Goal: Task Accomplishment & Management: Manage account settings

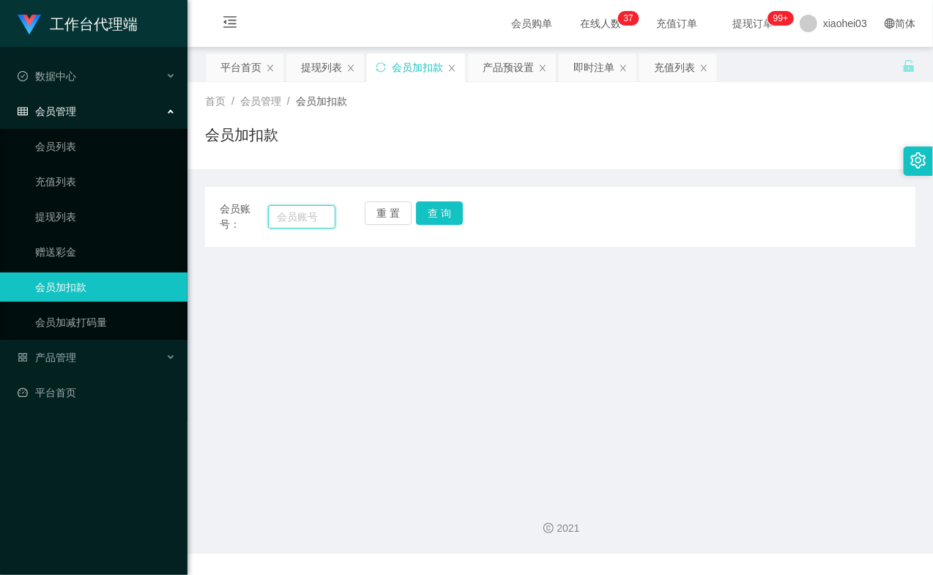
click at [282, 216] on input "text" at bounding box center [301, 216] width 67 height 23
paste input "84132482"
type input "84132482"
click at [429, 216] on button "查 询" at bounding box center [439, 212] width 47 height 23
click at [429, 216] on button "查 询" at bounding box center [447, 212] width 63 height 23
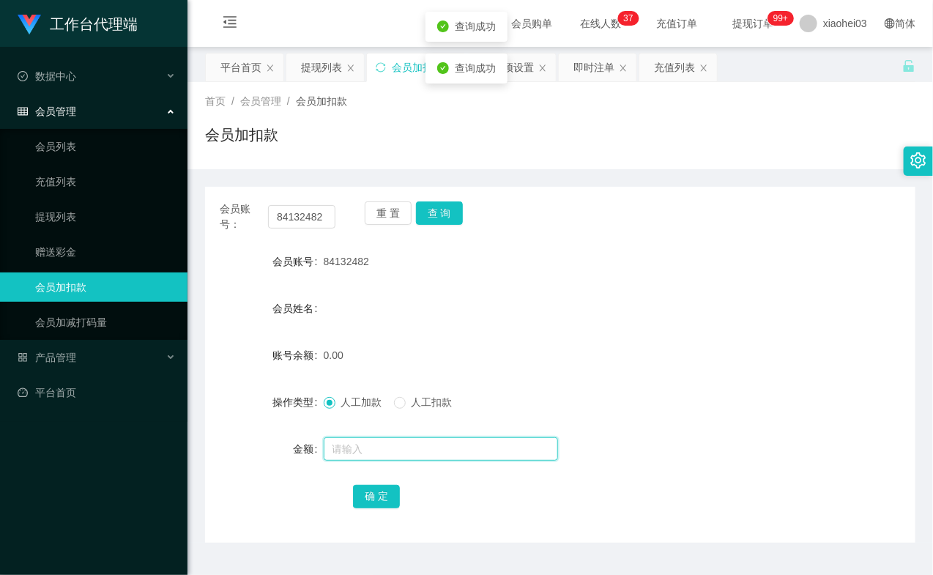
click at [395, 455] on input "text" at bounding box center [441, 448] width 234 height 23
type input "8"
type input "100"
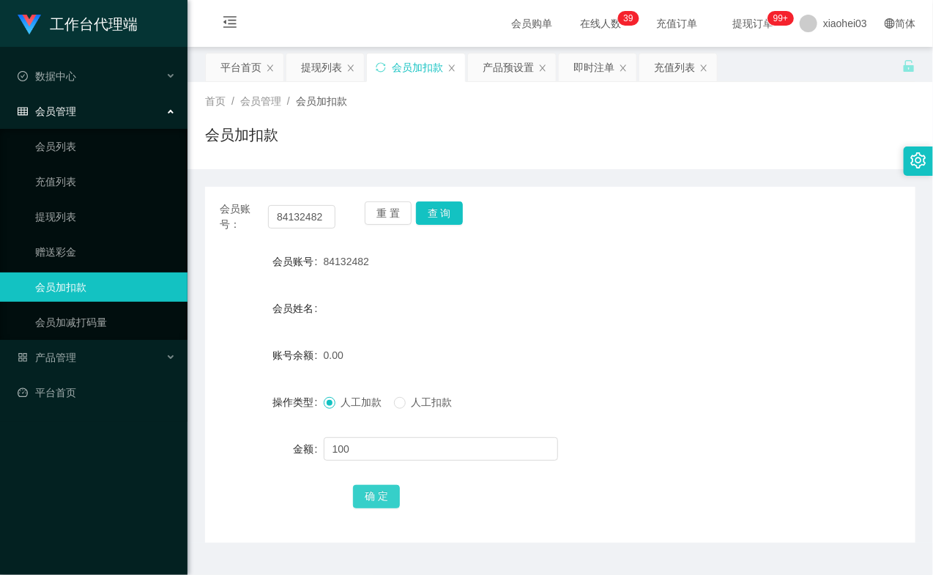
drag, startPoint x: 384, startPoint y: 496, endPoint x: 382, endPoint y: 477, distance: 19.1
click at [384, 496] on button "确 定" at bounding box center [376, 496] width 47 height 23
click at [649, 282] on form "会员账号 84132482 会员姓名 账号余额 100.00 操作类型 人工加款 人工扣款 金额 确 定" at bounding box center [560, 379] width 710 height 264
click at [85, 215] on link "提现列表" at bounding box center [105, 216] width 141 height 29
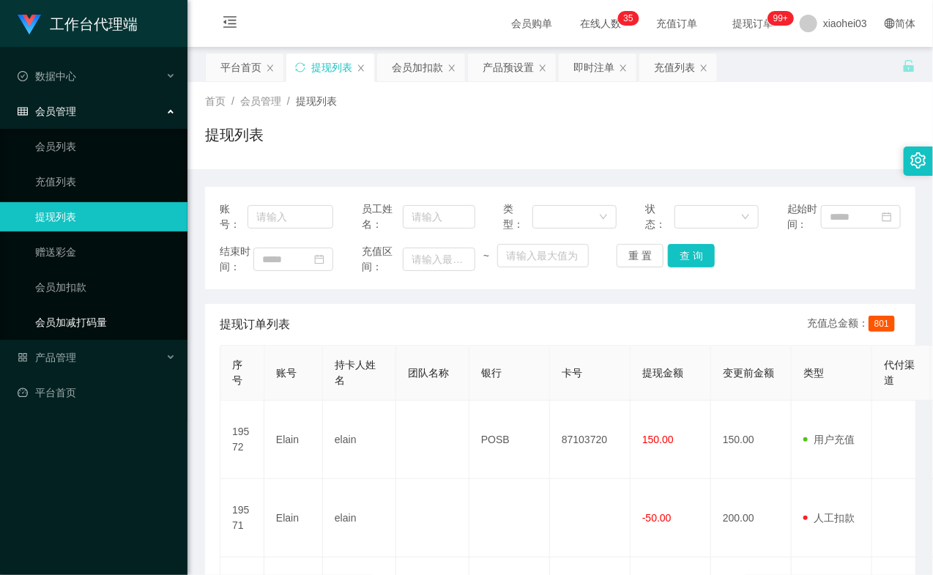
click at [81, 341] on ul "数据中心 会员管理 会员列表 充值列表 提现列表 赠送彩金 会员加扣款 会员加减打码量 产品管理 平台首页" at bounding box center [93, 234] width 187 height 375
click at [81, 355] on div "产品管理" at bounding box center [93, 357] width 187 height 29
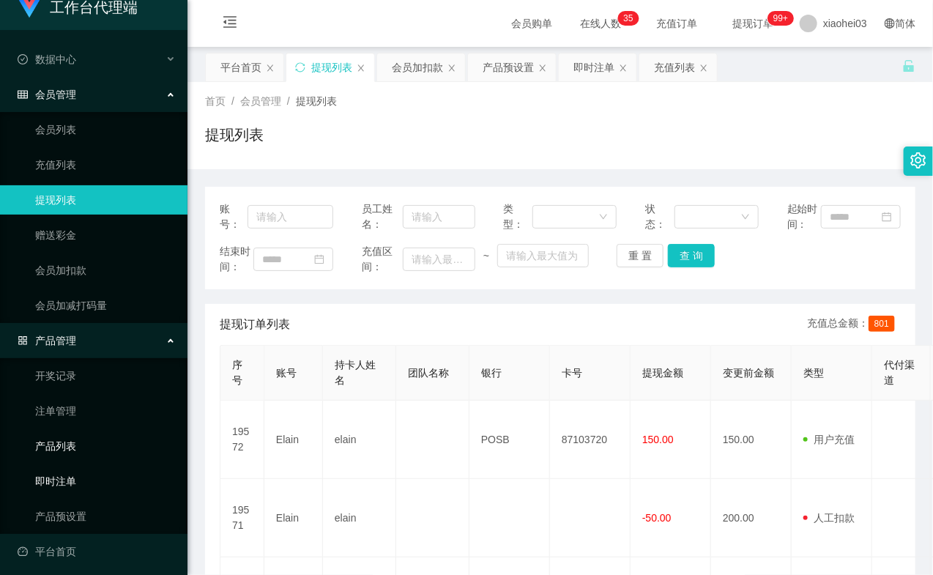
scroll to position [22, 0]
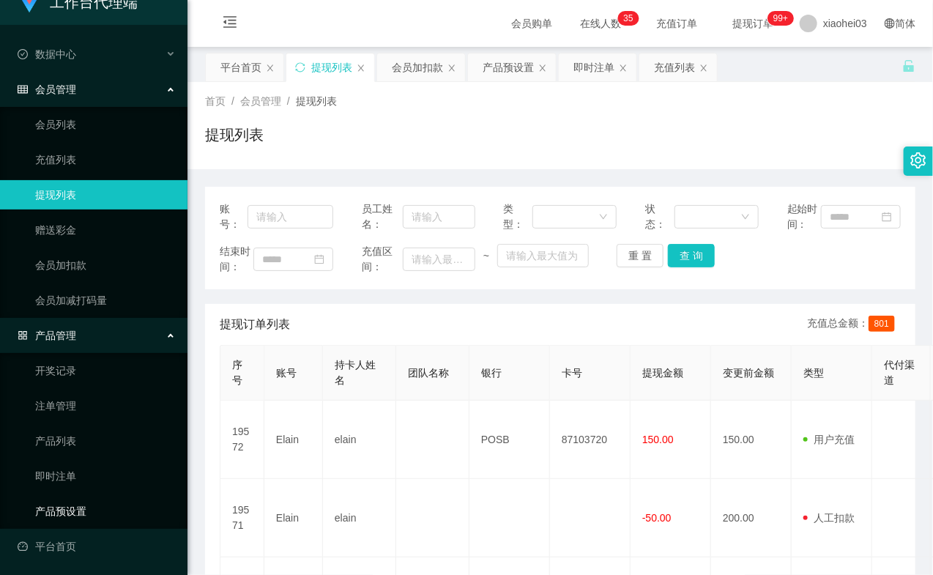
click at [82, 515] on link "产品预设置" at bounding box center [105, 510] width 141 height 29
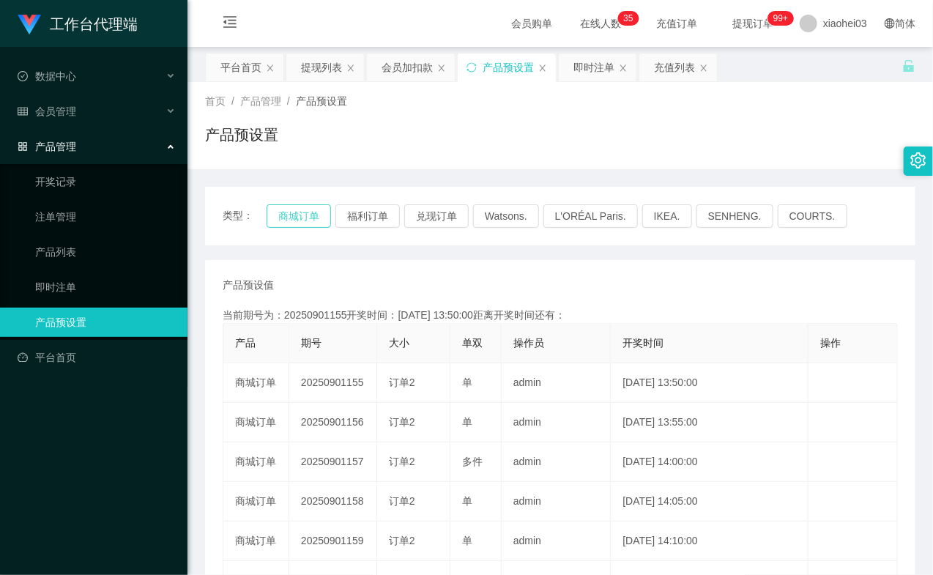
click at [309, 220] on button "商城订单" at bounding box center [298, 215] width 64 height 23
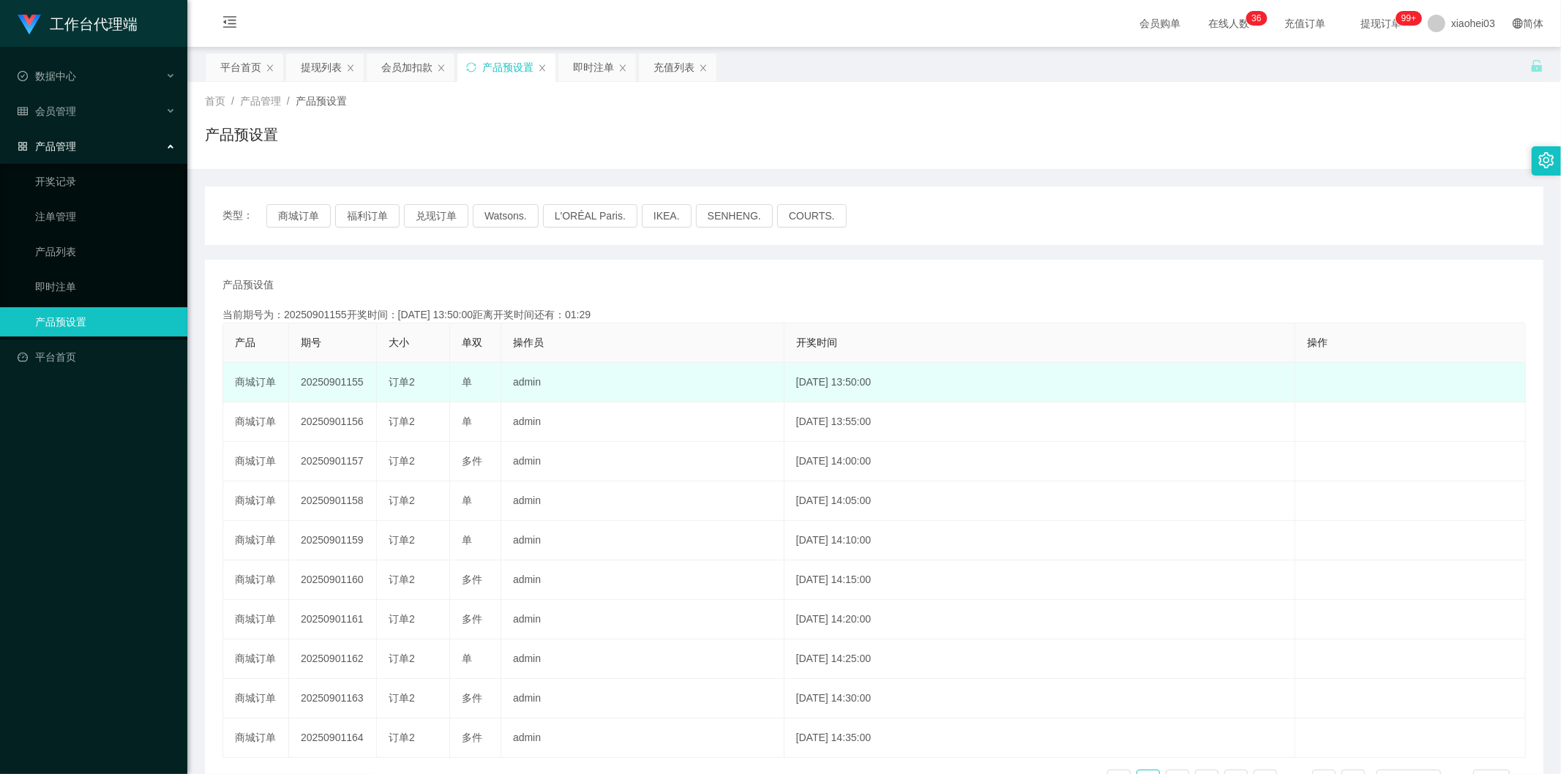
click at [598, 386] on td "admin" at bounding box center [642, 383] width 283 height 40
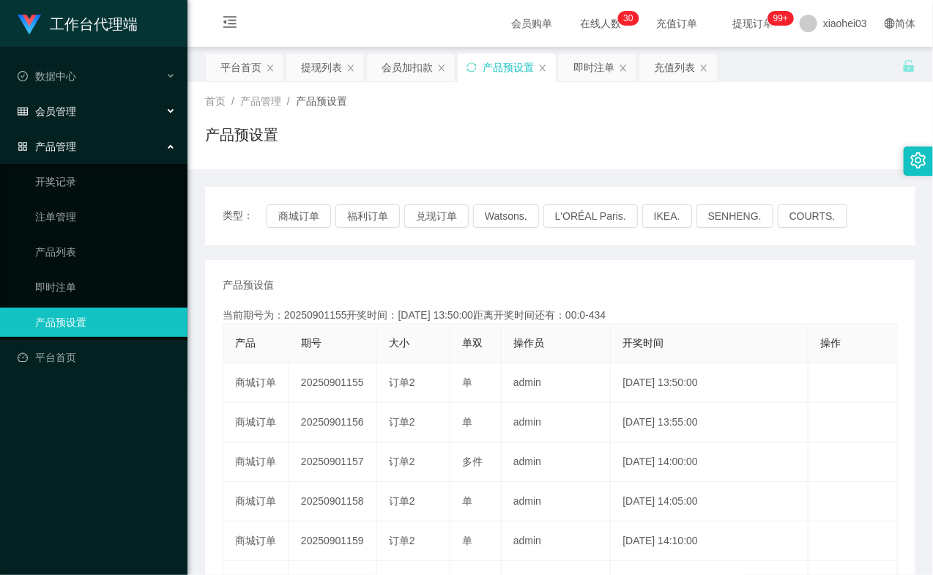
click at [97, 112] on div "会员管理" at bounding box center [93, 111] width 187 height 29
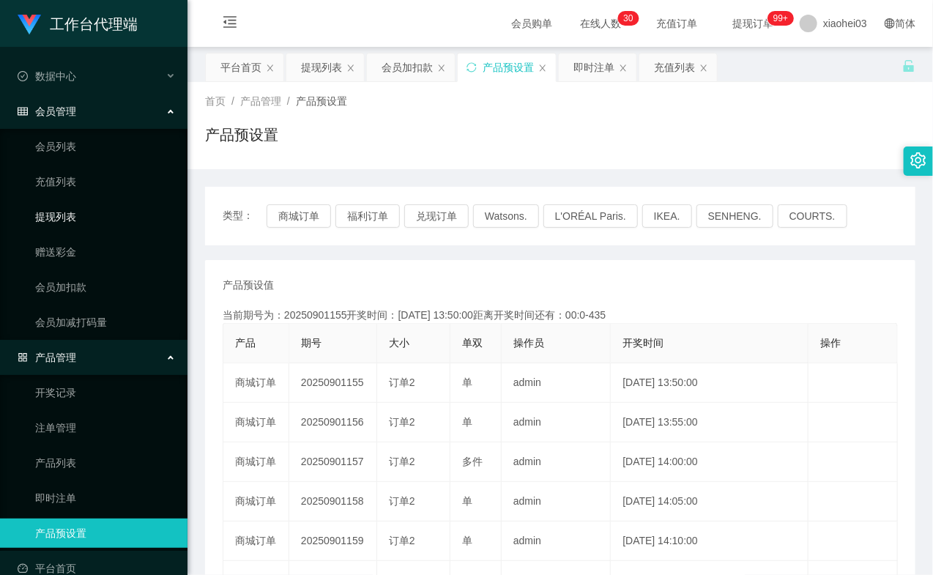
click at [88, 215] on link "提现列表" at bounding box center [105, 216] width 141 height 29
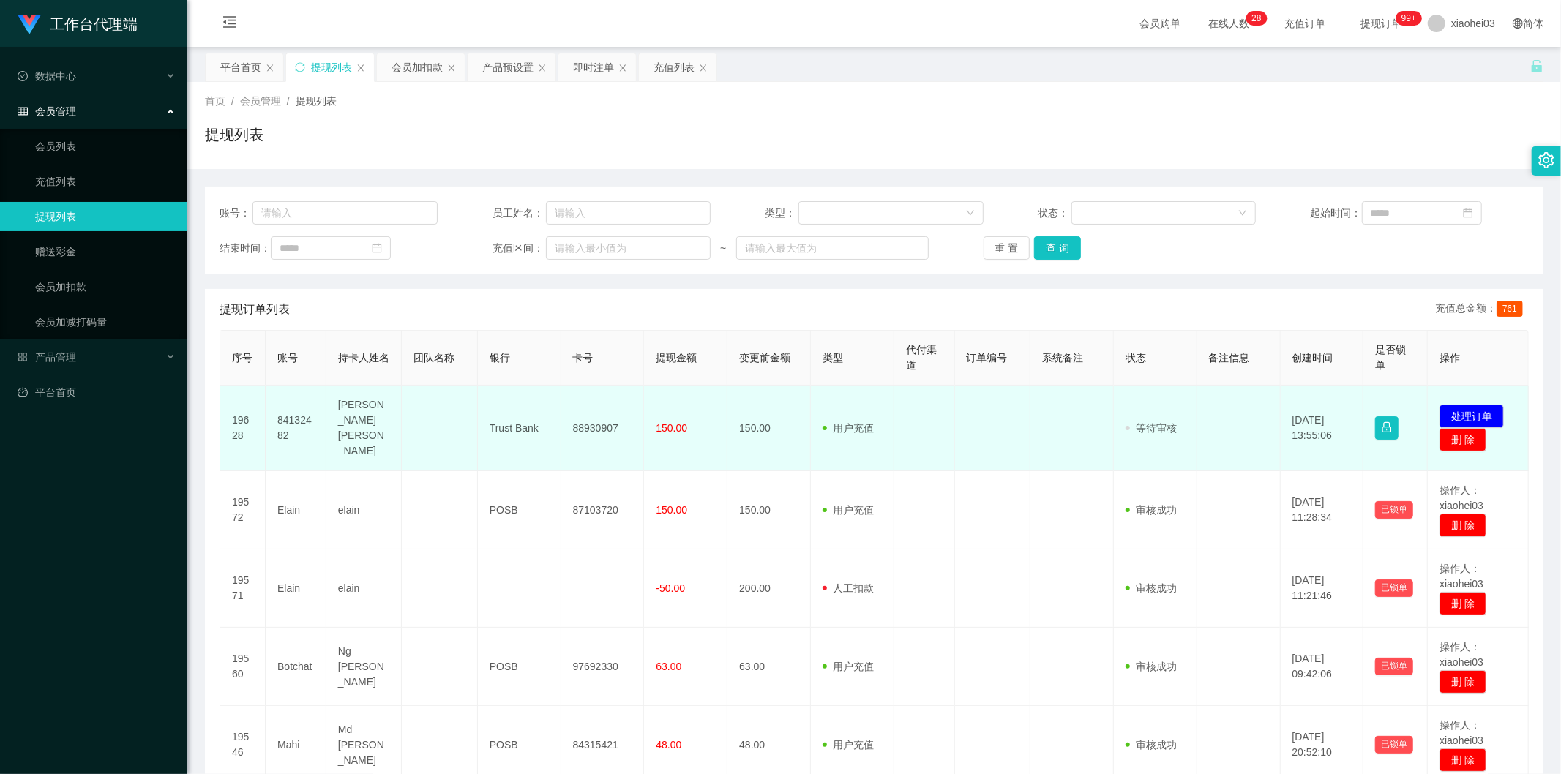
click at [293, 413] on td "84132482" at bounding box center [296, 429] width 61 height 86
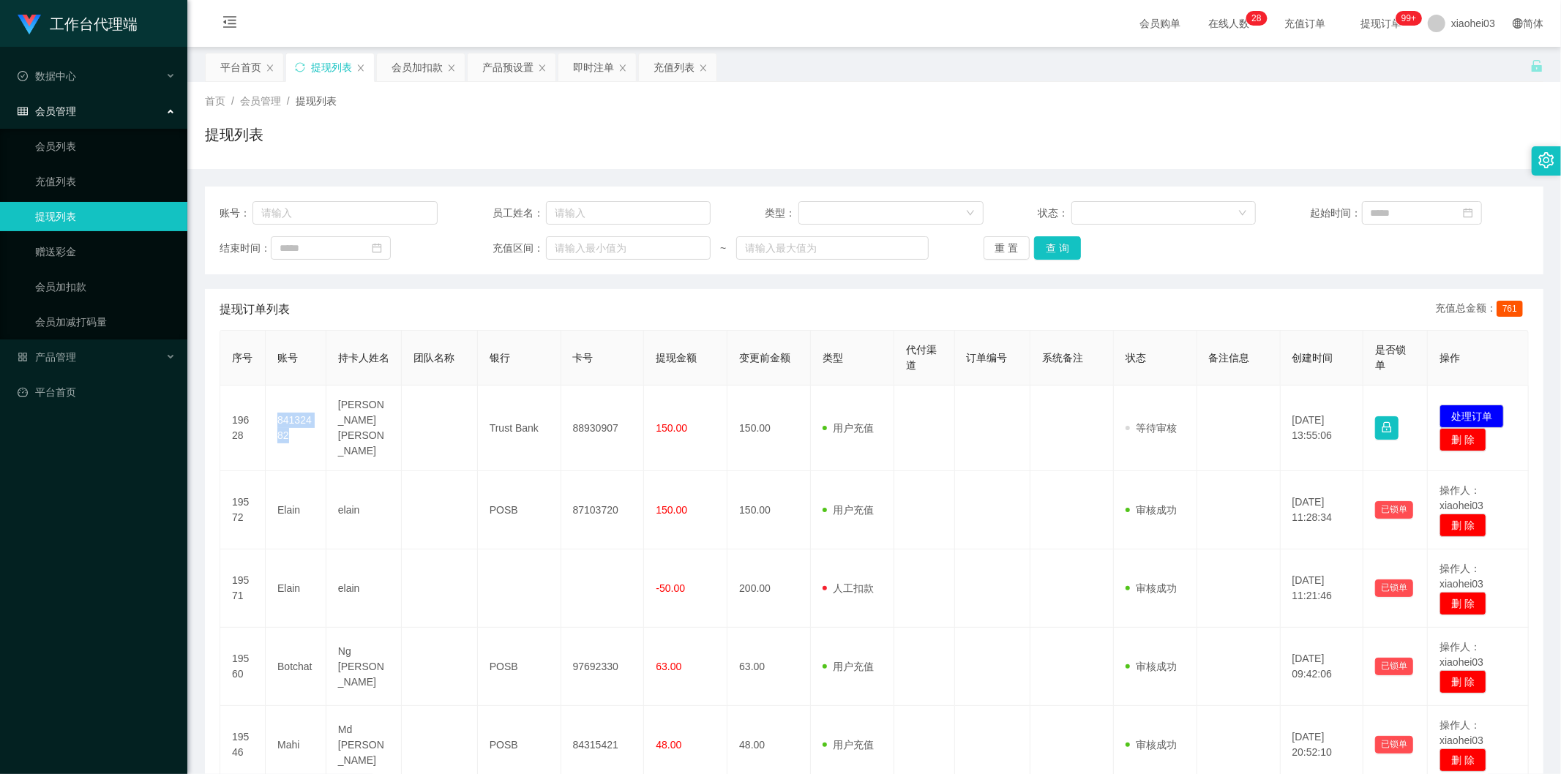
copy td "84132482"
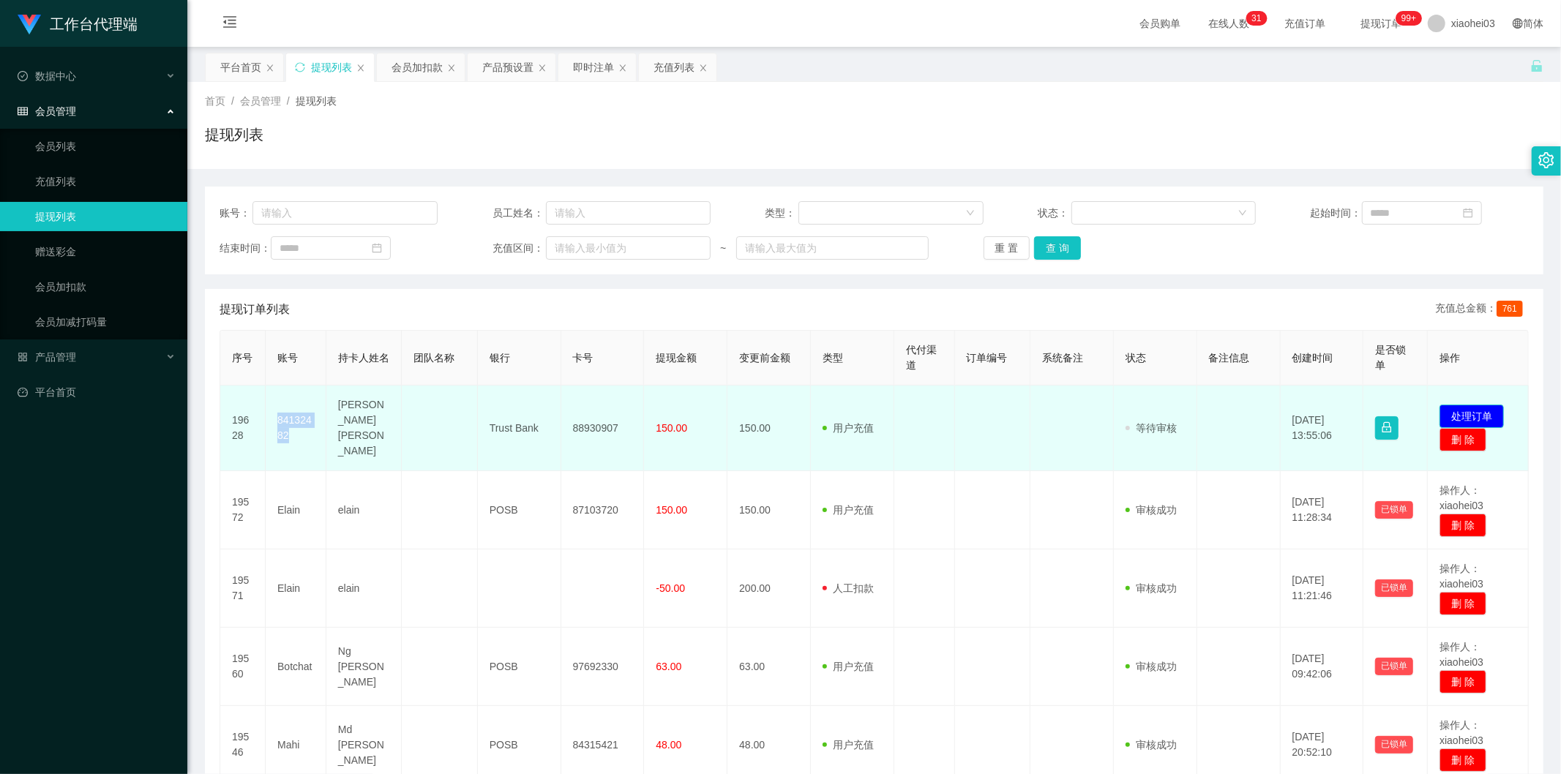
click at [1446, 405] on button "处理订单" at bounding box center [1472, 416] width 64 height 23
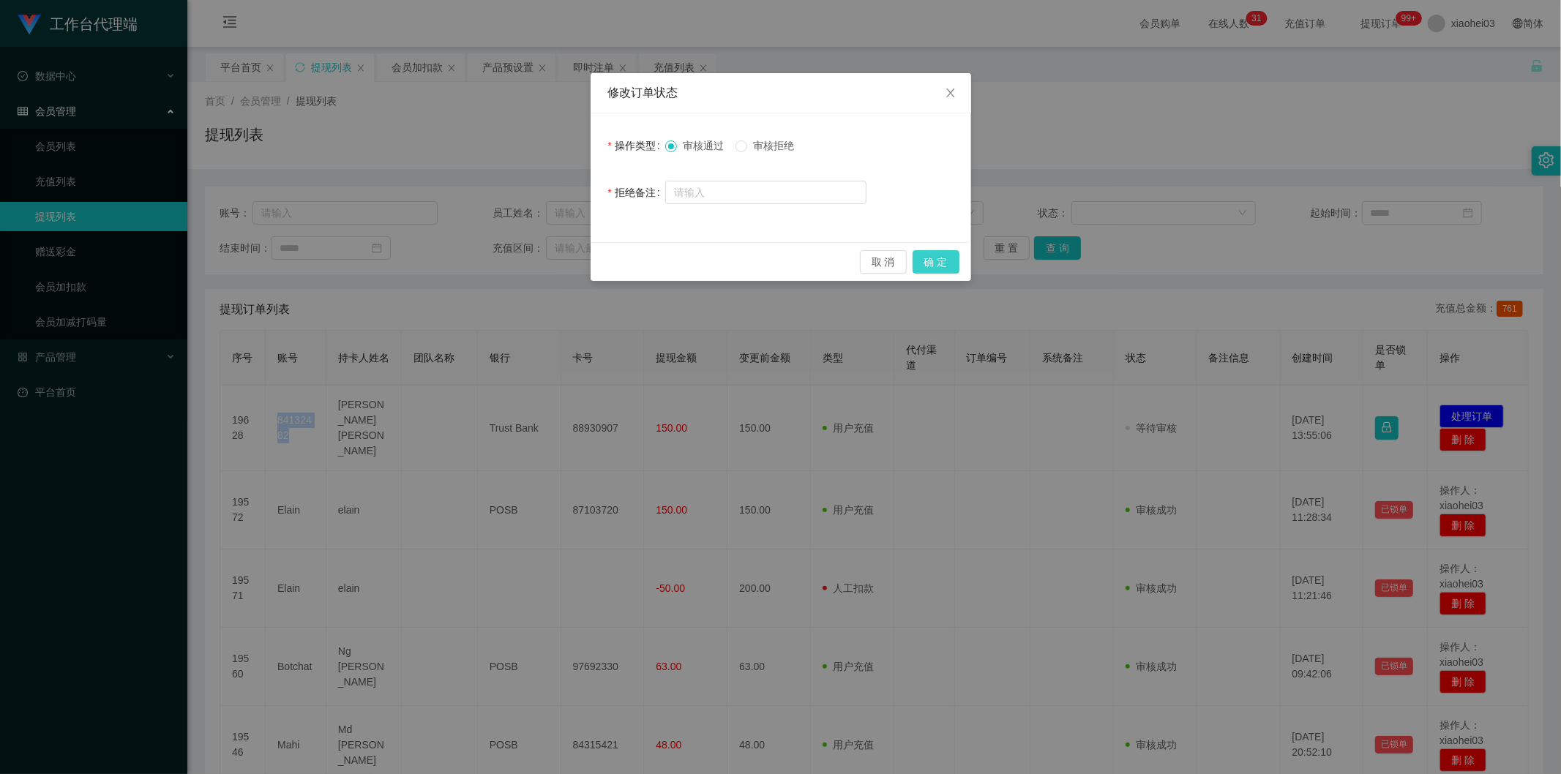
click at [934, 255] on button "确 定" at bounding box center [936, 261] width 47 height 23
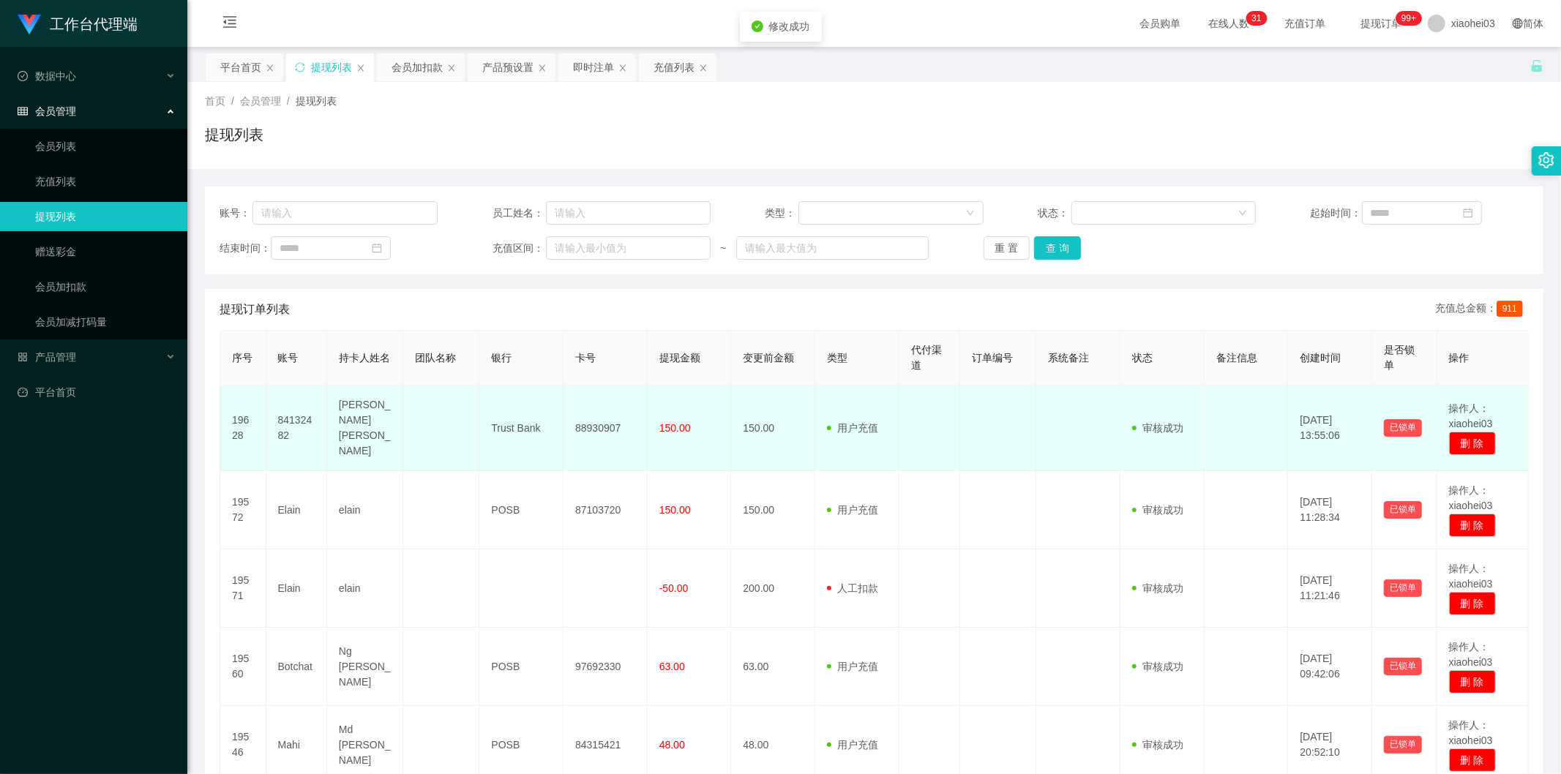
click at [930, 389] on td at bounding box center [930, 429] width 61 height 86
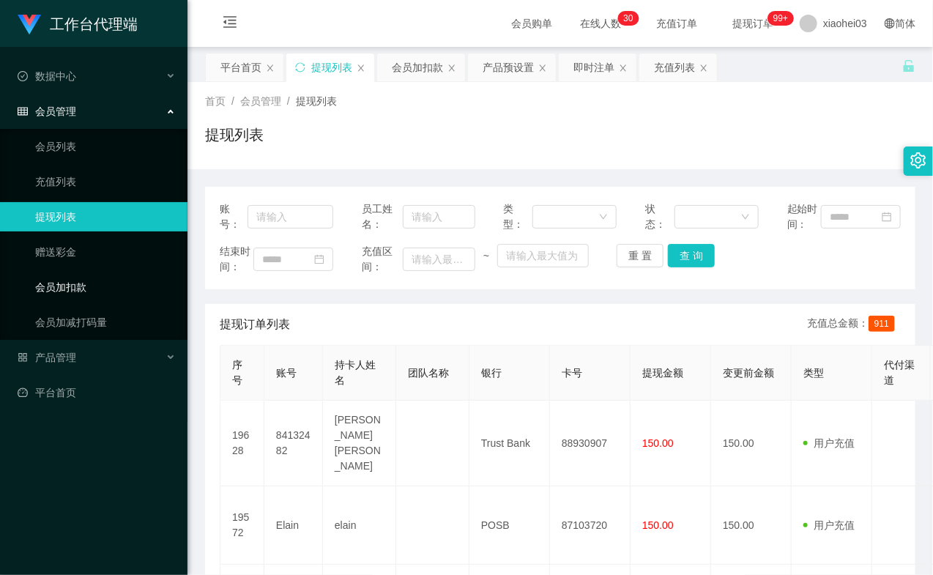
click at [60, 287] on link "会员加扣款" at bounding box center [105, 286] width 141 height 29
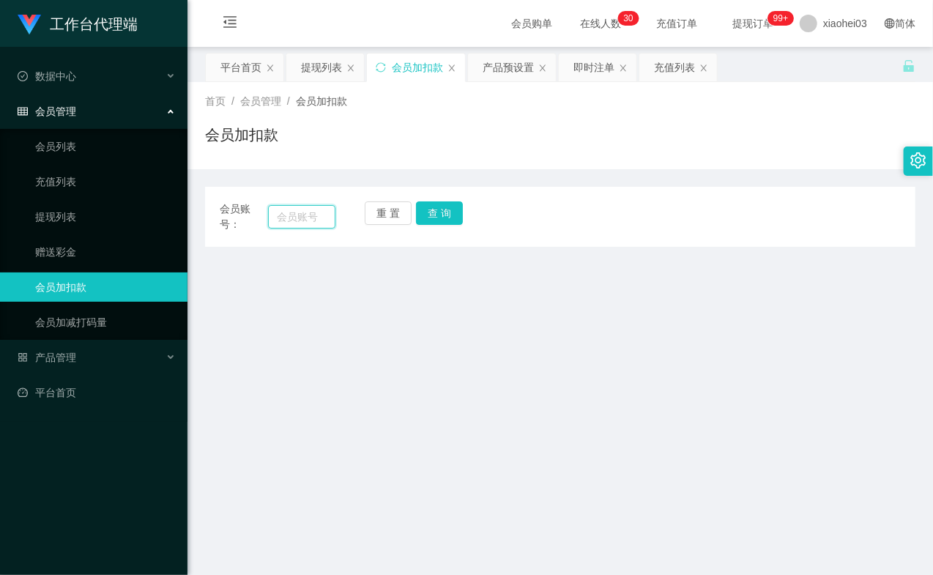
click at [300, 215] on input "text" at bounding box center [301, 216] width 67 height 23
paste input "84132482"
type input "84132482"
click at [458, 208] on button "查 询" at bounding box center [439, 212] width 47 height 23
click at [458, 209] on button "查 询" at bounding box center [439, 212] width 47 height 23
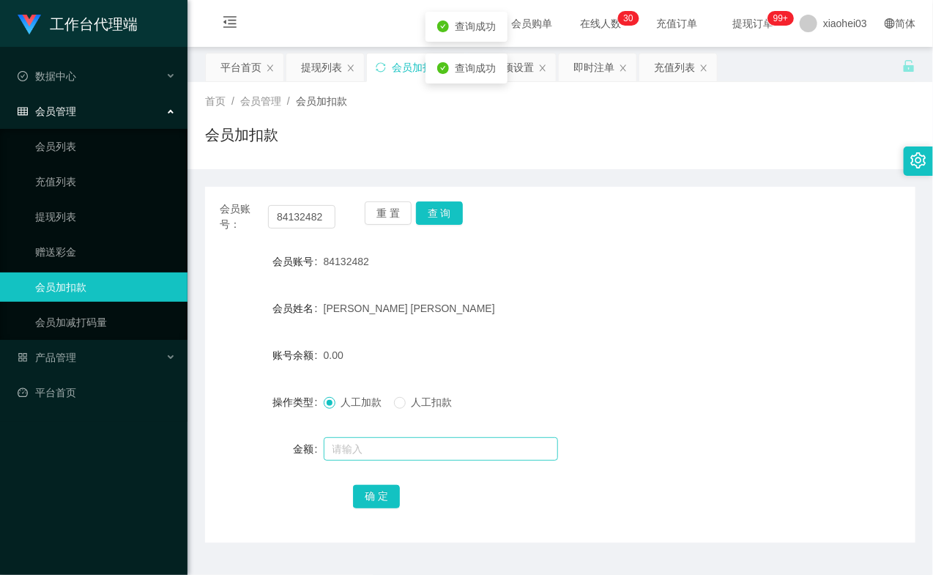
click at [357, 437] on div at bounding box center [531, 448] width 414 height 29
drag, startPoint x: 362, startPoint y: 444, endPoint x: 350, endPoint y: 449, distance: 12.5
click at [360, 444] on input "text" at bounding box center [441, 448] width 234 height 23
type input "8"
click at [398, 506] on div "确 定" at bounding box center [560, 495] width 414 height 29
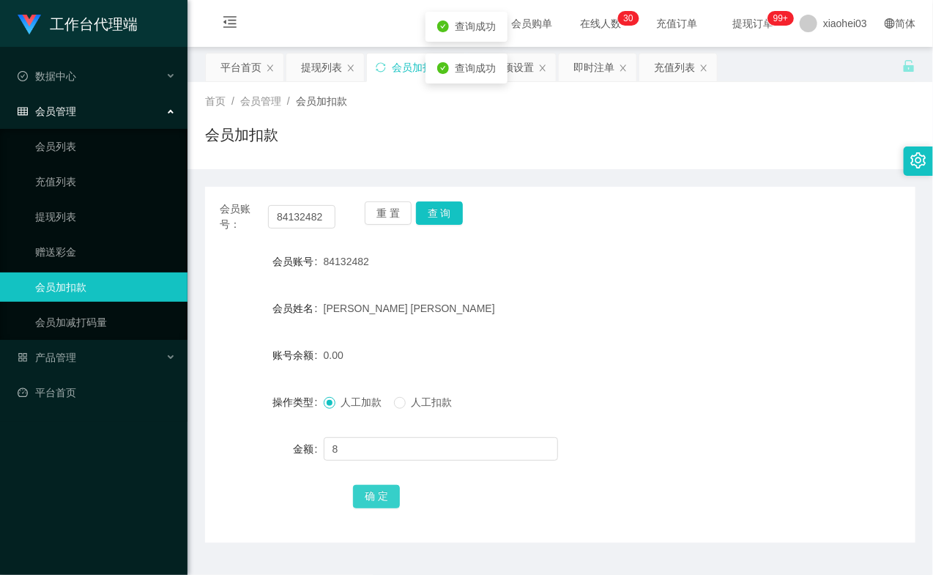
click at [384, 491] on button "确 定" at bounding box center [376, 496] width 47 height 23
click at [528, 306] on div "[PERSON_NAME] [PERSON_NAME]" at bounding box center [531, 308] width 414 height 29
click at [48, 208] on link "提现列表" at bounding box center [105, 216] width 141 height 29
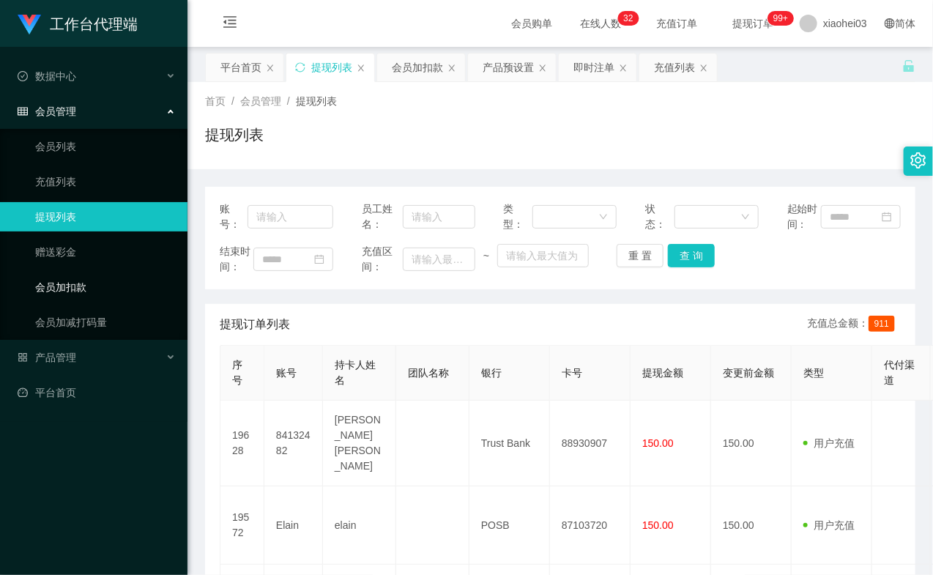
drag, startPoint x: 60, startPoint y: 287, endPoint x: 71, endPoint y: 284, distance: 11.4
click at [60, 287] on link "会员加扣款" at bounding box center [105, 286] width 141 height 29
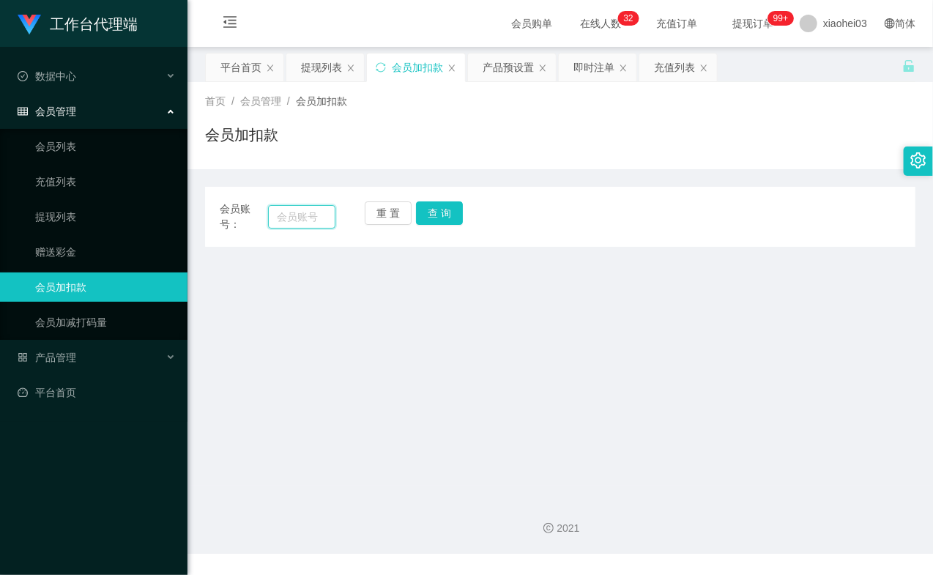
click at [283, 220] on input "text" at bounding box center [301, 216] width 67 height 23
paste input "elain"
type input "elain"
click at [439, 214] on button "查 询" at bounding box center [439, 212] width 47 height 23
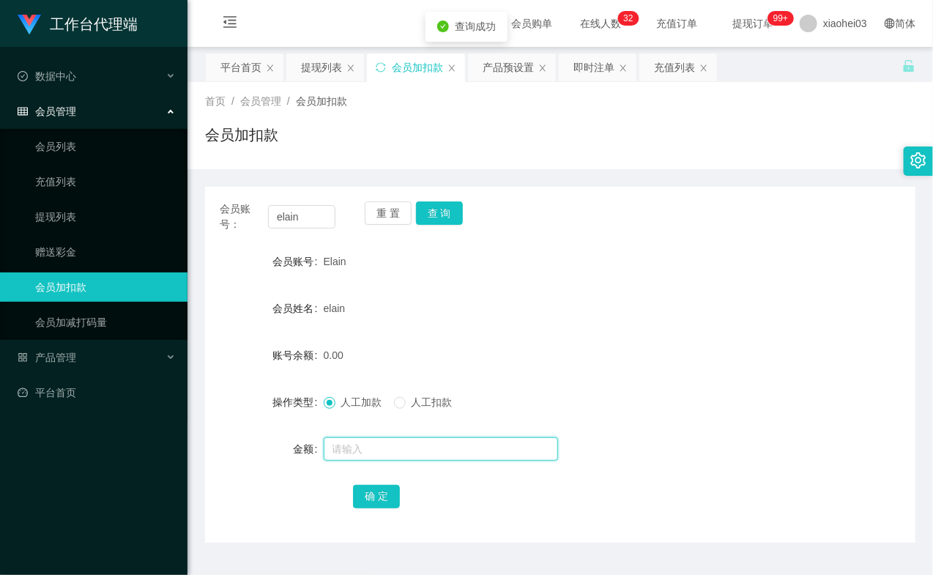
click at [401, 439] on input "text" at bounding box center [441, 448] width 234 height 23
type input "88"
click at [389, 495] on button "确 定" at bounding box center [376, 496] width 47 height 23
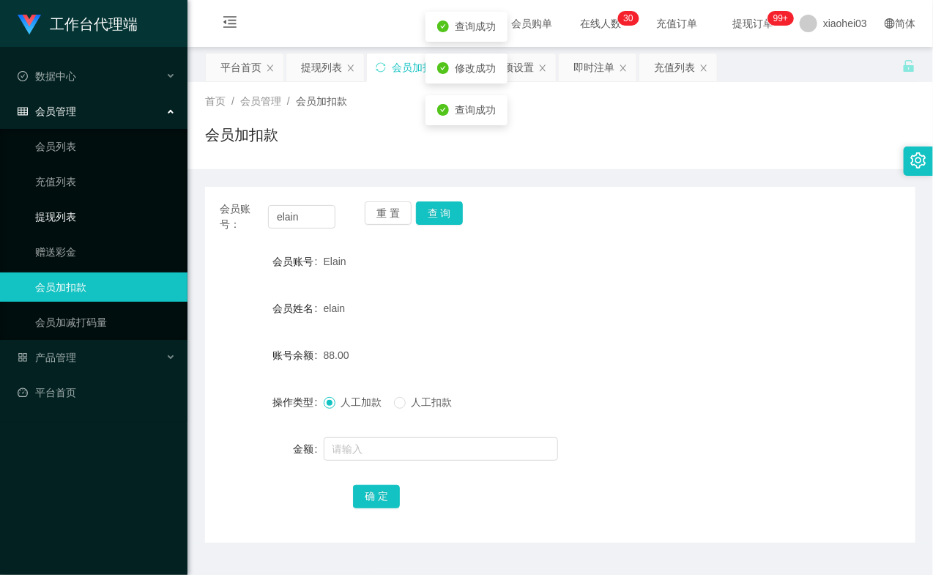
click at [100, 206] on link "提现列表" at bounding box center [105, 216] width 141 height 29
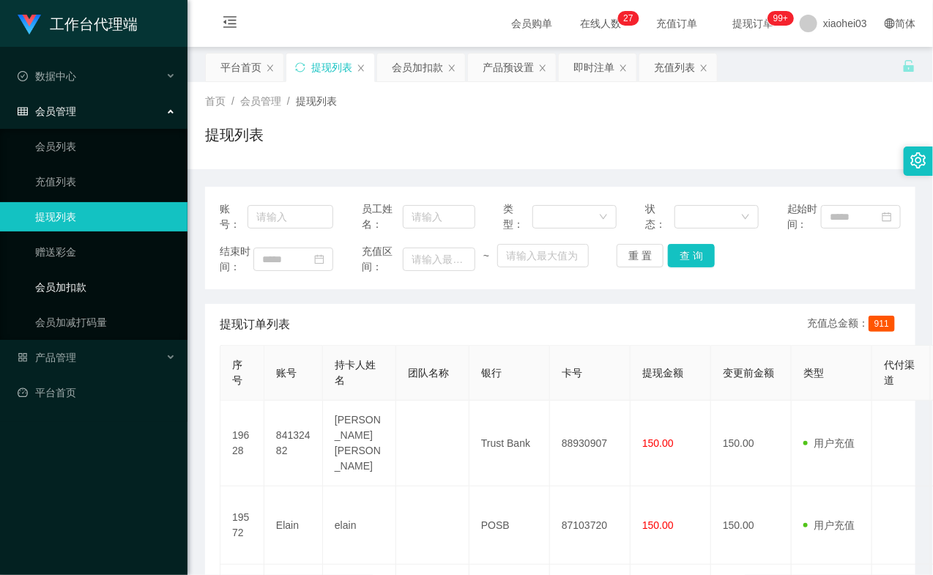
click at [96, 279] on link "会员加扣款" at bounding box center [105, 286] width 141 height 29
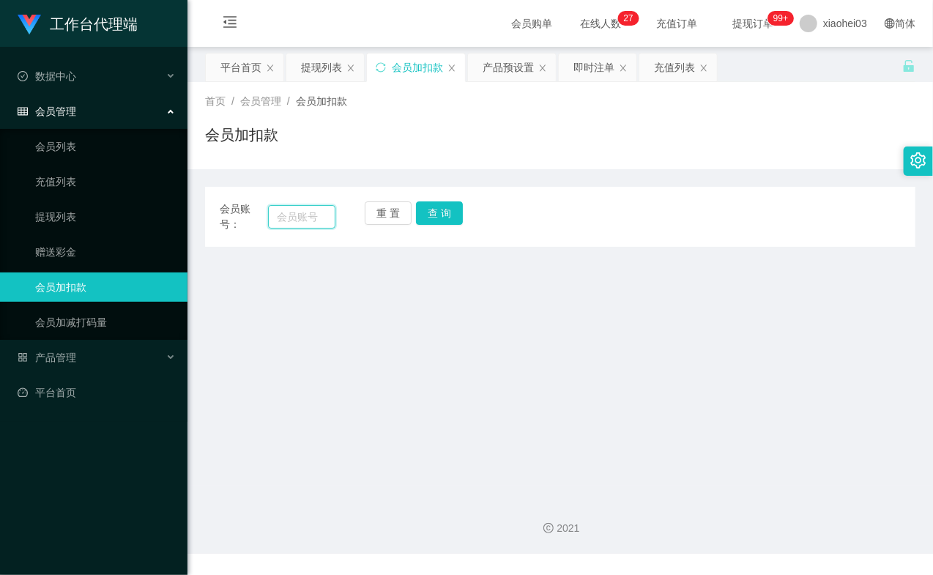
click at [302, 216] on input "text" at bounding box center [301, 216] width 67 height 23
paste input "84132482"
type input "84132482"
click at [425, 206] on button "查 询" at bounding box center [439, 212] width 47 height 23
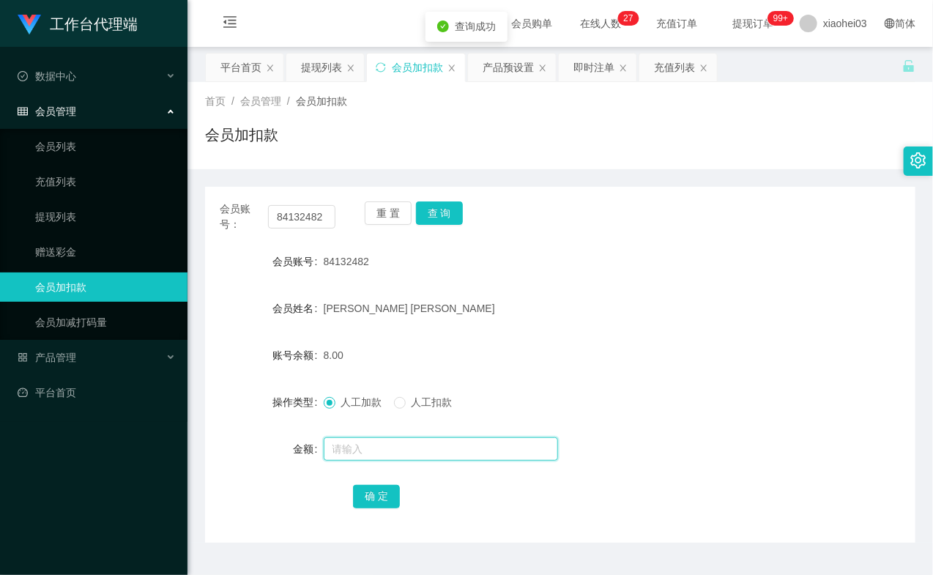
click at [397, 457] on input "text" at bounding box center [441, 448] width 234 height 23
type input "8"
click at [372, 498] on button "确 定" at bounding box center [376, 496] width 47 height 23
click at [559, 319] on div "[PERSON_NAME] [PERSON_NAME]" at bounding box center [531, 308] width 414 height 29
click at [97, 223] on link "提现列表" at bounding box center [105, 216] width 141 height 29
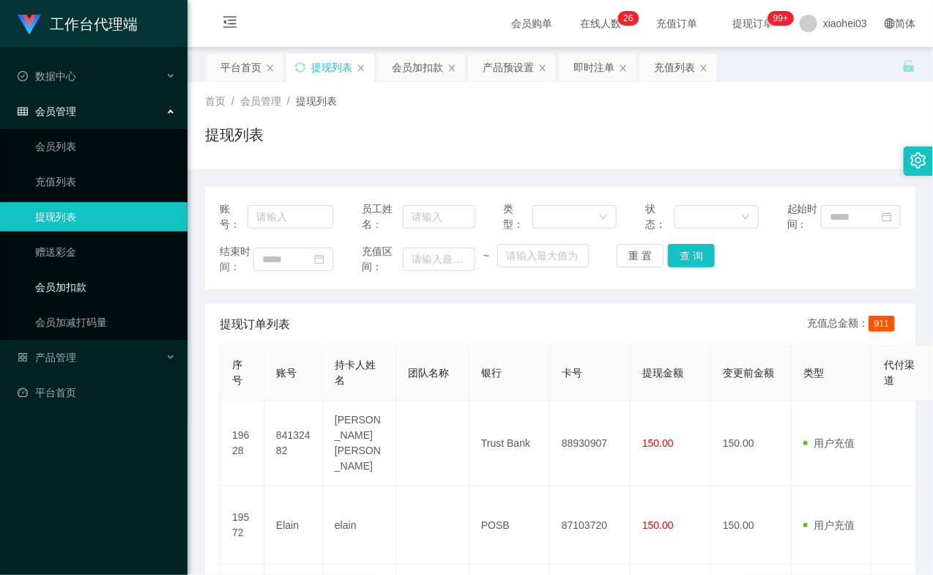
click at [45, 290] on link "会员加扣款" at bounding box center [105, 286] width 141 height 29
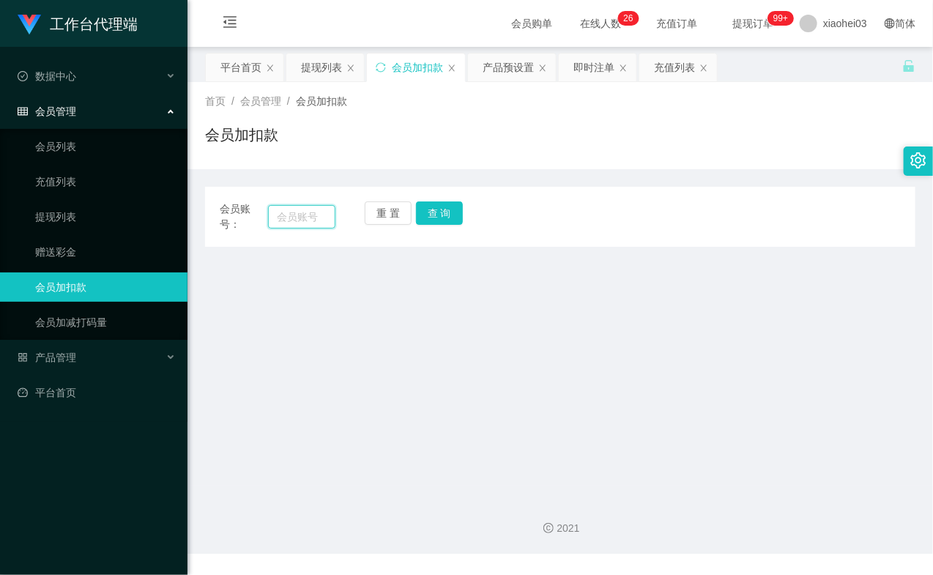
drag, startPoint x: 286, startPoint y: 209, endPoint x: 362, endPoint y: 216, distance: 75.7
click at [286, 209] on input "text" at bounding box center [301, 216] width 67 height 23
paste input "elain"
type input "elain"
click at [444, 215] on button "查 询" at bounding box center [439, 212] width 47 height 23
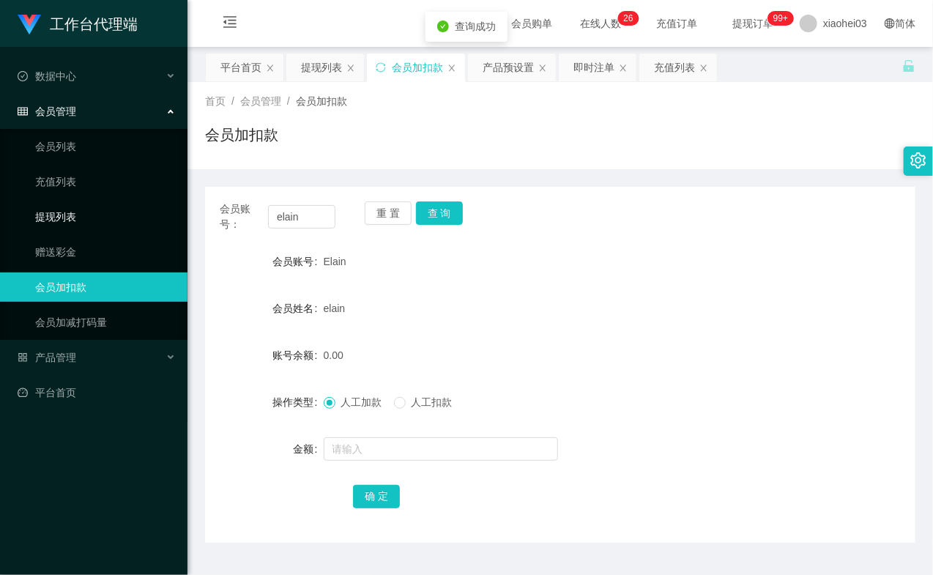
click at [83, 205] on link "提现列表" at bounding box center [105, 216] width 141 height 29
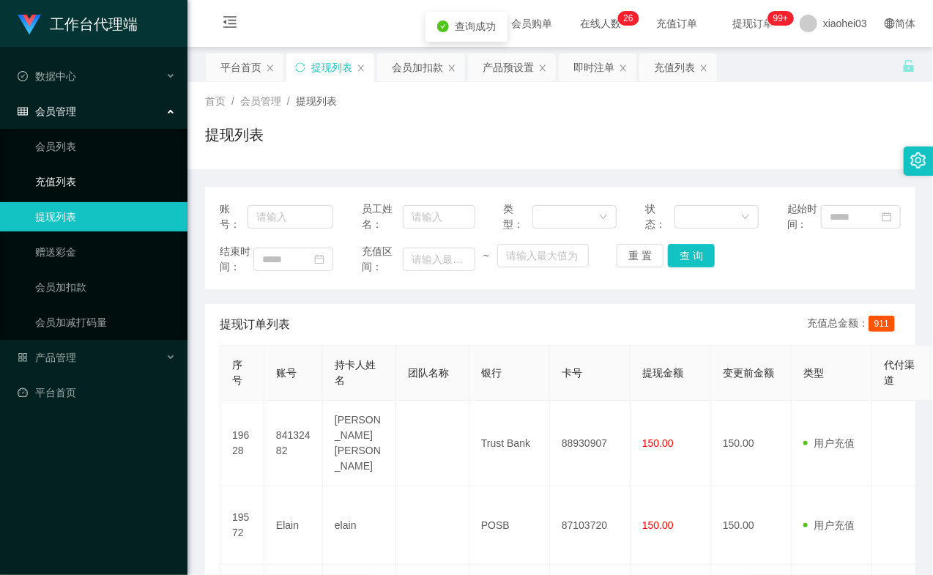
click at [78, 173] on link "充值列表" at bounding box center [105, 181] width 141 height 29
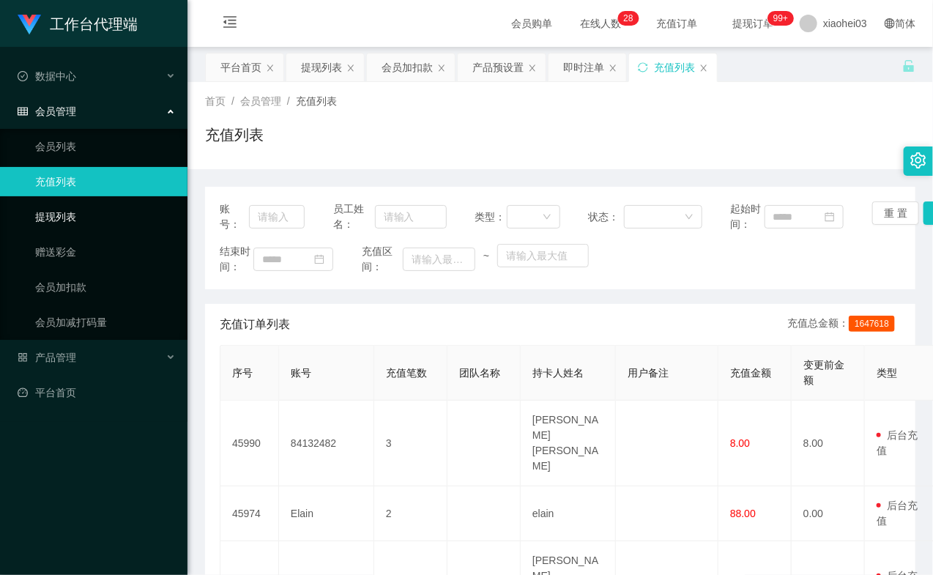
click at [79, 211] on link "提现列表" at bounding box center [105, 216] width 141 height 29
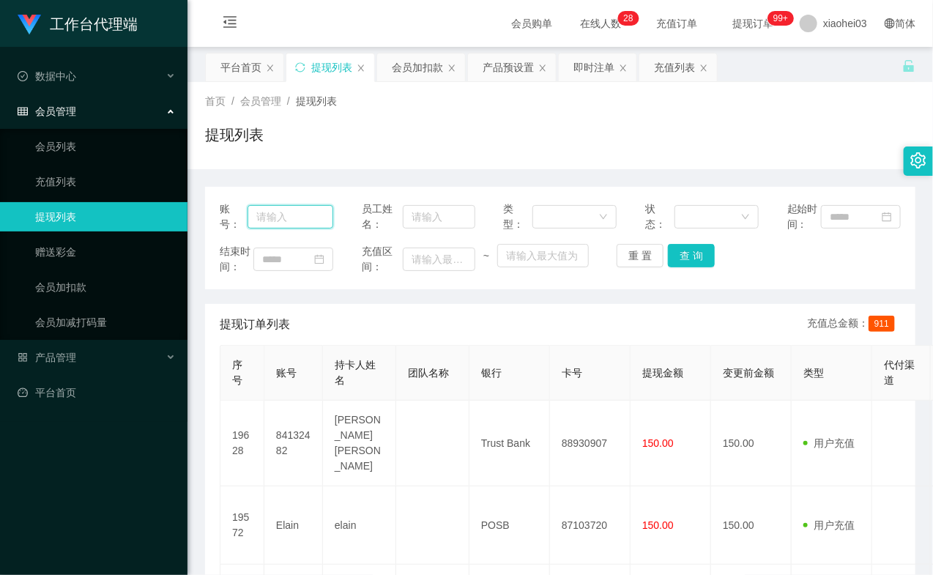
click at [294, 228] on input "text" at bounding box center [290, 216] width 86 height 23
paste input "elain"
type input "elain"
click at [690, 267] on button "查 询" at bounding box center [691, 255] width 47 height 23
click at [687, 267] on div "重 置 查 询" at bounding box center [672, 255] width 113 height 23
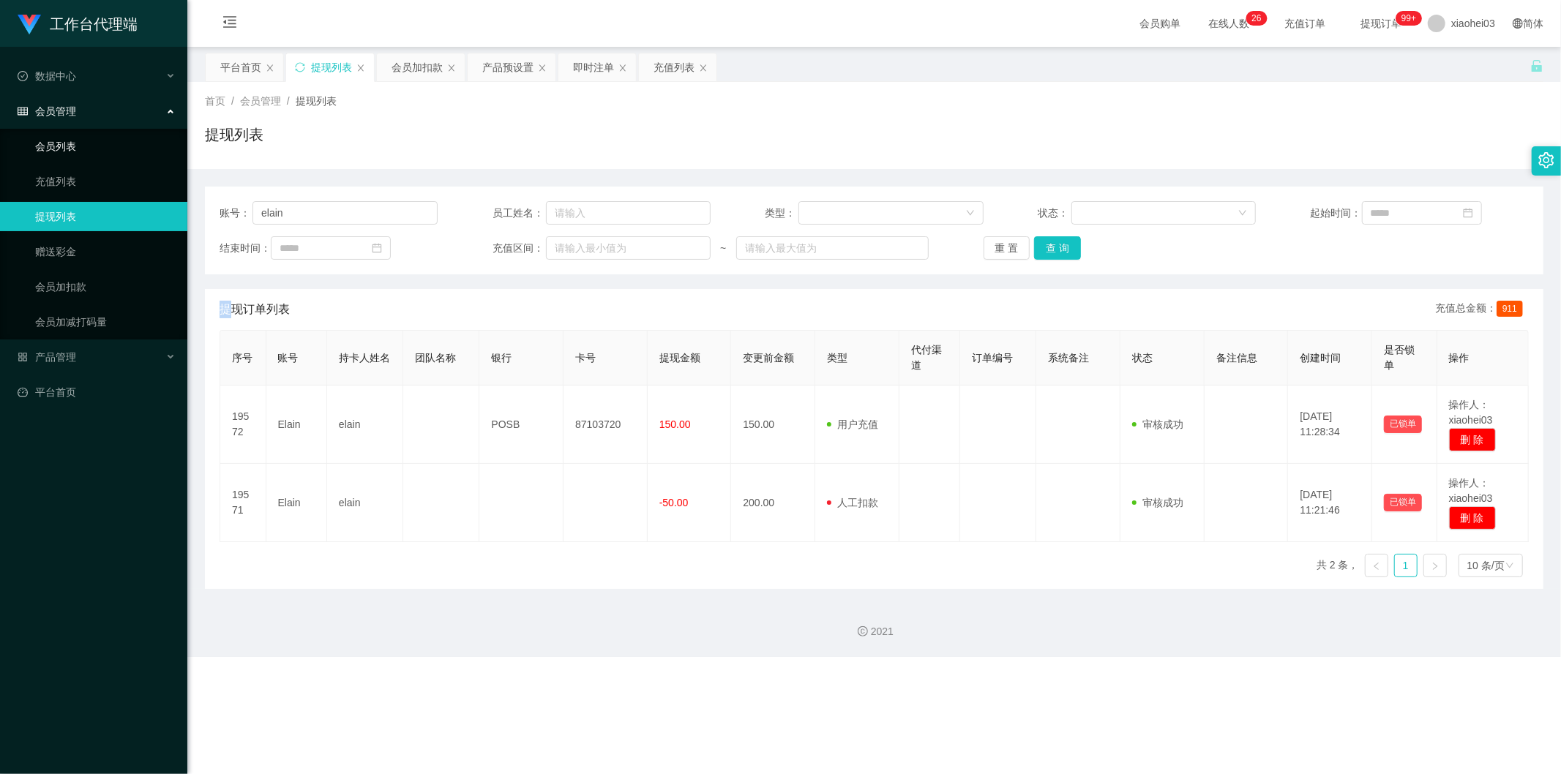
click at [89, 144] on link "会员列表" at bounding box center [105, 146] width 141 height 29
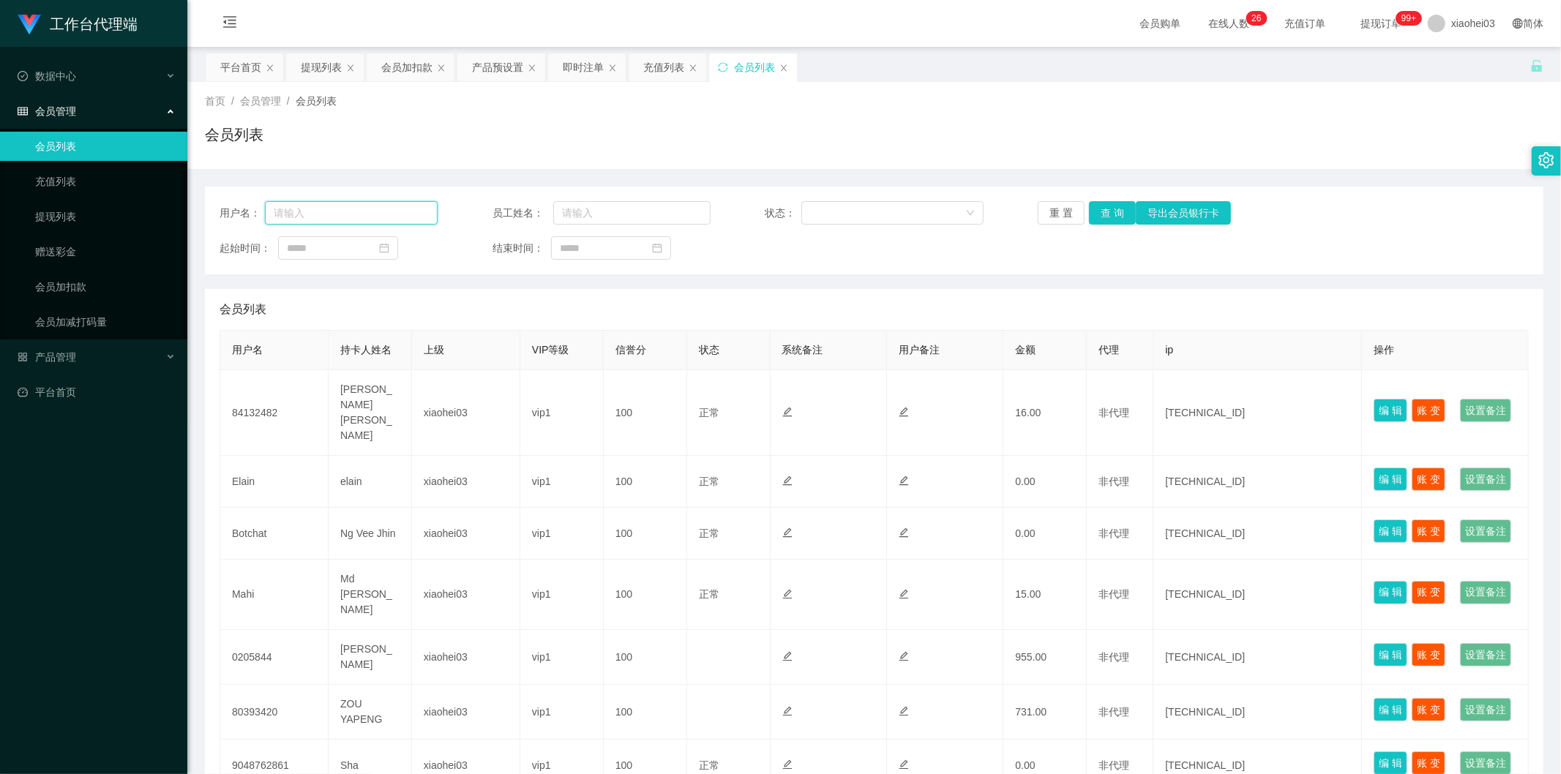
click at [361, 216] on input "text" at bounding box center [351, 212] width 173 height 23
paste input "elain"
type input "elain"
click at [1107, 213] on button "查 询" at bounding box center [1112, 212] width 47 height 23
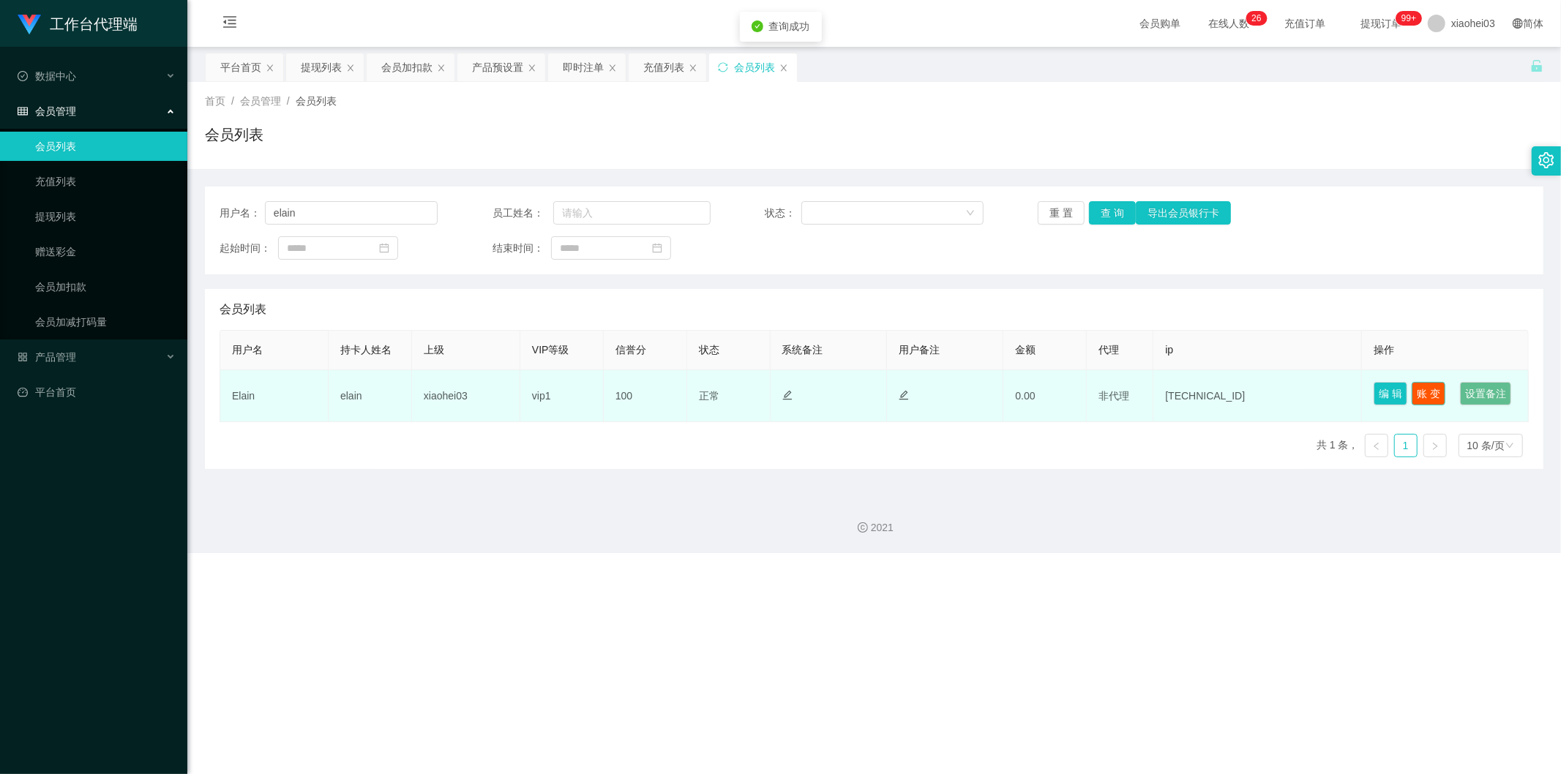
click at [1430, 391] on button "账 变" at bounding box center [1429, 393] width 34 height 23
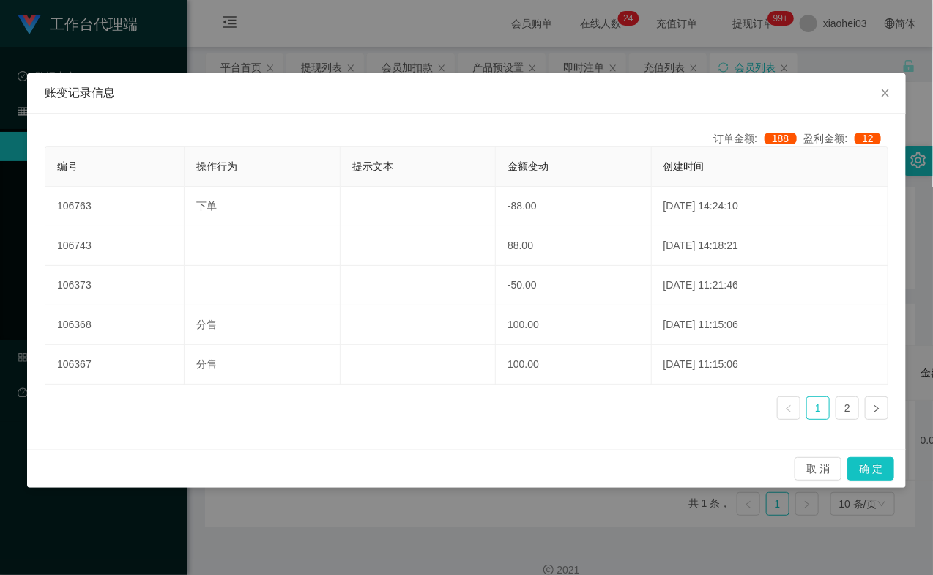
click at [310, 25] on div "账变记录信息 订单金额: 188 盈利金额: 12 编号 操作行为 提示文本 金额变动 创建时间 106763 下单 -88.00 2025-09-01 14…" at bounding box center [466, 287] width 933 height 575
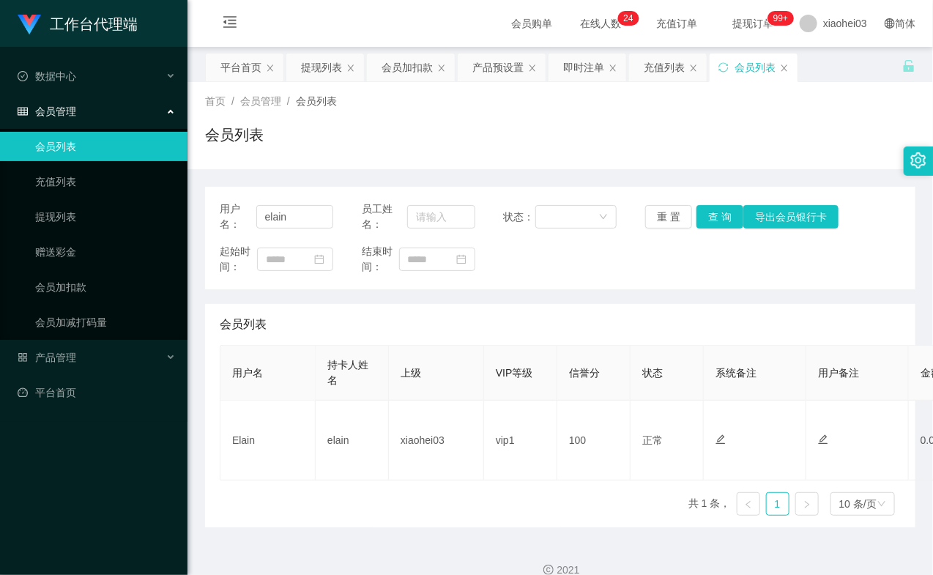
scroll to position [0, 444]
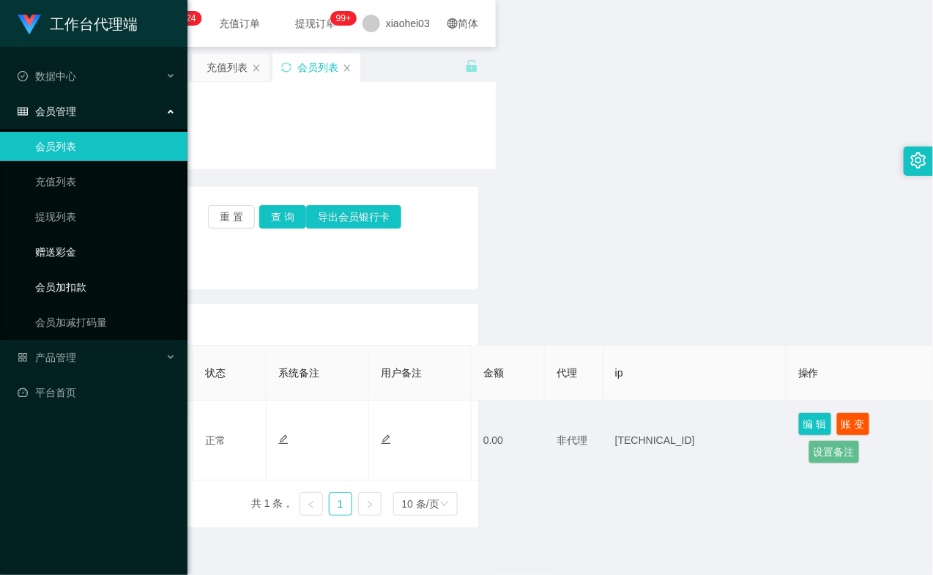
drag, startPoint x: 63, startPoint y: 280, endPoint x: 91, endPoint y: 260, distance: 34.1
click at [63, 280] on link "会员加扣款" at bounding box center [105, 286] width 141 height 29
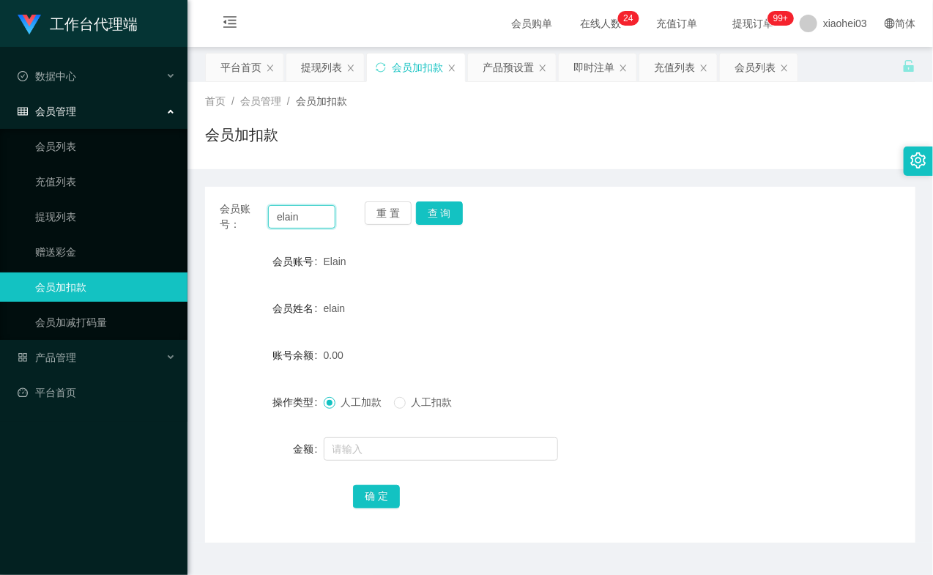
drag, startPoint x: 293, startPoint y: 221, endPoint x: 328, endPoint y: 208, distance: 37.5
click at [295, 221] on input "elain" at bounding box center [301, 216] width 67 height 23
paste input "elai"
click at [329, 212] on input "elaielain" at bounding box center [301, 216] width 67 height 23
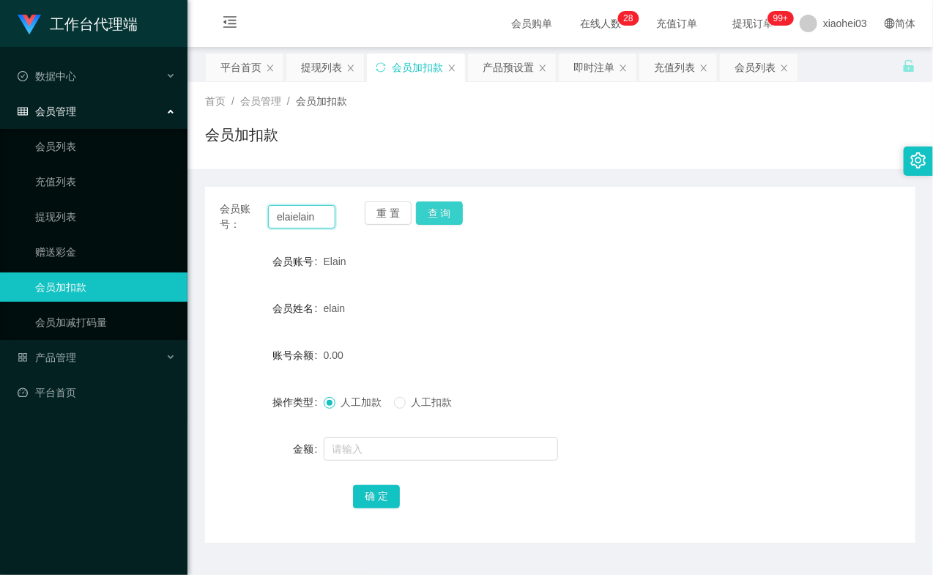
paste input "text"
type input "elain"
click at [459, 215] on button "查 询" at bounding box center [439, 212] width 47 height 23
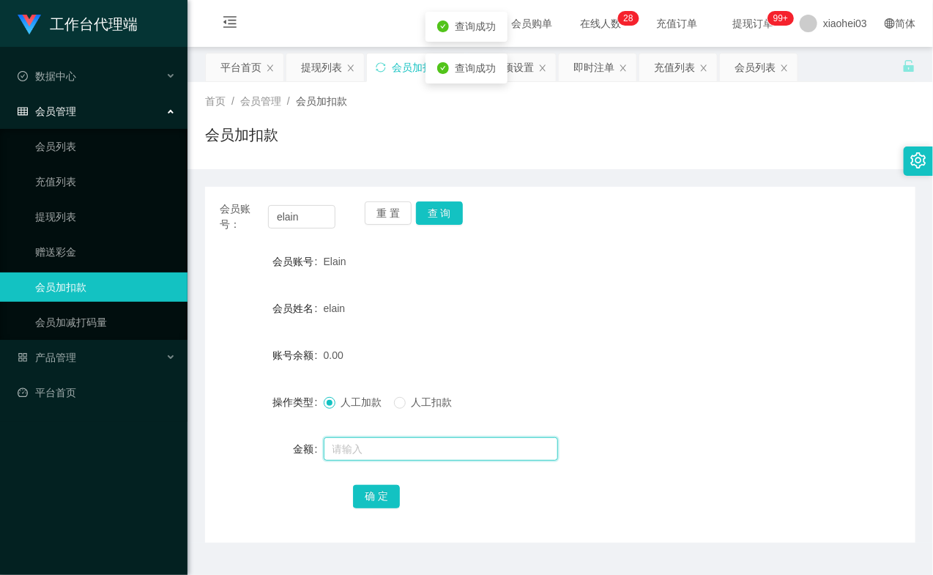
click at [399, 463] on div at bounding box center [531, 448] width 414 height 29
type input "8"
click at [383, 483] on div "确 定" at bounding box center [560, 495] width 414 height 29
click at [384, 485] on button "确 定" at bounding box center [376, 496] width 47 height 23
click at [572, 350] on div "8.00" at bounding box center [531, 354] width 414 height 29
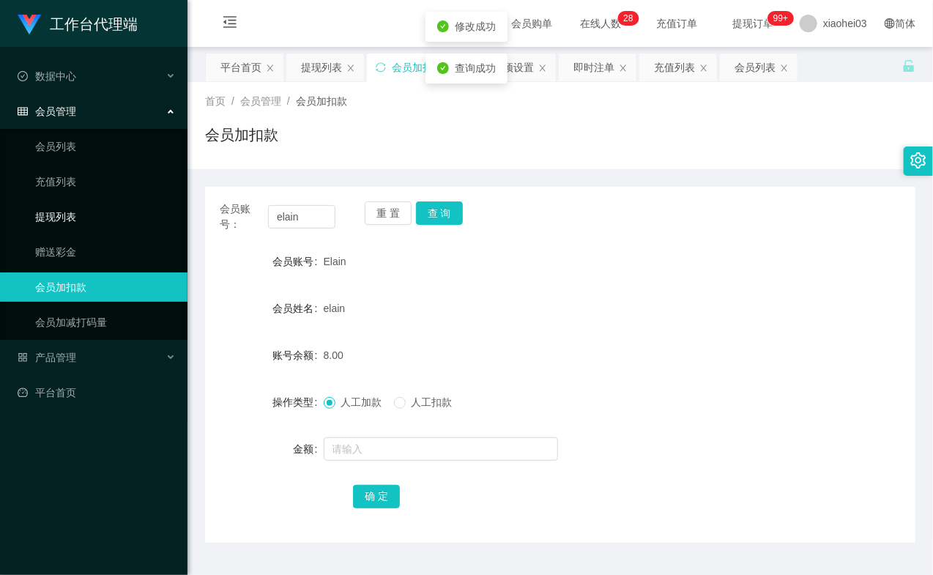
click at [35, 210] on link "提现列表" at bounding box center [105, 216] width 141 height 29
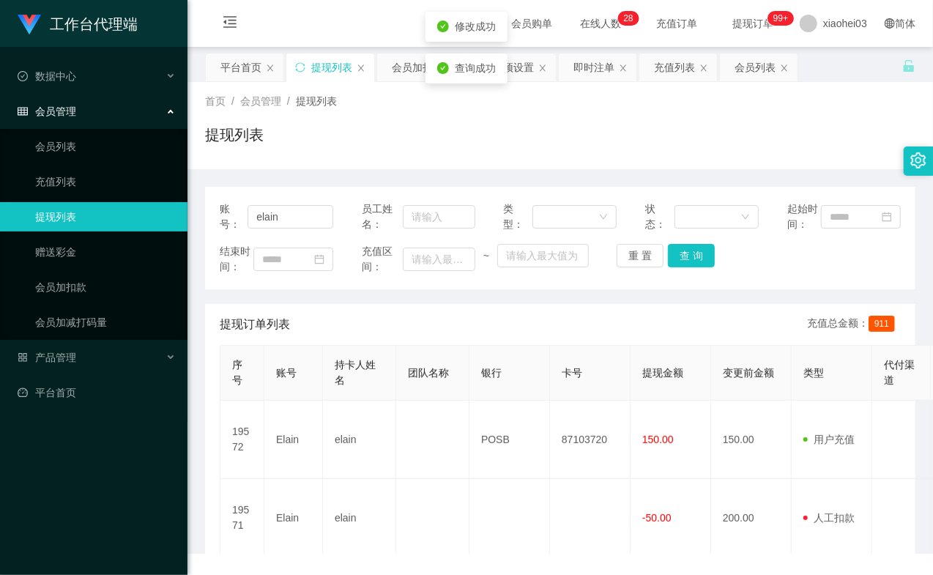
click at [75, 211] on link "提现列表" at bounding box center [105, 216] width 141 height 29
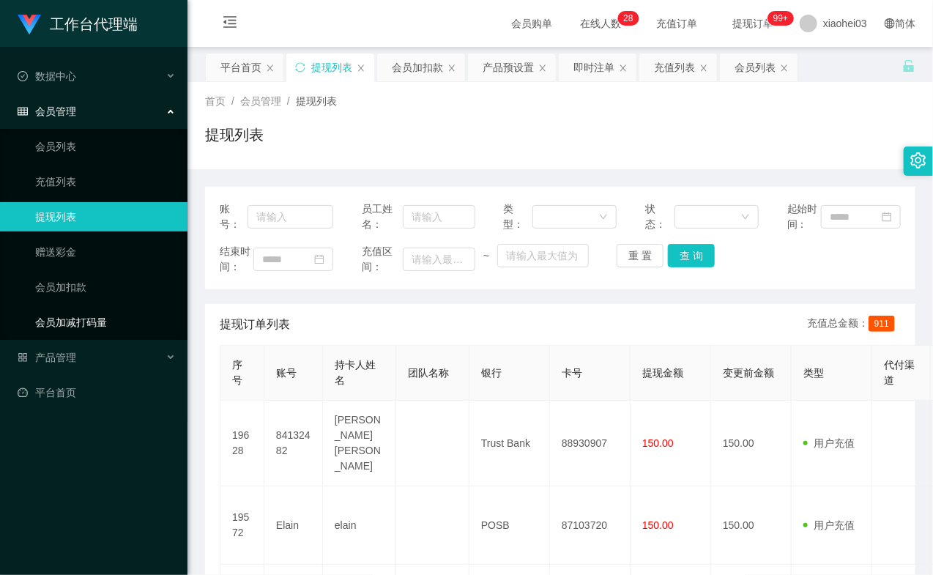
click at [117, 313] on link "会员加减打码量" at bounding box center [105, 321] width 141 height 29
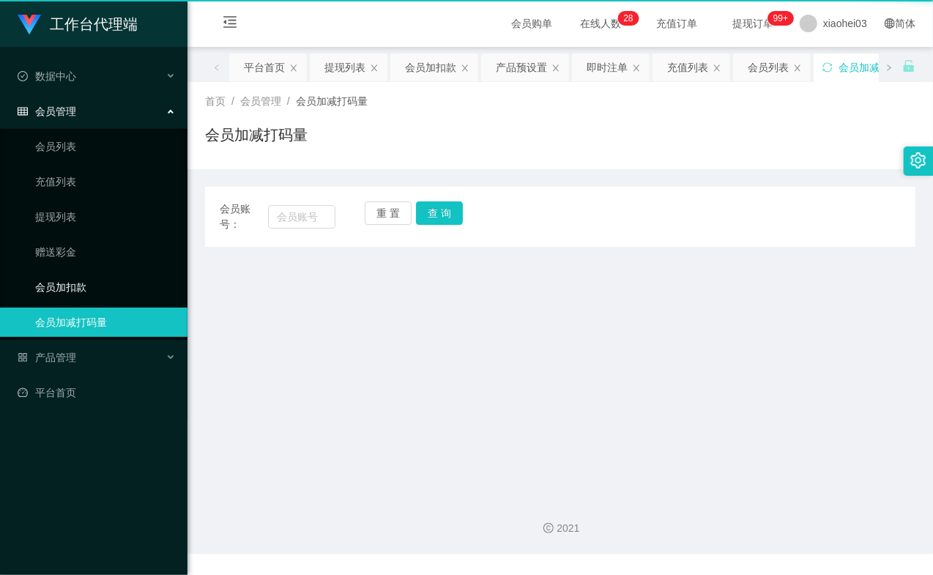
click at [98, 291] on link "会员加扣款" at bounding box center [105, 286] width 141 height 29
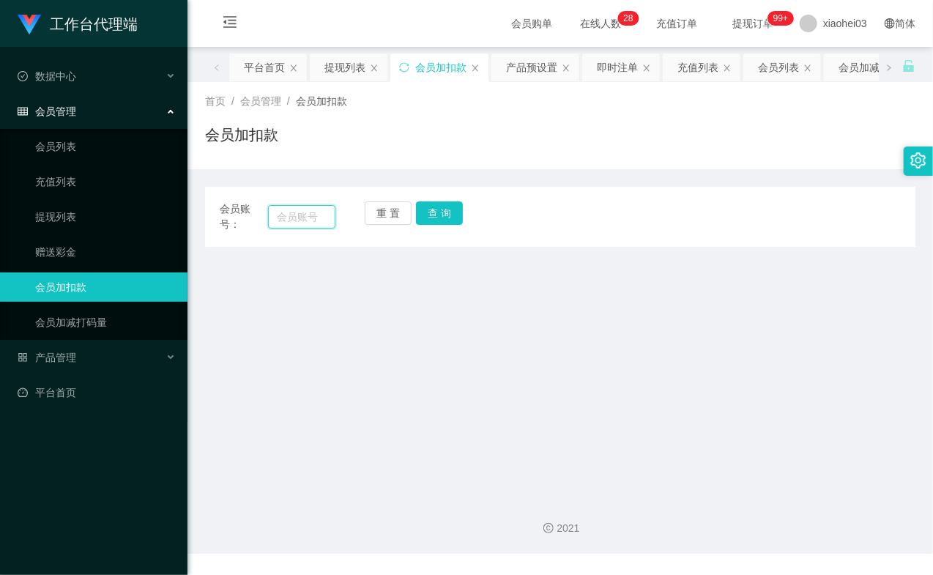
drag, startPoint x: 305, startPoint y: 221, endPoint x: 315, endPoint y: 220, distance: 11.0
click at [307, 220] on input "text" at bounding box center [301, 216] width 67 height 23
paste input "elain"
type input "elain"
click at [452, 217] on button "查 询" at bounding box center [439, 212] width 47 height 23
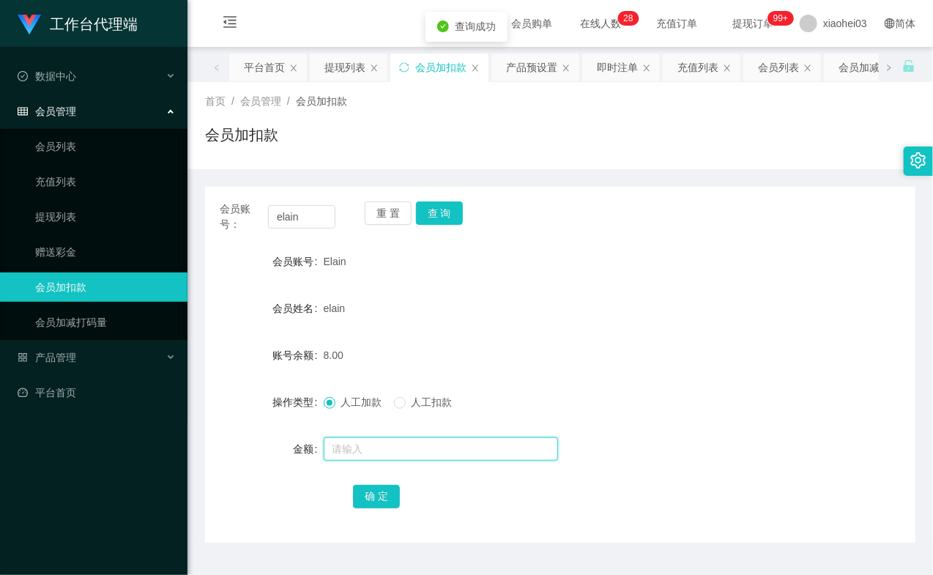
click at [382, 444] on input "text" at bounding box center [441, 448] width 234 height 23
type input "8"
click at [386, 498] on button "确 定" at bounding box center [376, 496] width 47 height 23
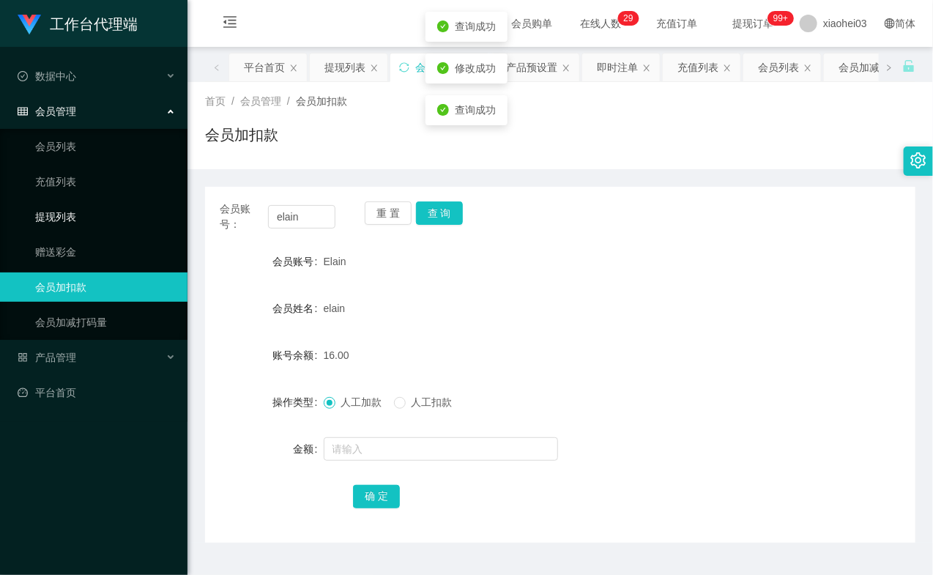
click at [79, 221] on link "提现列表" at bounding box center [105, 216] width 141 height 29
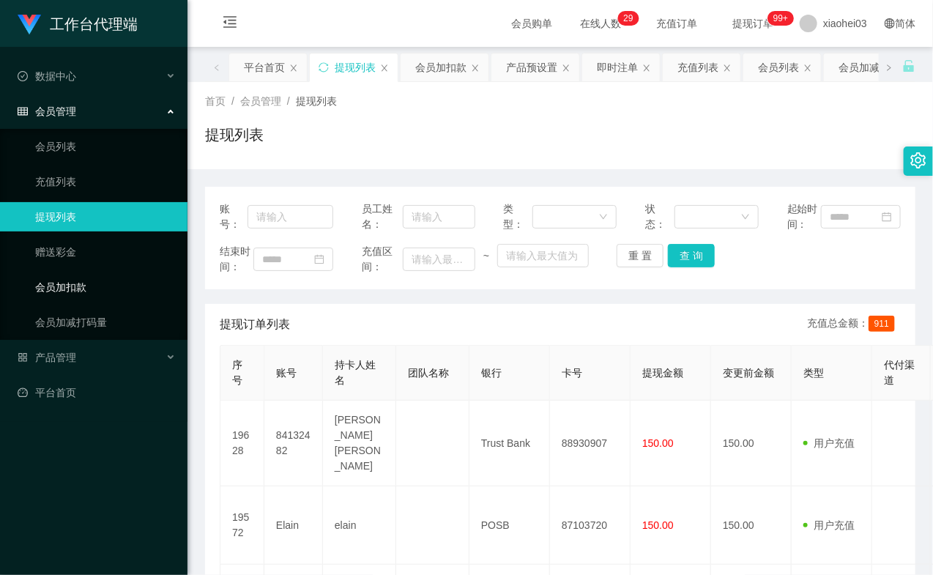
click at [91, 294] on link "会员加扣款" at bounding box center [105, 286] width 141 height 29
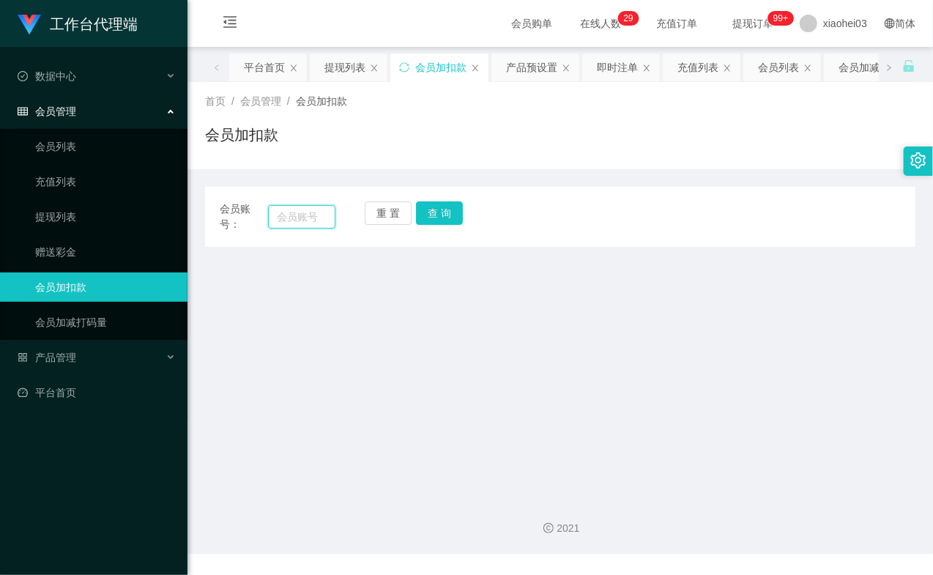
click at [296, 217] on input "text" at bounding box center [301, 216] width 67 height 23
paste input "84132482"
type input "84132482"
click at [429, 220] on button "查 询" at bounding box center [439, 212] width 47 height 23
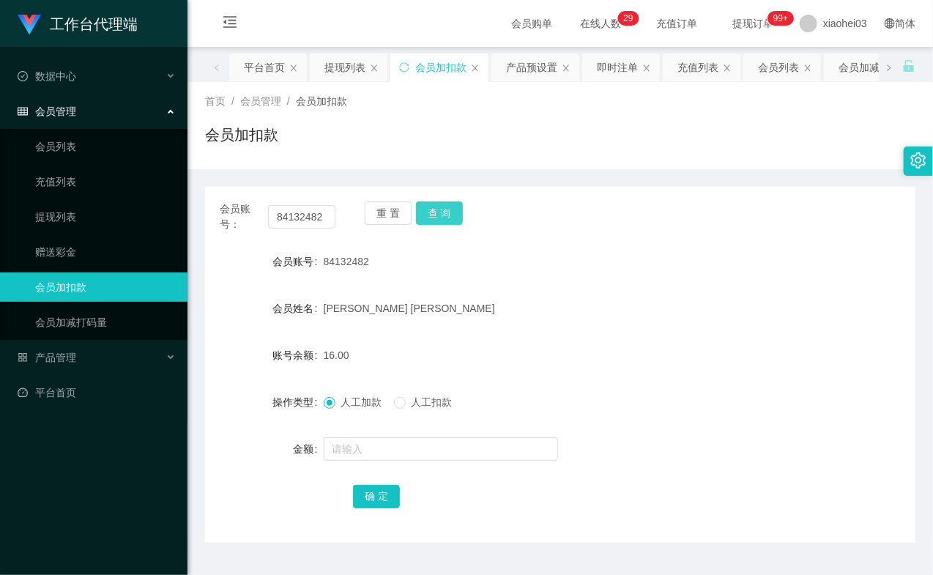
click at [429, 220] on button "查 询" at bounding box center [439, 212] width 47 height 23
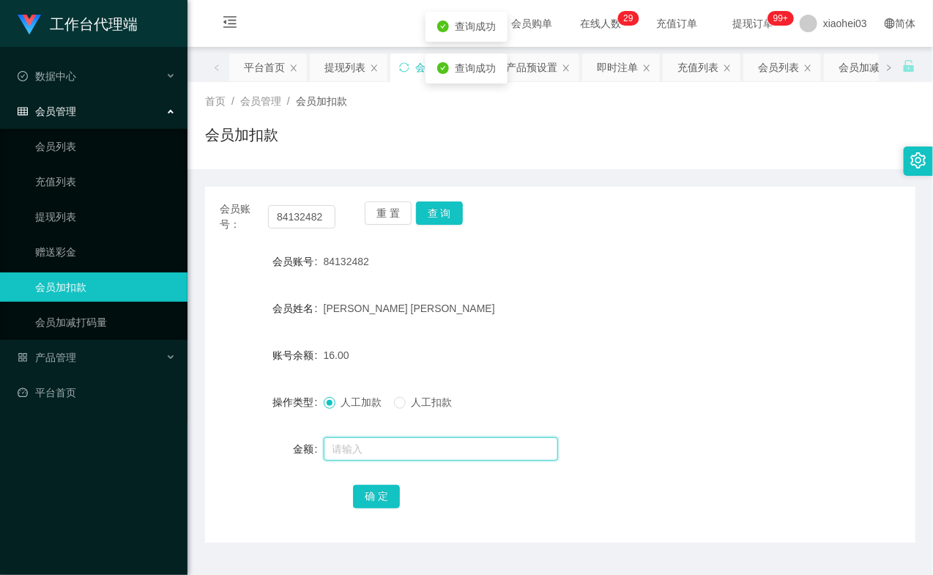
click at [383, 457] on input "text" at bounding box center [441, 448] width 234 height 23
type input "8"
drag, startPoint x: 370, startPoint y: 489, endPoint x: 426, endPoint y: 442, distance: 73.3
click at [370, 489] on button "确 定" at bounding box center [376, 496] width 47 height 23
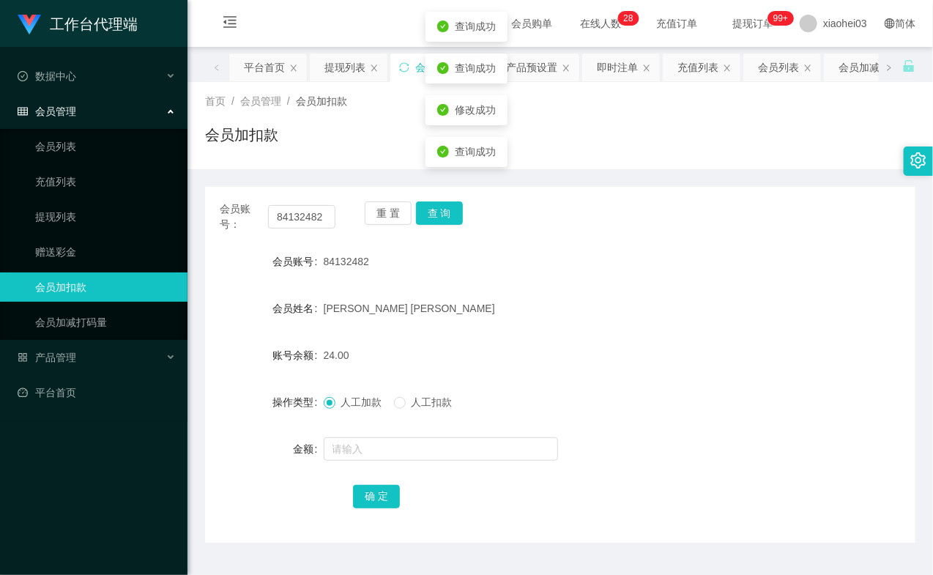
drag, startPoint x: 640, startPoint y: 289, endPoint x: 674, endPoint y: 212, distance: 84.2
click at [640, 288] on form "会员账号 84132482 会员姓名 Alan robert 账号余额 24.00 操作类型 人工加款 人工扣款 金额 确 定" at bounding box center [560, 379] width 710 height 264
click at [75, 217] on link "提现列表" at bounding box center [105, 216] width 141 height 29
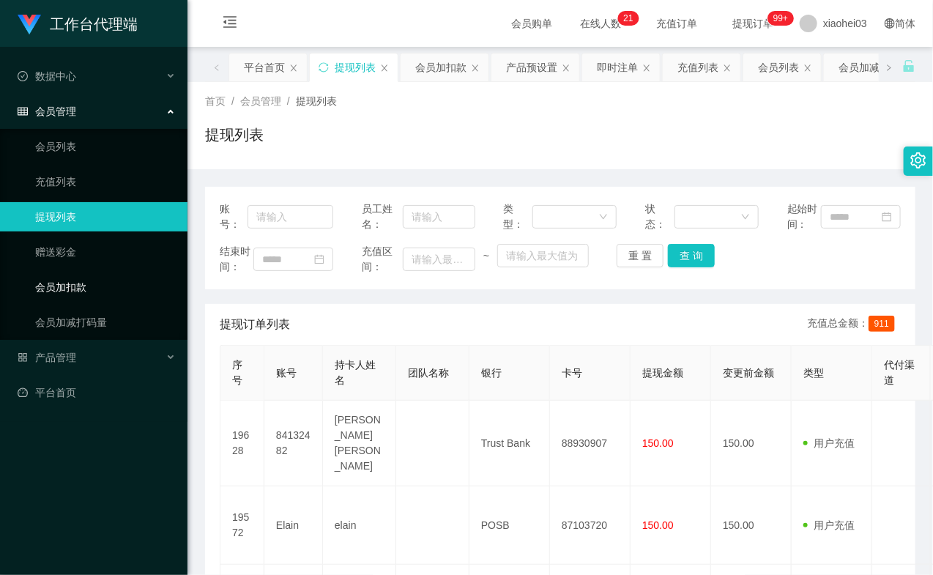
click at [83, 281] on link "会员加扣款" at bounding box center [105, 286] width 141 height 29
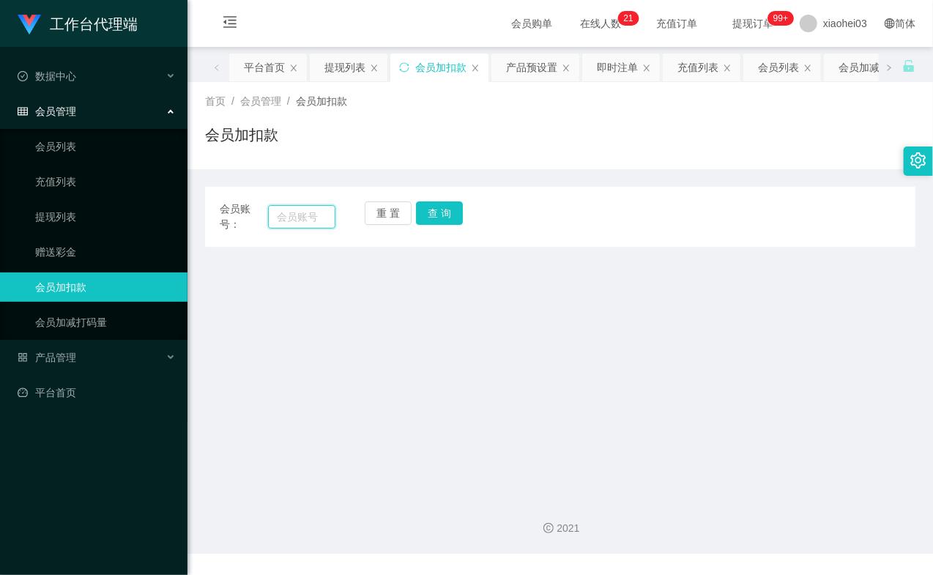
click at [307, 211] on input "text" at bounding box center [301, 216] width 67 height 23
paste input "84132482"
type input "84132482"
click at [435, 208] on button "查 询" at bounding box center [439, 212] width 47 height 23
drag, startPoint x: 435, startPoint y: 208, endPoint x: 430, endPoint y: 232, distance: 24.7
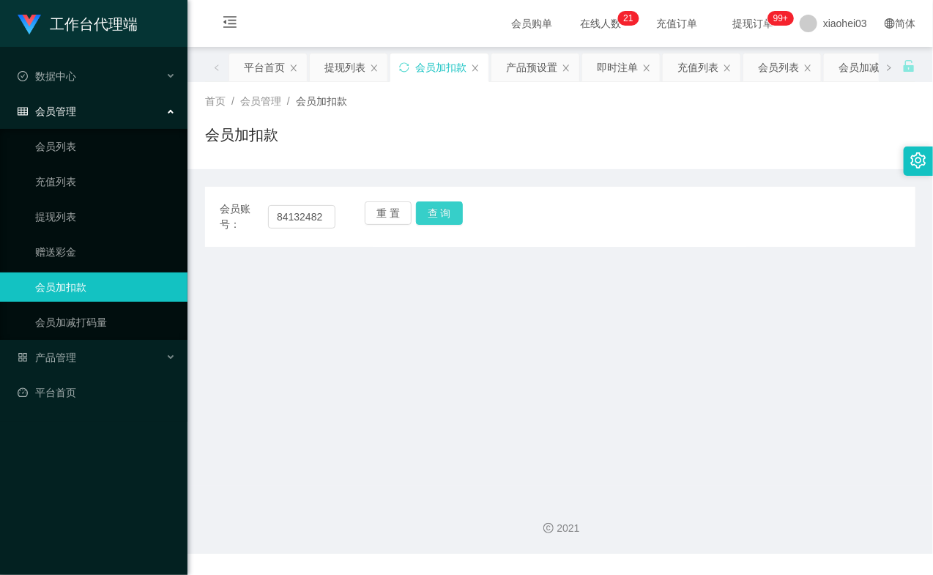
click at [436, 212] on button "查 询" at bounding box center [439, 212] width 47 height 23
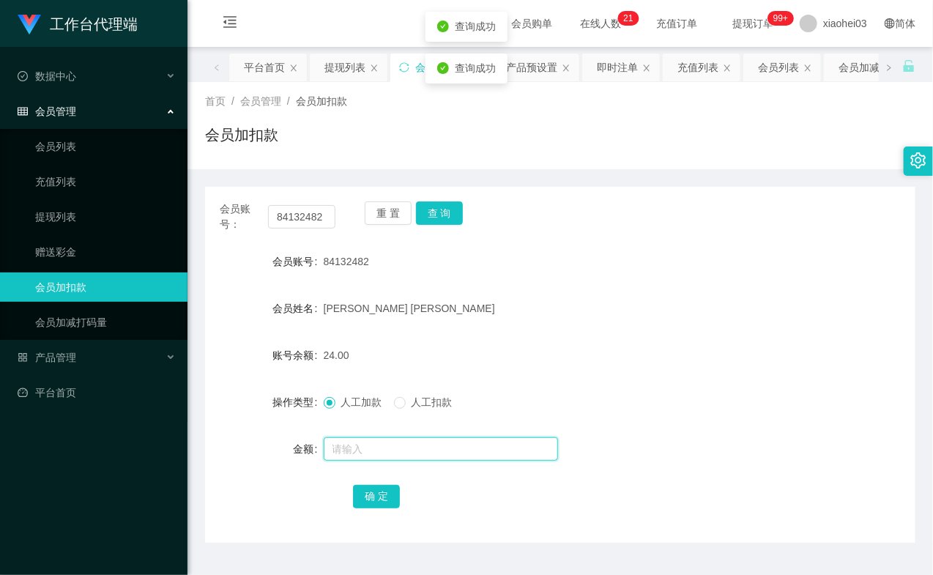
click at [353, 447] on input "text" at bounding box center [441, 448] width 234 height 23
type input "8"
click at [371, 498] on button "确 定" at bounding box center [376, 496] width 47 height 23
click at [540, 309] on div "[PERSON_NAME] [PERSON_NAME]" at bounding box center [531, 308] width 414 height 29
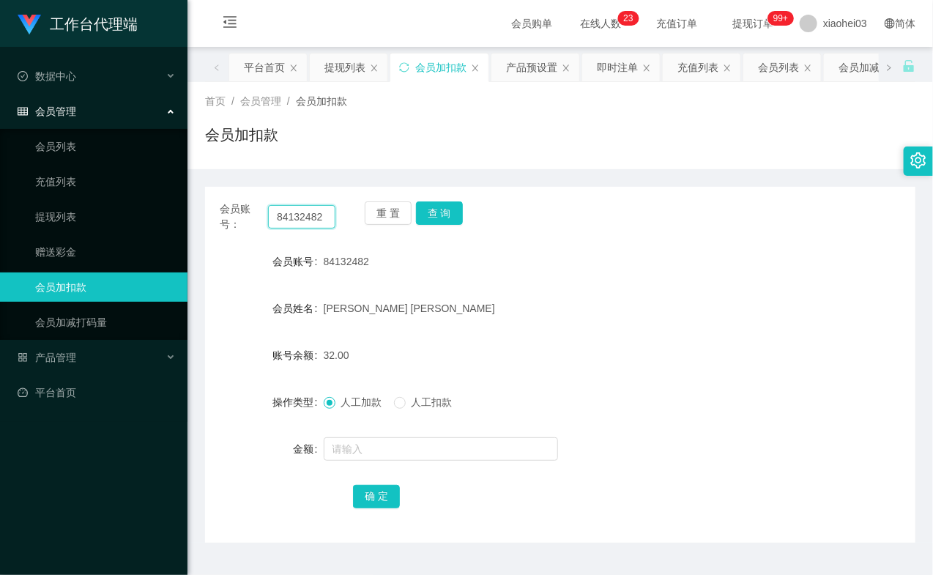
click at [304, 214] on input "84132482" at bounding box center [301, 216] width 67 height 23
paste input "elain"
type input "elain"
click at [455, 205] on button "查 询" at bounding box center [439, 212] width 47 height 23
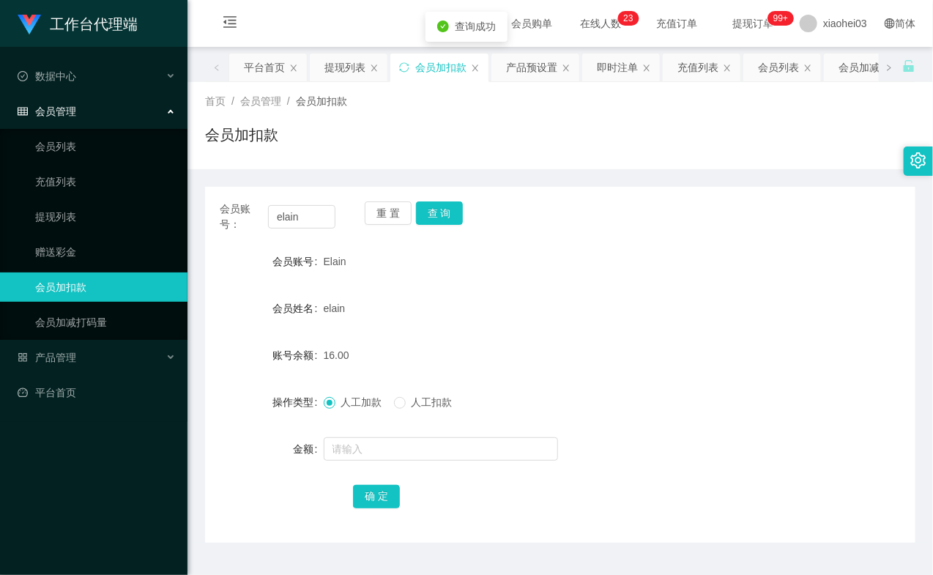
click at [364, 430] on form "会员账号 Elain 会员姓名 elain 账号余额 16.00 操作类型 人工加款 人工扣款 金额 确 定" at bounding box center [560, 379] width 710 height 264
click at [362, 449] on input "text" at bounding box center [441, 448] width 234 height 23
type input "5"
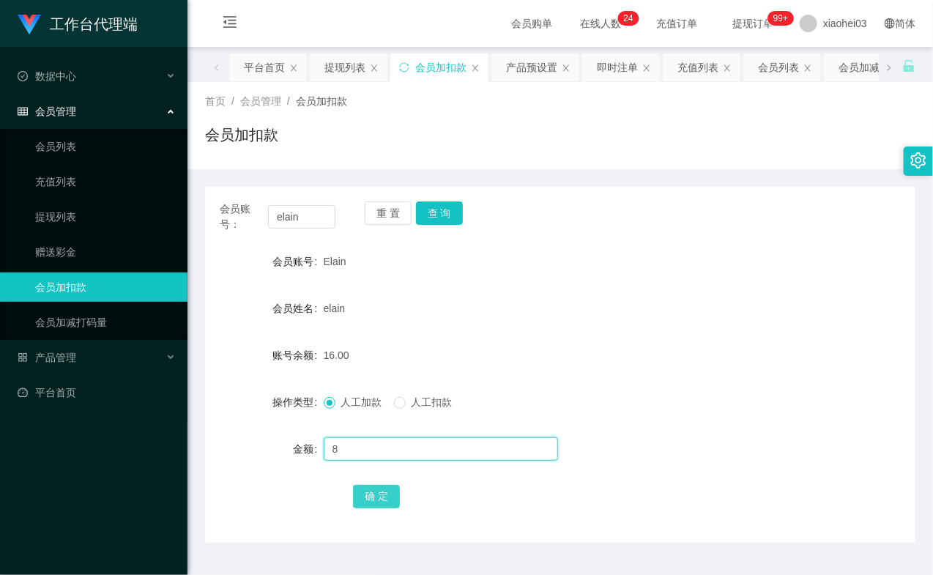
type input "8"
drag, startPoint x: 367, startPoint y: 496, endPoint x: 374, endPoint y: 488, distance: 10.9
click at [367, 496] on button "确 定" at bounding box center [376, 496] width 47 height 23
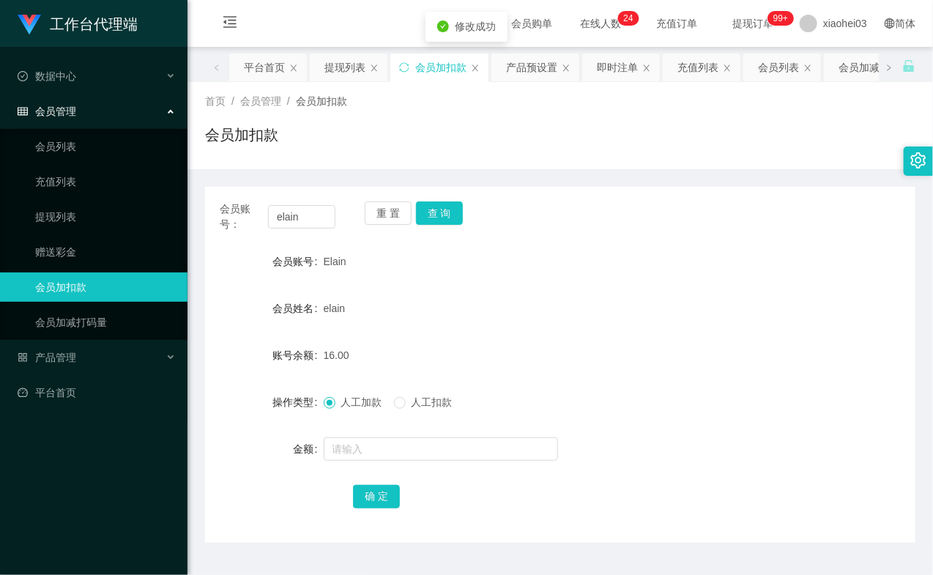
click at [633, 297] on form "会员账号 Elain 会员姓名 elain 账号余额 16.00 操作类型 人工加款 人工扣款 金额 确 定" at bounding box center [560, 379] width 710 height 264
click at [296, 215] on input "elain" at bounding box center [301, 216] width 67 height 23
click at [452, 214] on button "查 询" at bounding box center [439, 212] width 47 height 23
click at [452, 214] on div "重 置 查 询" at bounding box center [423, 216] width 116 height 31
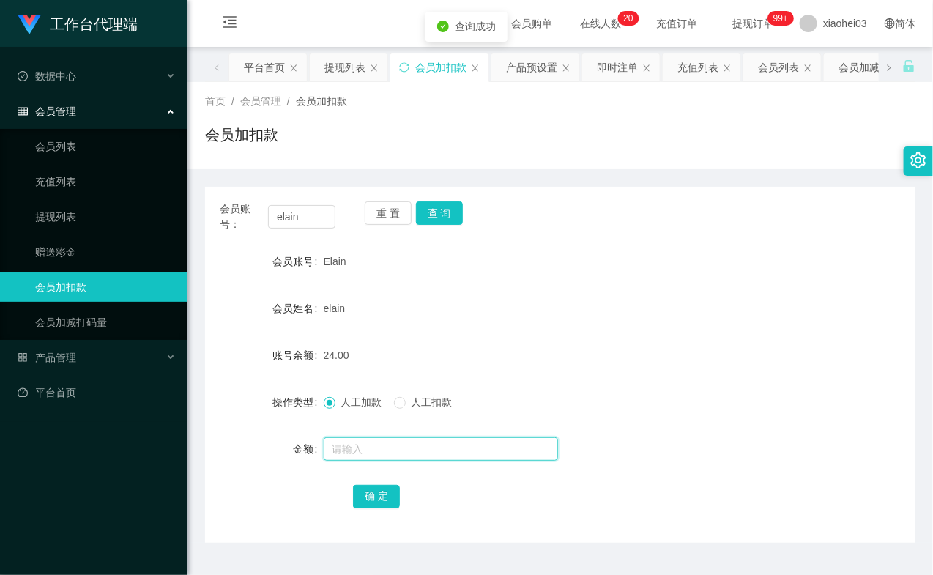
click at [372, 457] on input "text" at bounding box center [441, 448] width 234 height 23
type input "100"
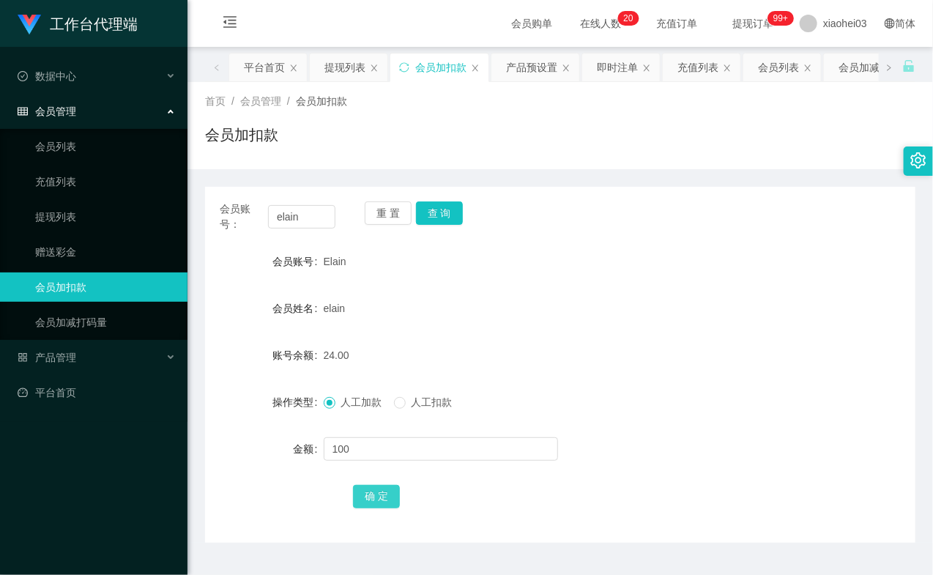
drag, startPoint x: 370, startPoint y: 493, endPoint x: 415, endPoint y: 476, distance: 47.7
click at [370, 493] on button "确 定" at bounding box center [376, 496] width 47 height 23
click at [635, 361] on div "124.00" at bounding box center [531, 354] width 414 height 29
drag, startPoint x: 302, startPoint y: 217, endPoint x: 140, endPoint y: 184, distance: 166.0
click at [140, 184] on section "工作台代理端 数据中心 会员管理 会员列表 充值列表 提现列表 赠送彩金 会员加扣款 会员加减打码量 产品管理 平台首页 保存配置 重置配置 整体风格设置 主…" at bounding box center [466, 305] width 933 height 610
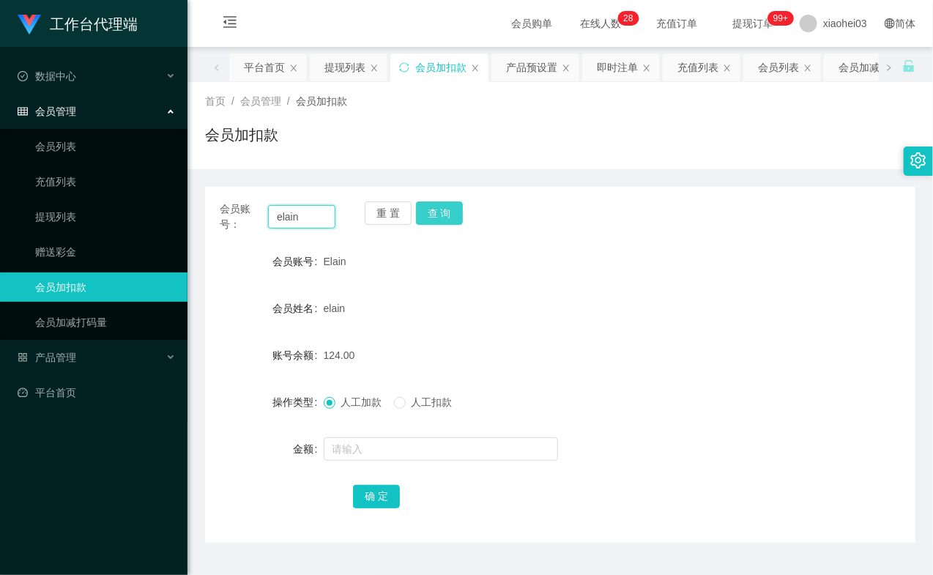
paste input "E"
type input "Elain"
click at [452, 209] on button "查 询" at bounding box center [439, 212] width 47 height 23
click at [452, 209] on div "重 置 查 询" at bounding box center [423, 216] width 116 height 31
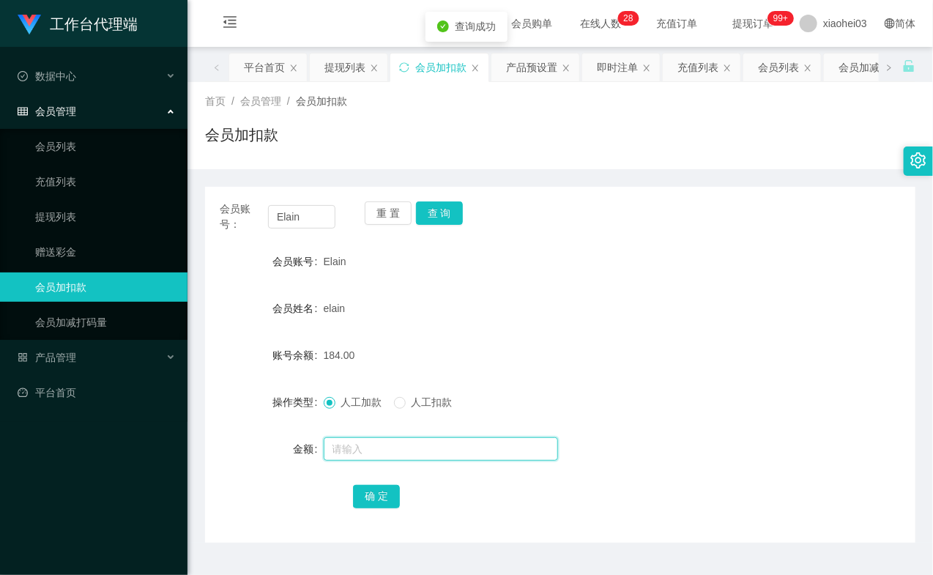
click at [450, 452] on input "text" at bounding box center [441, 448] width 234 height 23
type input "30"
click at [436, 407] on span "人工扣款" at bounding box center [432, 402] width 53 height 12
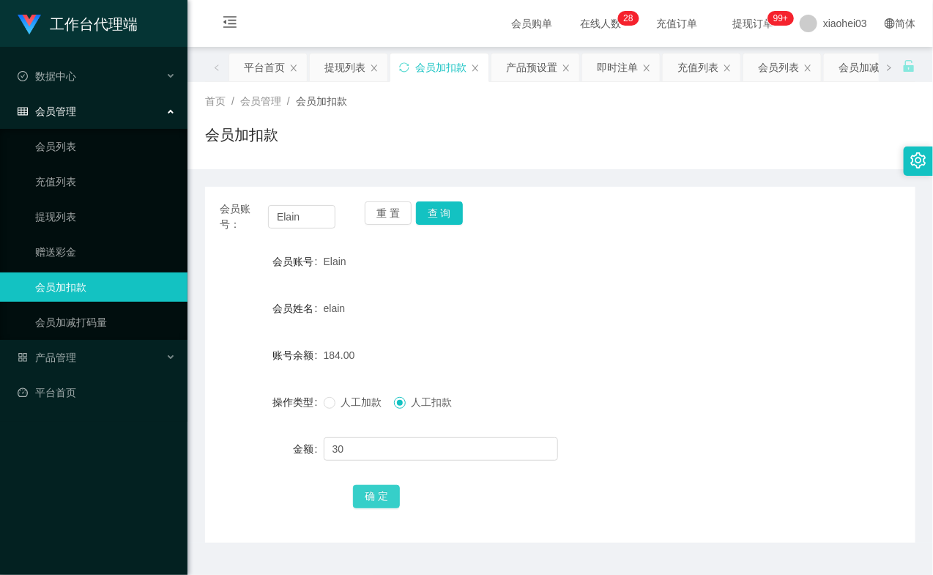
click at [389, 498] on button "确 定" at bounding box center [376, 496] width 47 height 23
drag, startPoint x: 649, startPoint y: 335, endPoint x: 693, endPoint y: 285, distance: 65.8
click at [651, 333] on form "会员账号 Elain 会员姓名 elain 账号余额 154.00 操作类型 人工加款 人工扣款 金额 确 定" at bounding box center [560, 379] width 710 height 264
click at [305, 213] on input "Elain" at bounding box center [301, 216] width 67 height 23
click at [305, 212] on input "Elain" at bounding box center [301, 216] width 67 height 23
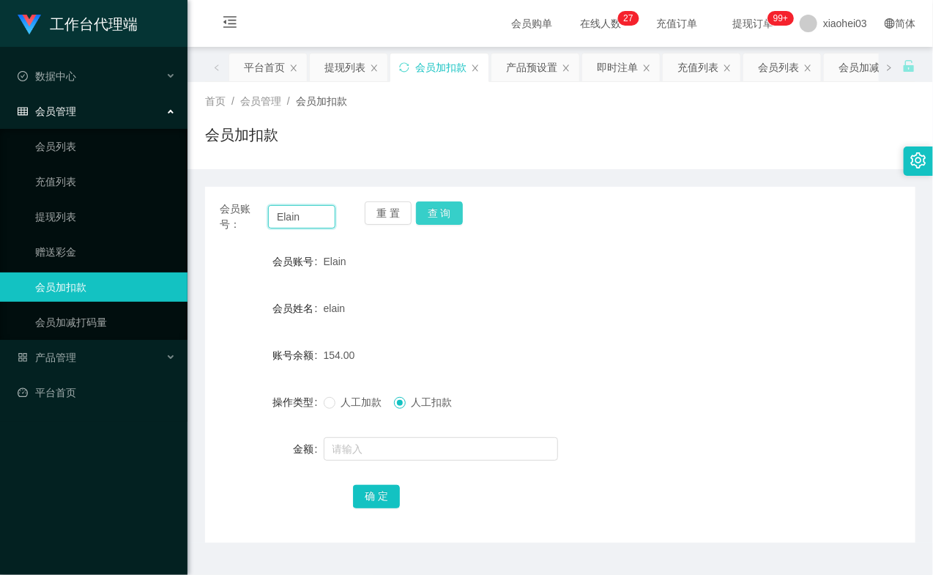
paste input "84132482"
type input "84132482"
drag, startPoint x: 445, startPoint y: 214, endPoint x: 445, endPoint y: 231, distance: 17.6
click at [445, 214] on button "查 询" at bounding box center [439, 212] width 47 height 23
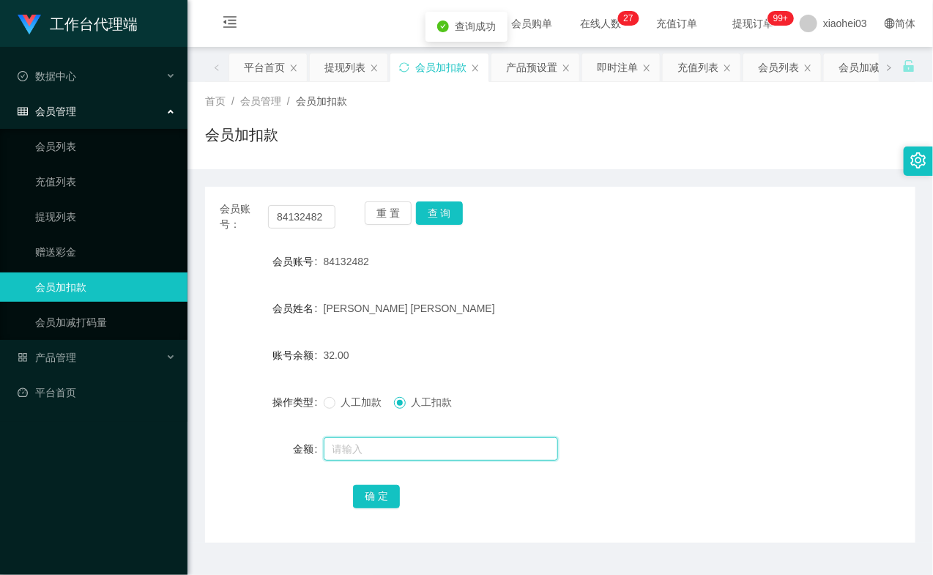
click at [420, 447] on input "text" at bounding box center [441, 448] width 234 height 23
click at [345, 403] on span "人工加款" at bounding box center [361, 402] width 53 height 12
click at [379, 451] on input "text" at bounding box center [441, 448] width 234 height 23
type input "8"
drag, startPoint x: 372, startPoint y: 492, endPoint x: 405, endPoint y: 455, distance: 49.8
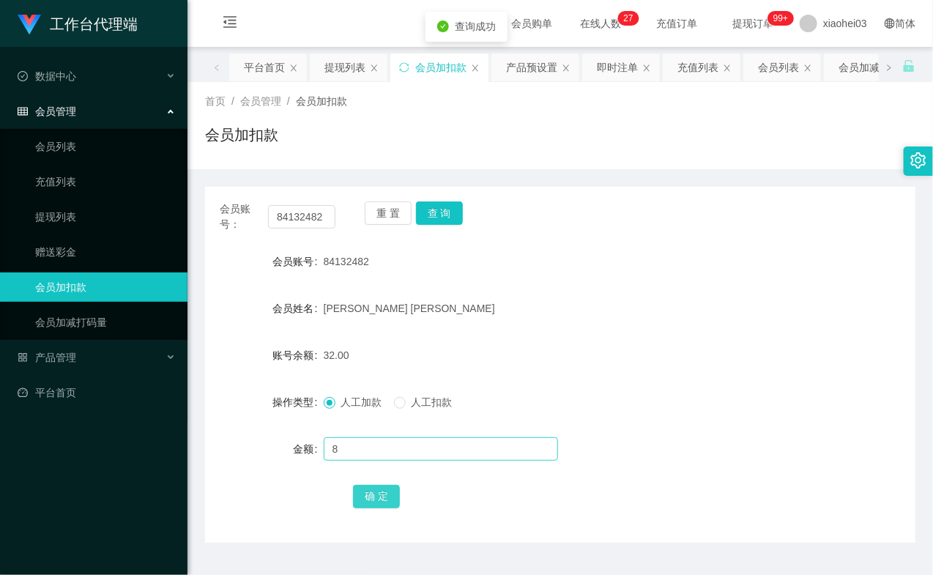
click at [370, 492] on button "确 定" at bounding box center [376, 496] width 47 height 23
click at [627, 365] on div "40.00" at bounding box center [531, 354] width 414 height 29
click at [89, 217] on link "提现列表" at bounding box center [105, 216] width 141 height 29
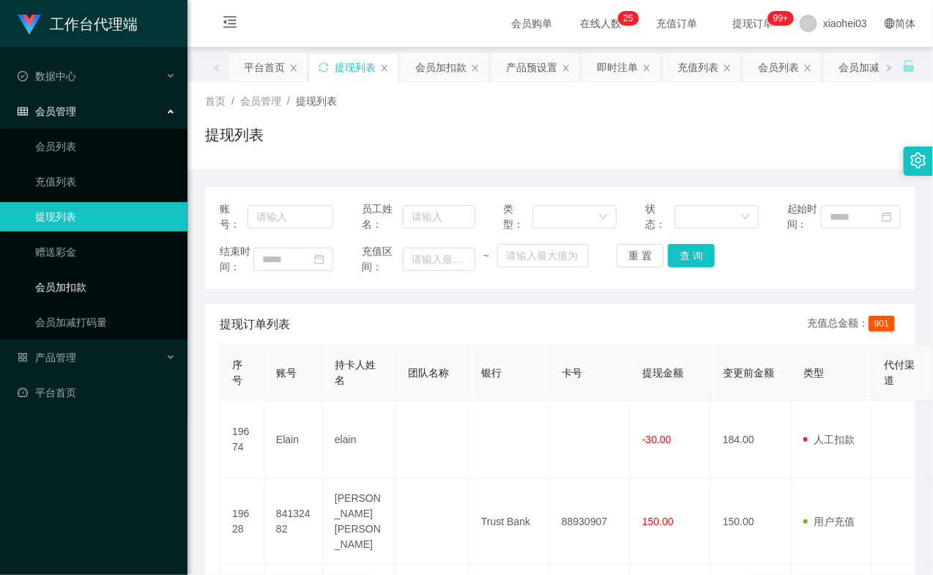
click at [98, 287] on link "会员加扣款" at bounding box center [105, 286] width 141 height 29
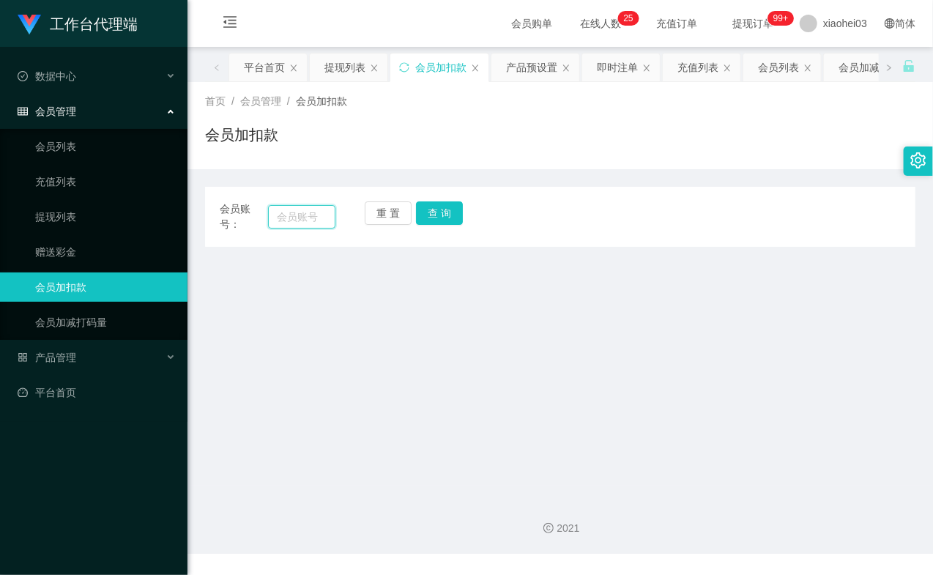
click at [294, 220] on input "text" at bounding box center [301, 216] width 67 height 23
paste input "elain"
type input "elain"
click at [447, 217] on button "查 询" at bounding box center [439, 212] width 47 height 23
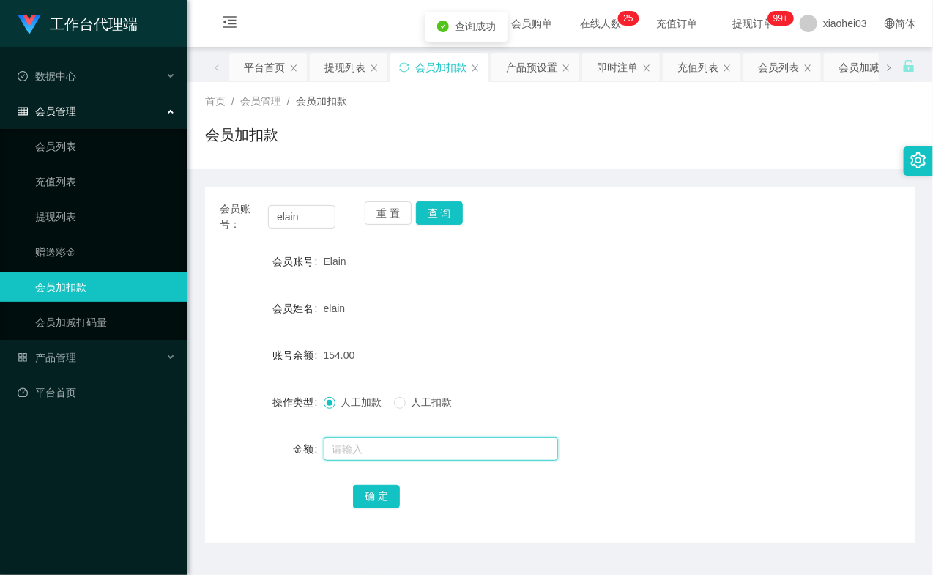
click at [421, 455] on input "text" at bounding box center [441, 448] width 234 height 23
type input "8"
click at [374, 493] on button "确 定" at bounding box center [376, 496] width 47 height 23
click at [69, 206] on link "提现列表" at bounding box center [105, 216] width 141 height 29
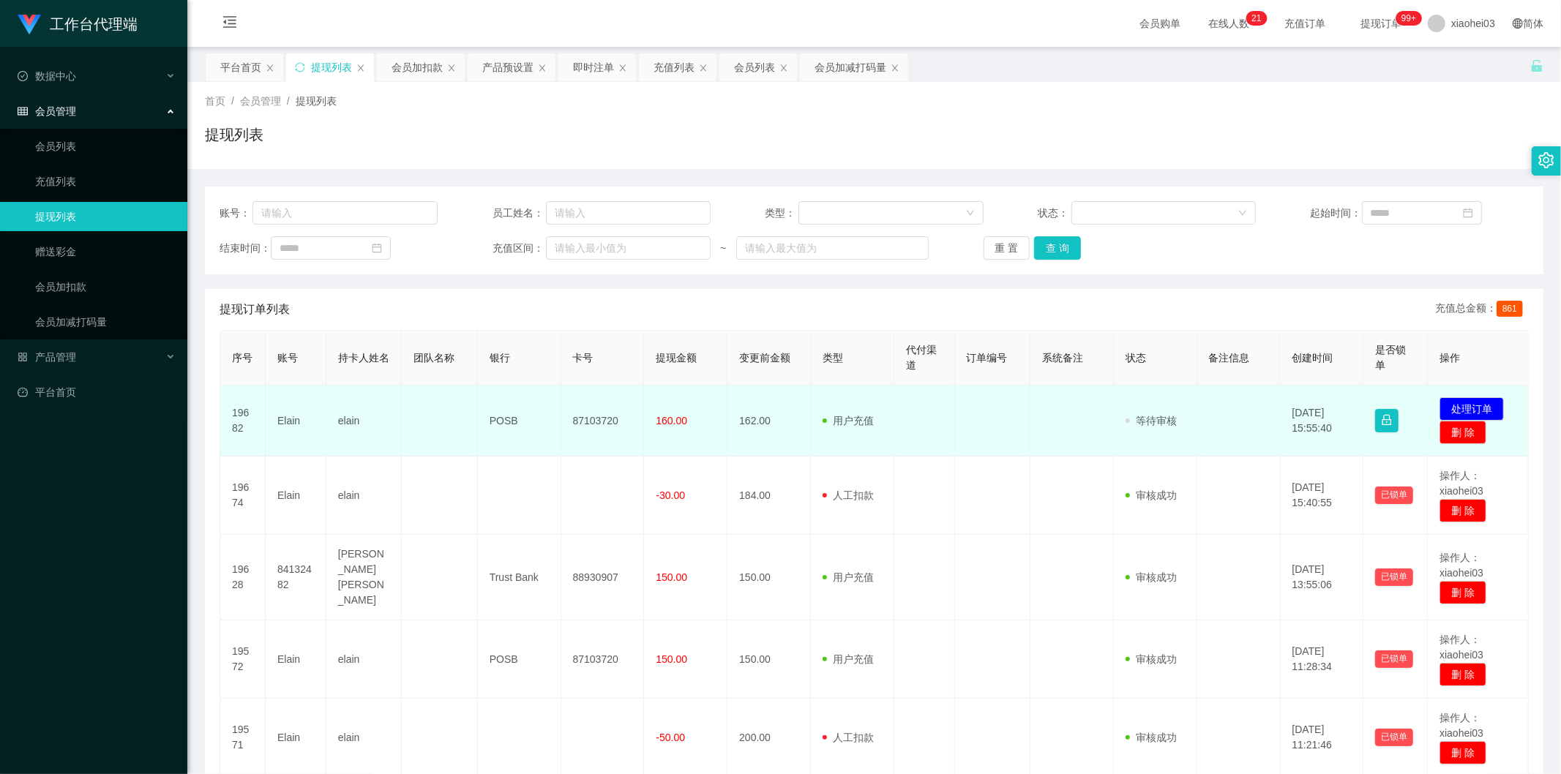
click at [293, 415] on td "Elain" at bounding box center [296, 421] width 61 height 71
copy td "Elain"
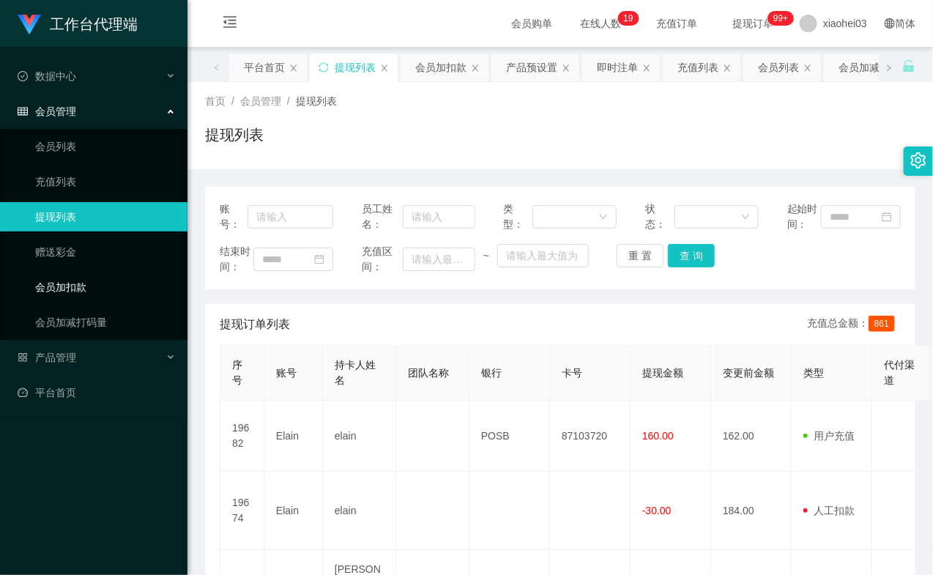
click at [75, 287] on link "会员加扣款" at bounding box center [105, 286] width 141 height 29
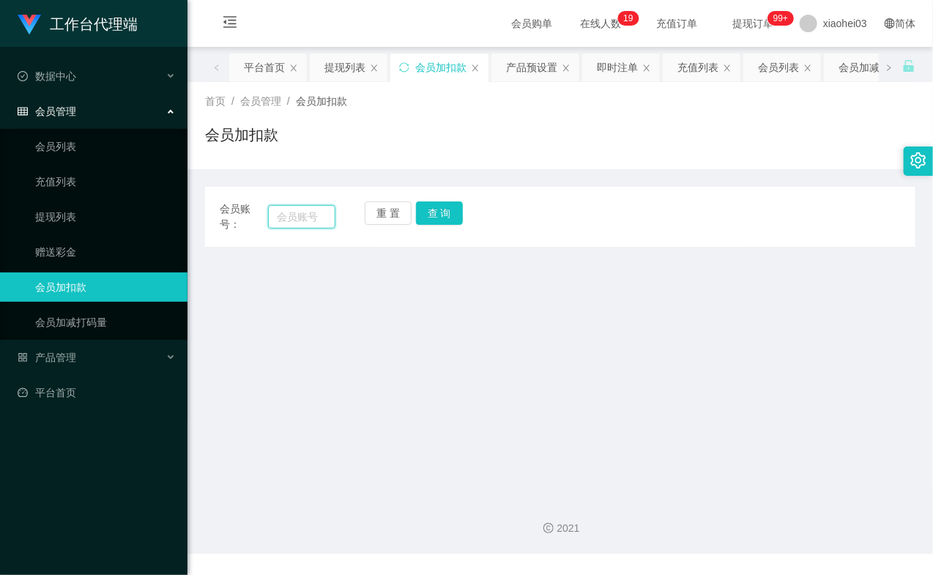
click at [293, 216] on input "text" at bounding box center [301, 216] width 67 height 23
paste input "84132482"
type input "84132482"
click at [443, 225] on div "重 置 查 询" at bounding box center [423, 216] width 116 height 31
click at [455, 222] on button "查 询" at bounding box center [439, 212] width 47 height 23
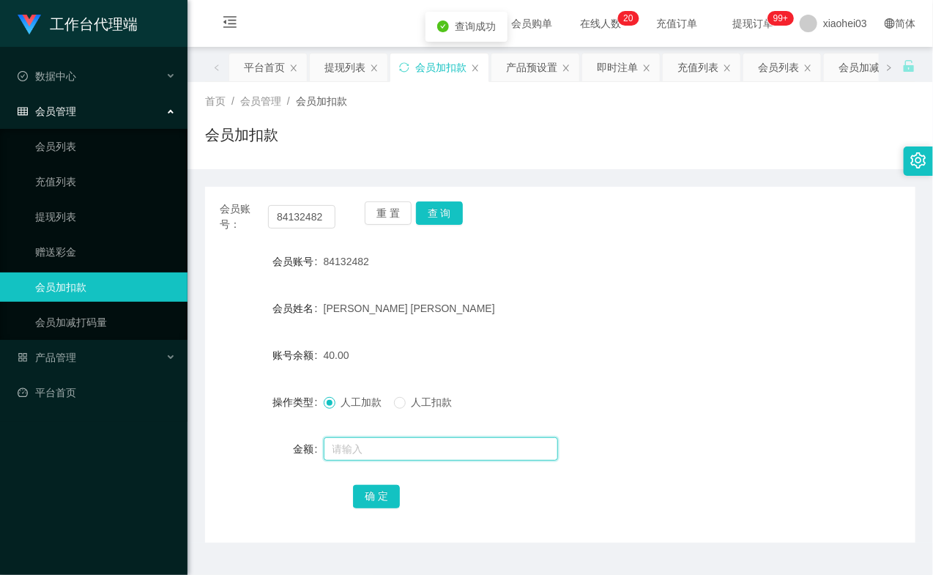
click at [408, 441] on input "text" at bounding box center [441, 448] width 234 height 23
type input "8"
click at [389, 489] on button "确 定" at bounding box center [376, 496] width 47 height 23
click at [81, 214] on link "提现列表" at bounding box center [105, 216] width 141 height 29
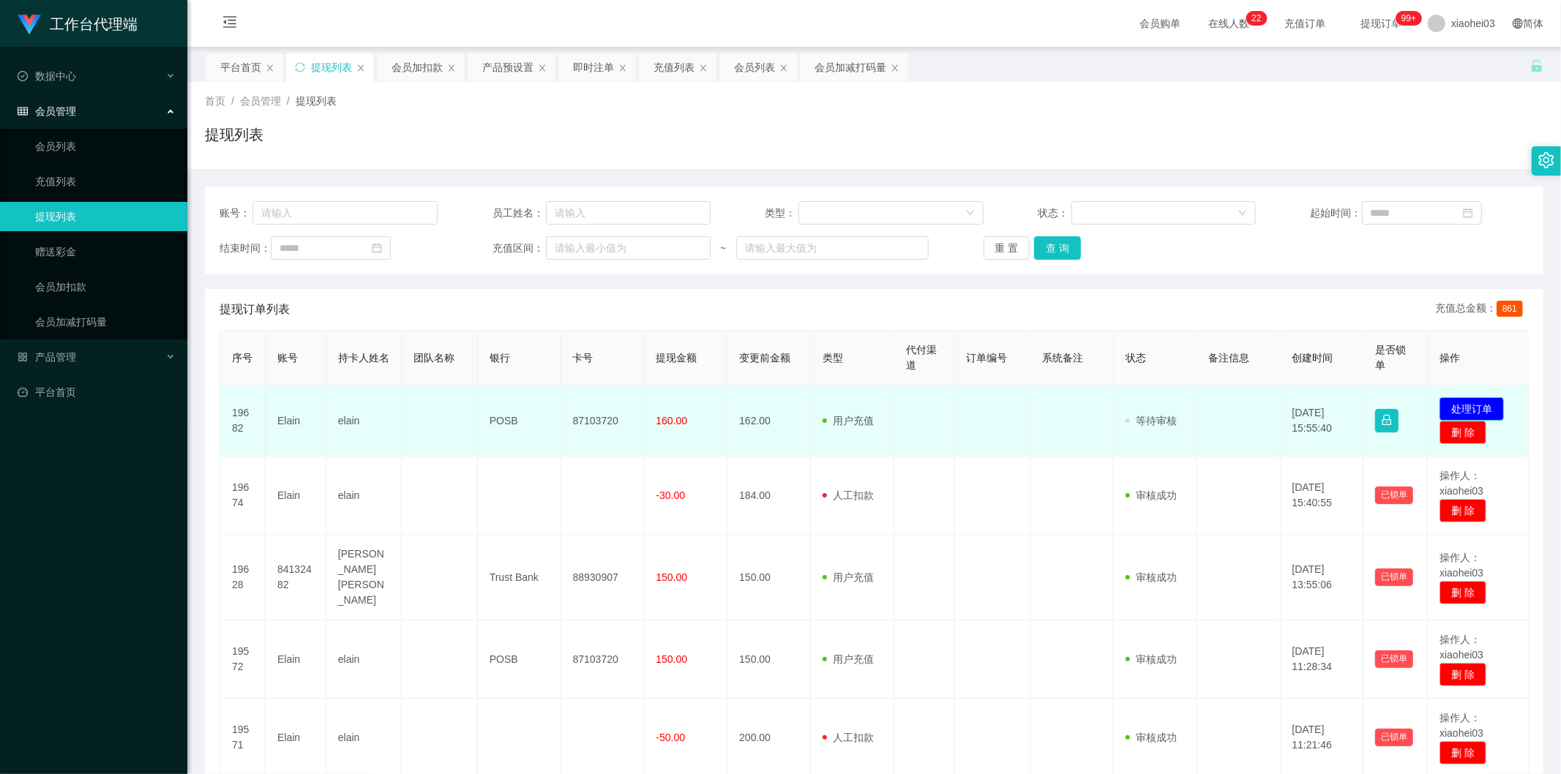
click at [932, 401] on button "处理订单" at bounding box center [1472, 408] width 64 height 23
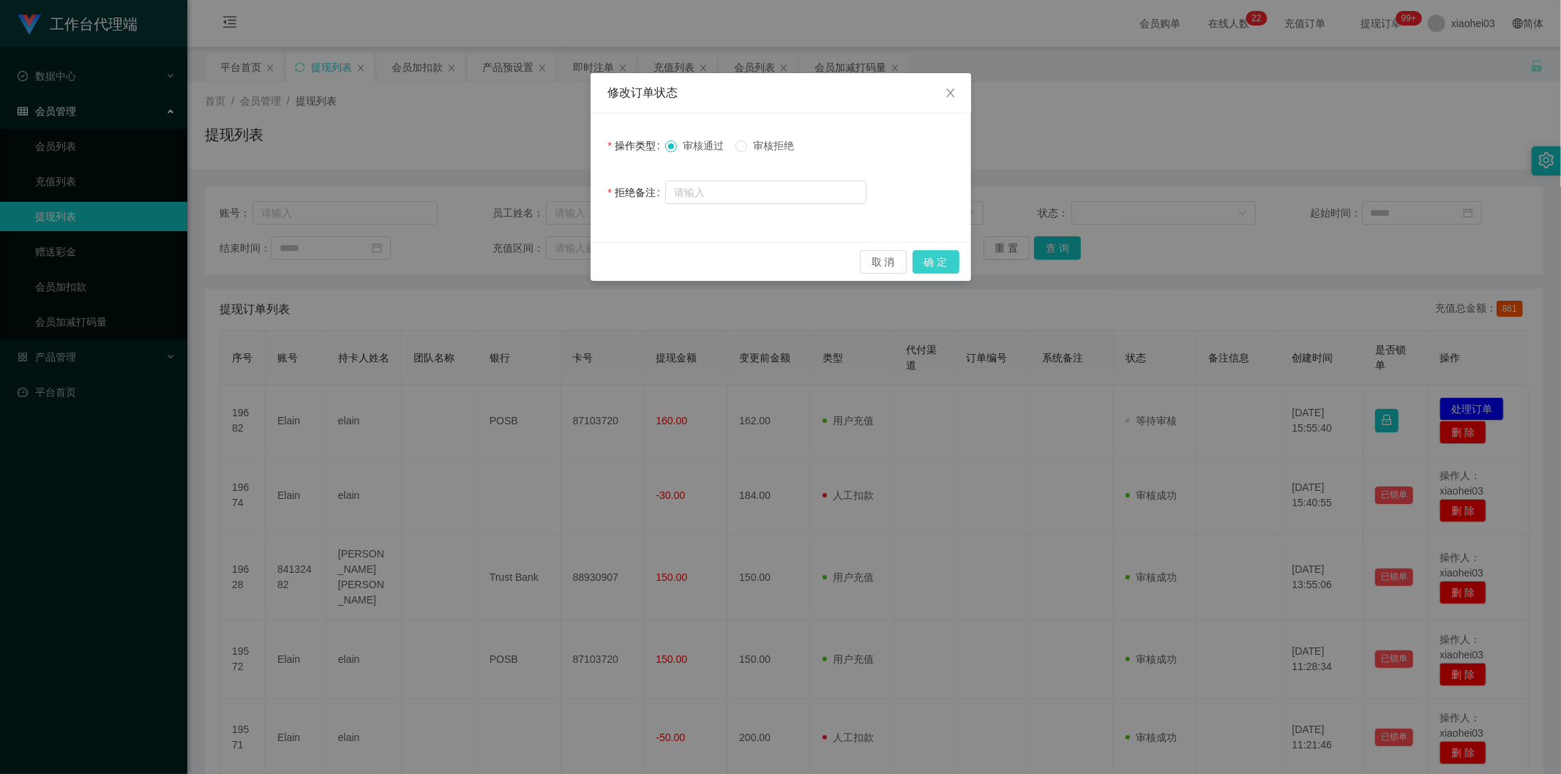
click at [932, 261] on button "确 定" at bounding box center [936, 261] width 47 height 23
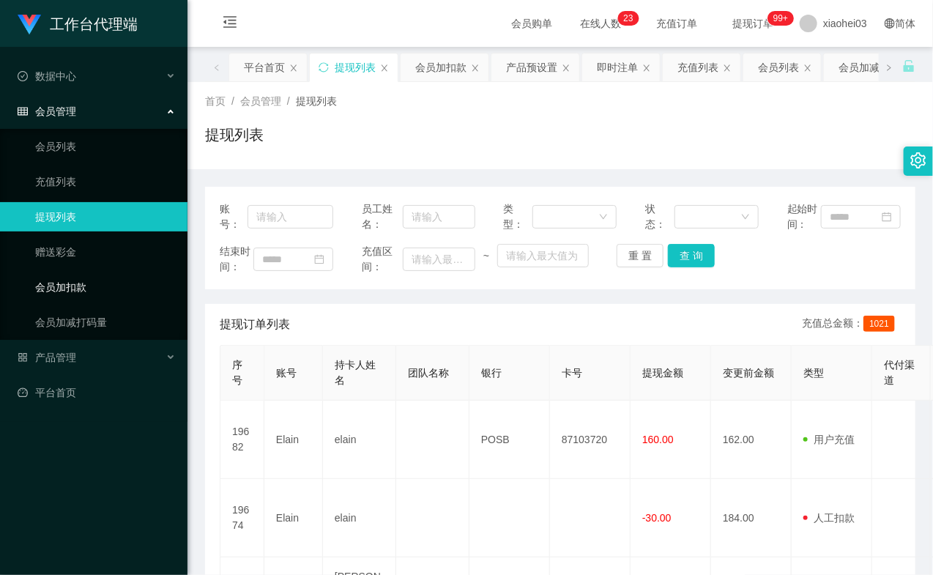
click at [90, 279] on link "会员加扣款" at bounding box center [105, 286] width 141 height 29
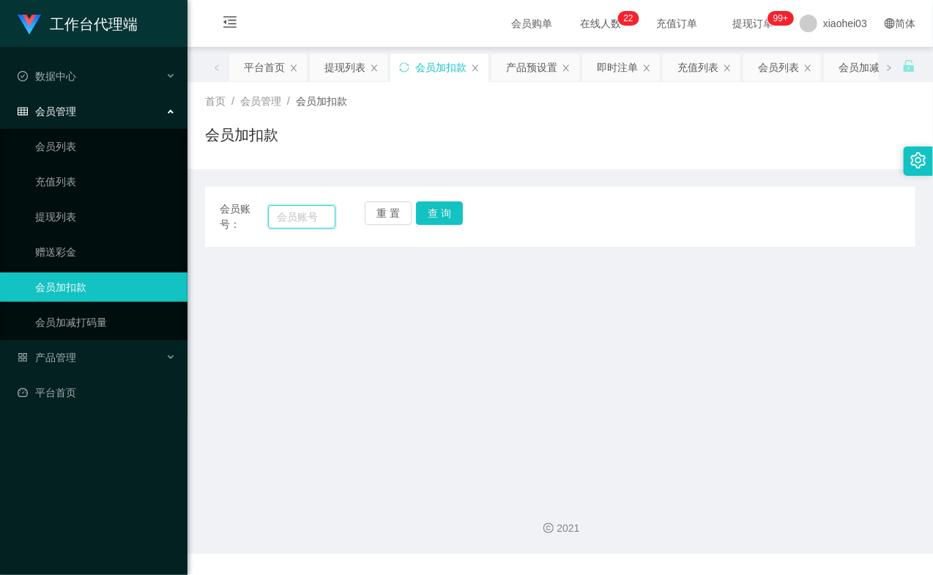
drag, startPoint x: 328, startPoint y: 222, endPoint x: 315, endPoint y: 218, distance: 13.0
click at [324, 220] on input "text" at bounding box center [301, 216] width 67 height 23
paste input "qw651231237"
type input "qw651231237"
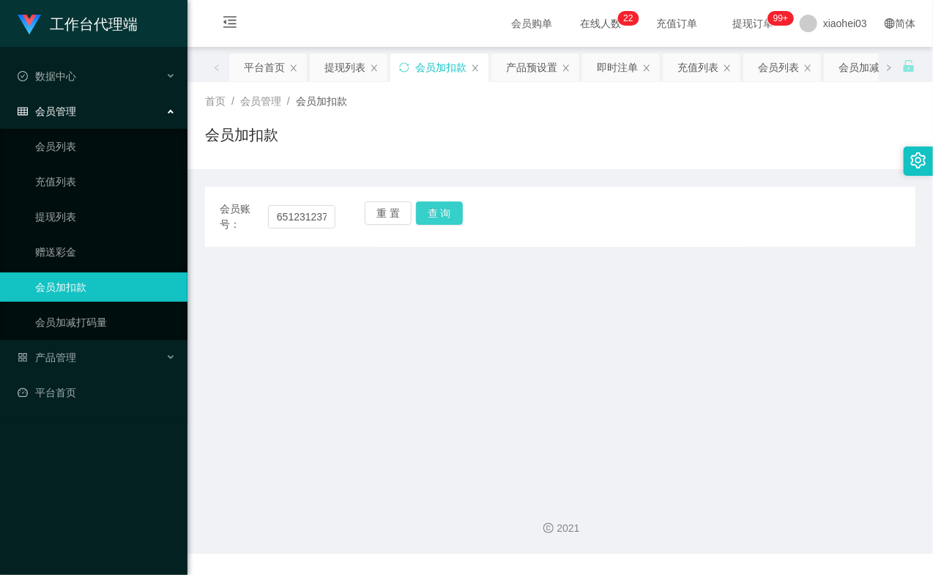
scroll to position [0, 0]
click at [447, 210] on button "查 询" at bounding box center [439, 212] width 47 height 23
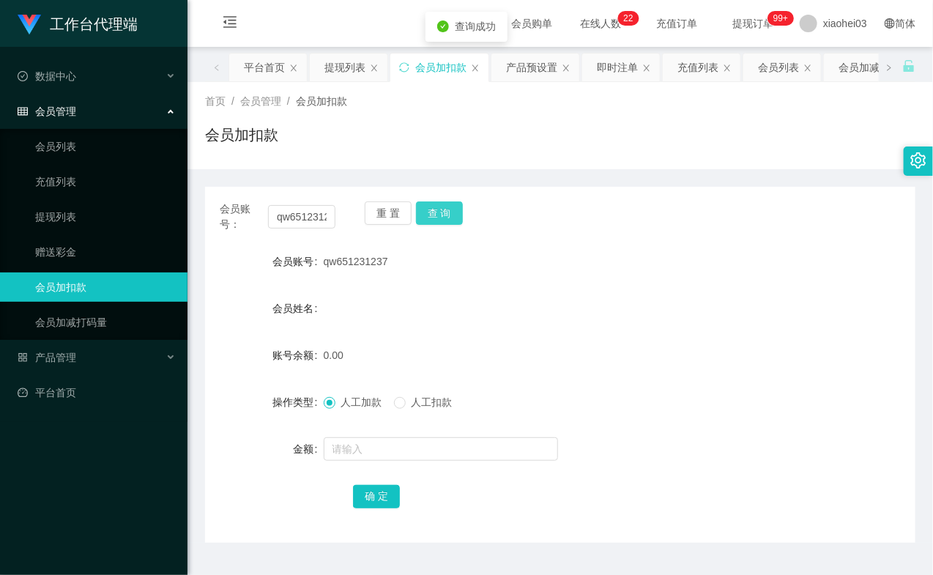
click at [447, 210] on button "查 询" at bounding box center [439, 212] width 47 height 23
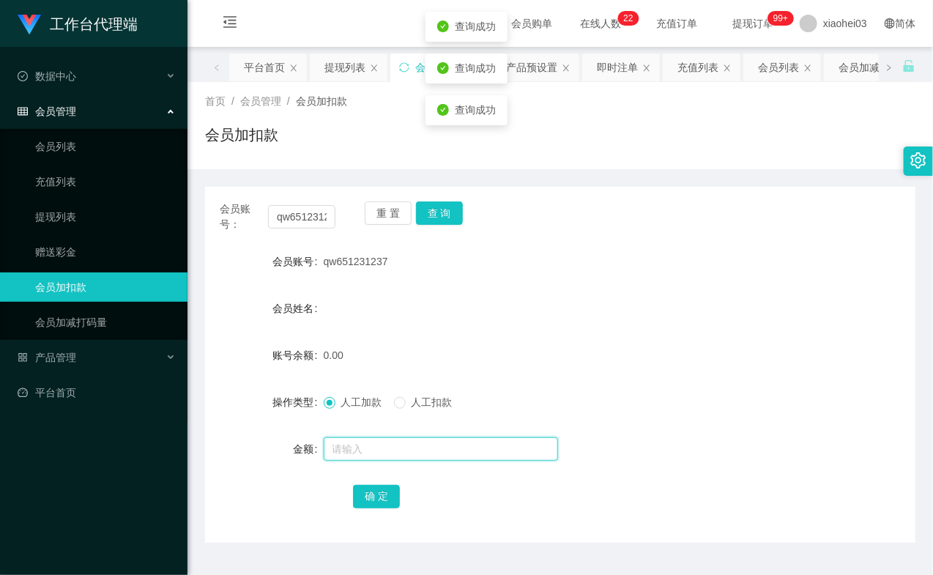
click at [379, 455] on input "text" at bounding box center [441, 448] width 234 height 23
type input "100"
drag, startPoint x: 368, startPoint y: 496, endPoint x: 376, endPoint y: 492, distance: 9.2
click at [369, 496] on button "确 定" at bounding box center [376, 496] width 47 height 23
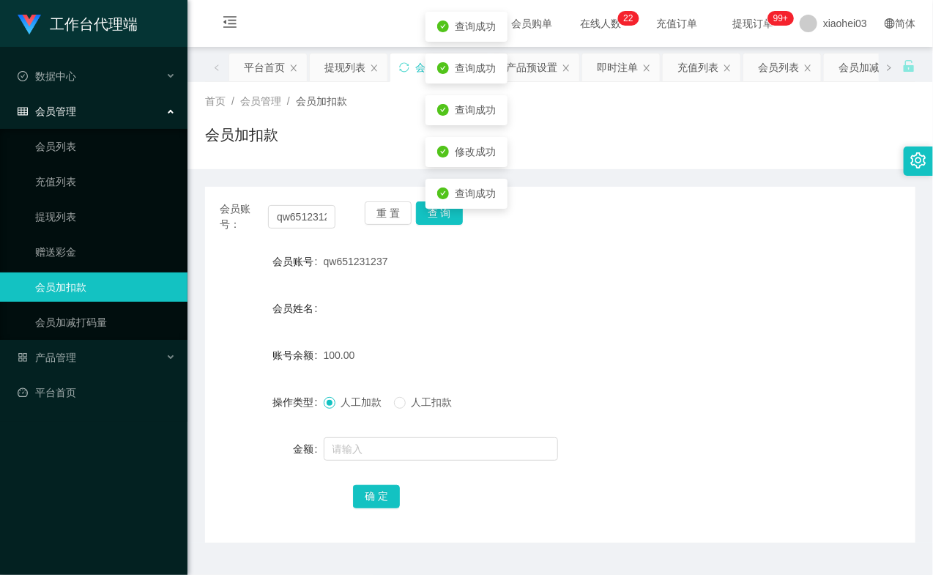
click at [613, 339] on form "会员账号 qw651231237 会员姓名 账号余额 100.00 操作类型 人工加款 人工扣款 金额 确 定" at bounding box center [560, 379] width 710 height 264
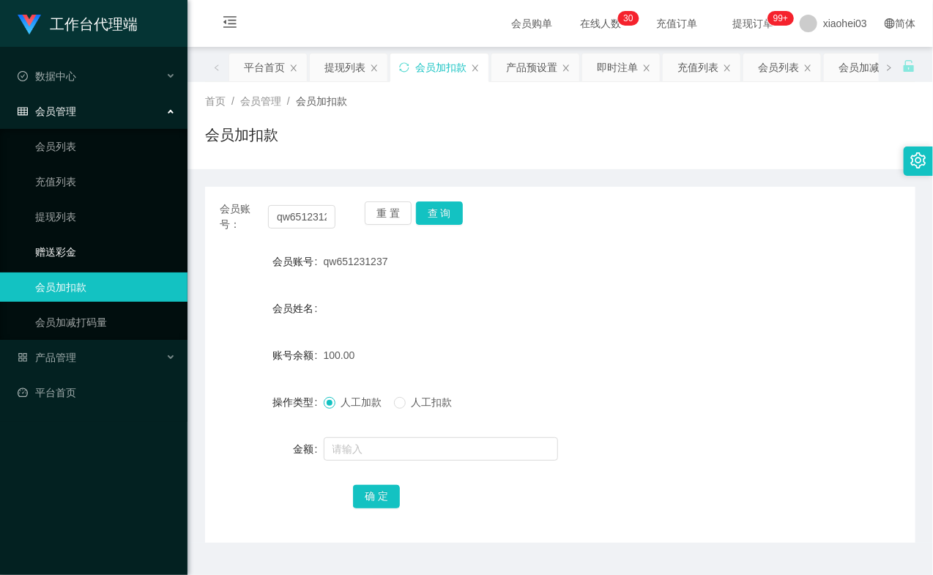
click at [56, 246] on link "赠送彩金" at bounding box center [105, 251] width 141 height 29
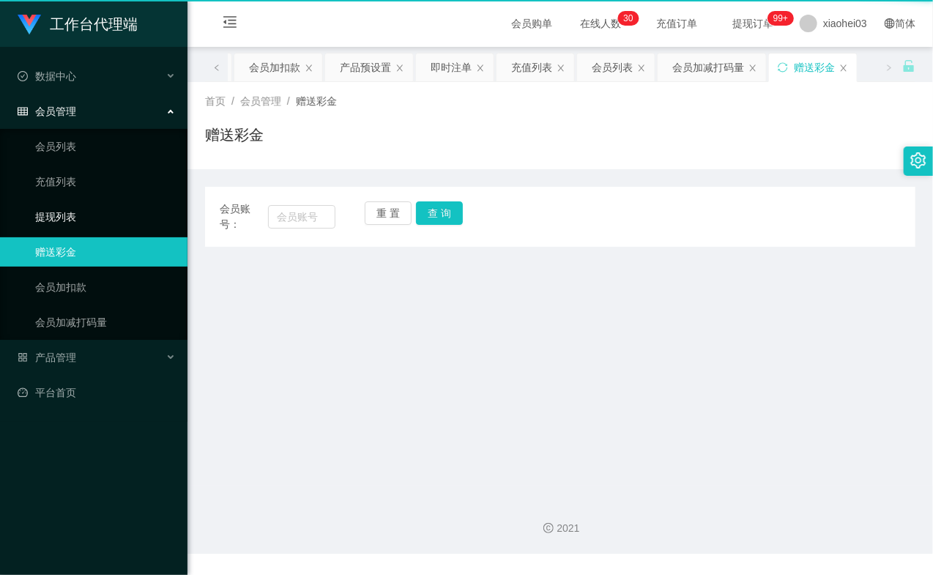
click at [68, 203] on link "提现列表" at bounding box center [105, 216] width 141 height 29
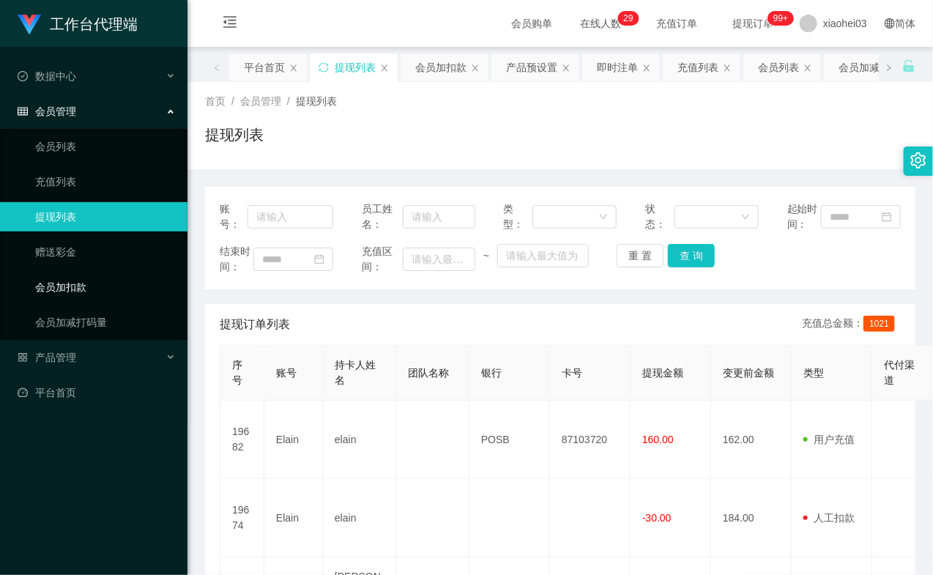
click at [61, 287] on link "会员加扣款" at bounding box center [105, 286] width 141 height 29
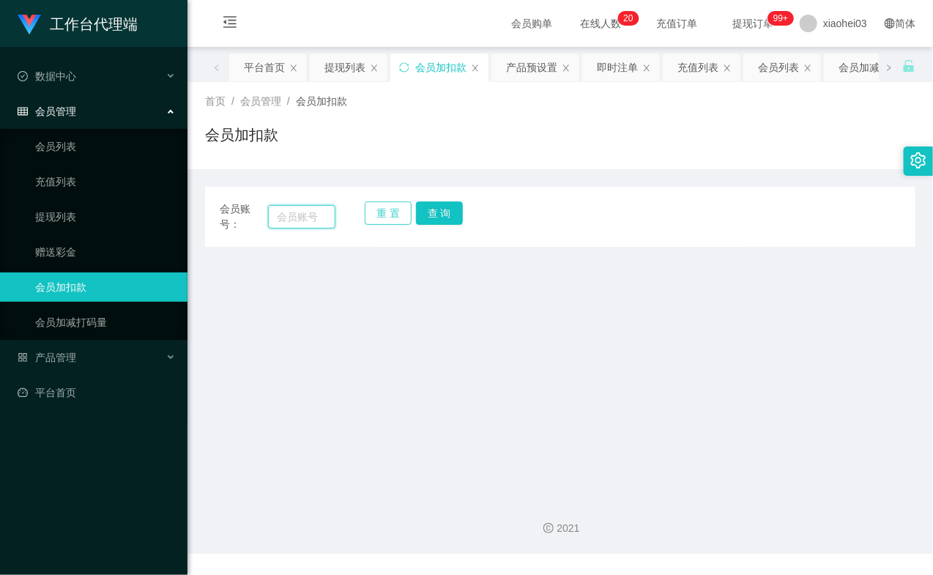
drag, startPoint x: 302, startPoint y: 214, endPoint x: 389, endPoint y: 217, distance: 87.2
click at [302, 214] on input "text" at bounding box center [301, 216] width 67 height 23
paste input "84132482"
type input "84132482"
click at [430, 209] on button "查 询" at bounding box center [439, 212] width 47 height 23
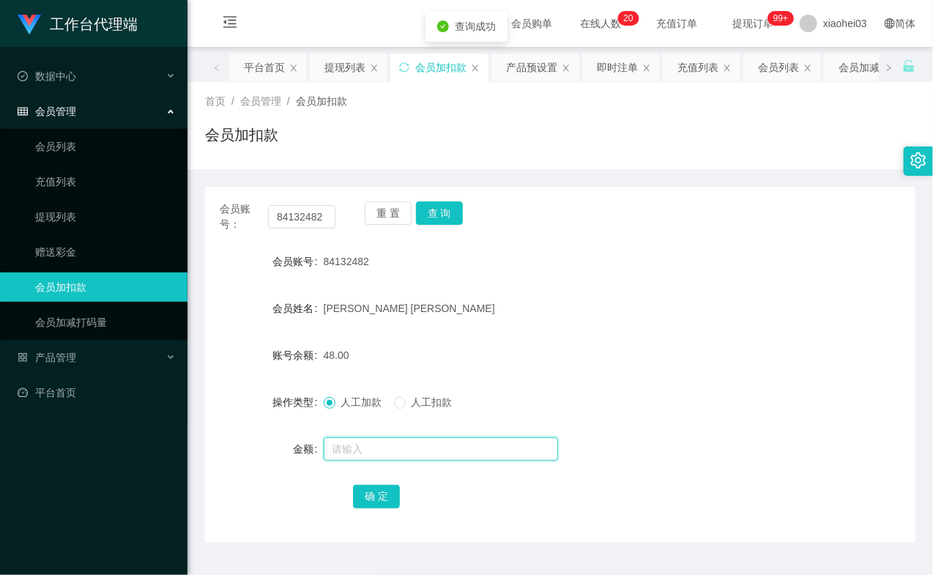
click at [372, 447] on input "text" at bounding box center [441, 448] width 234 height 23
type input "8"
click at [367, 506] on button "确 定" at bounding box center [376, 496] width 47 height 23
click at [81, 347] on div "产品管理" at bounding box center [93, 357] width 187 height 29
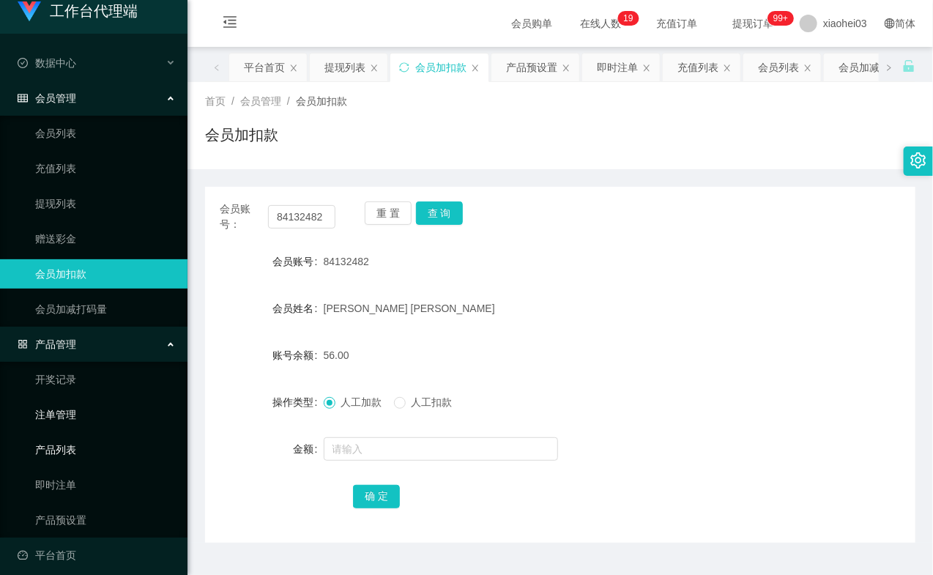
scroll to position [22, 0]
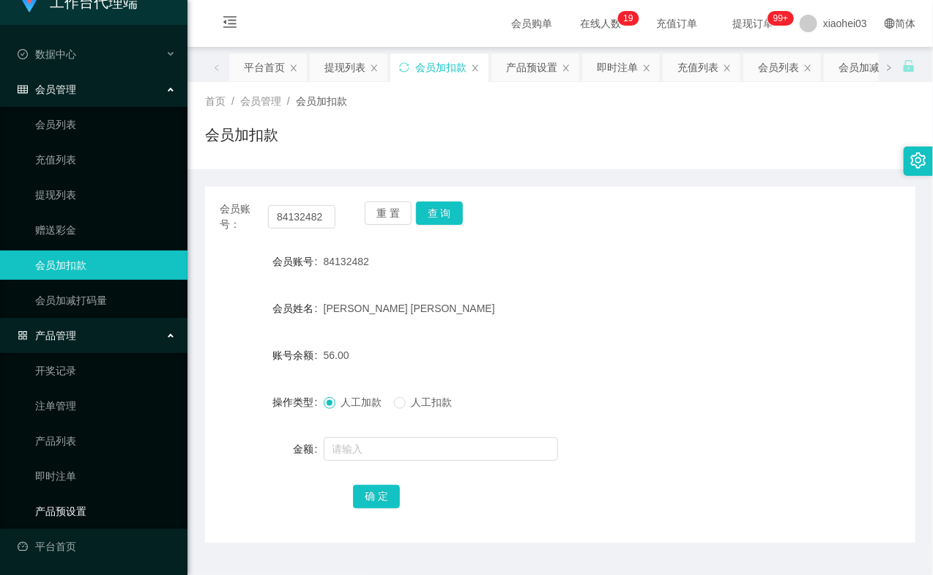
click at [71, 507] on link "产品预设置" at bounding box center [105, 510] width 141 height 29
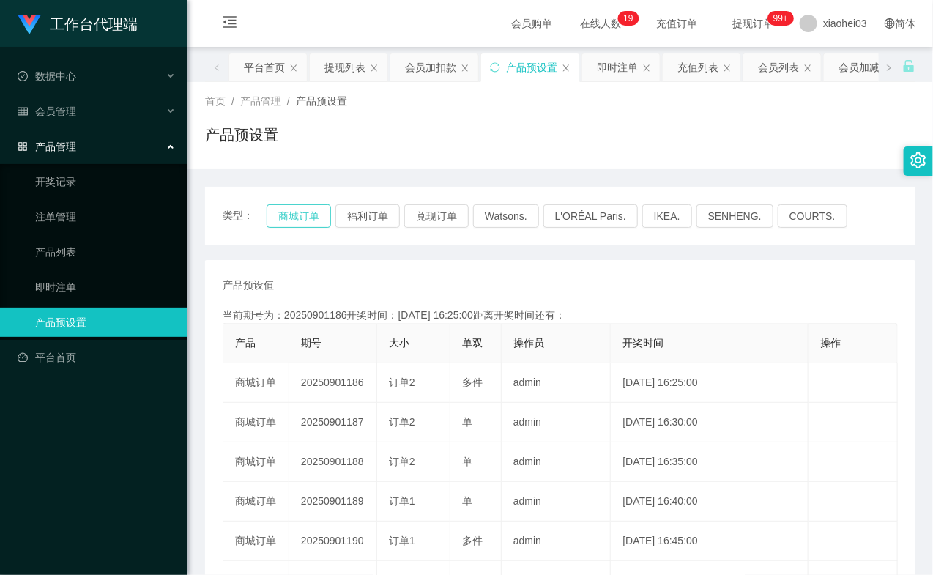
click at [276, 208] on button "商城订单" at bounding box center [298, 215] width 64 height 23
click at [281, 213] on button "商城订单" at bounding box center [298, 215] width 64 height 23
click at [53, 111] on span "会员管理" at bounding box center [47, 111] width 59 height 12
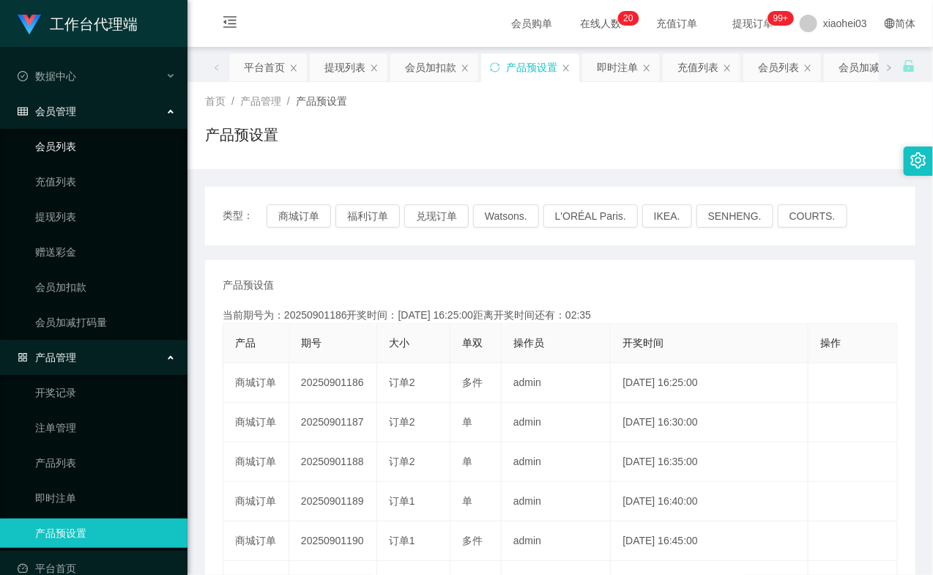
click at [81, 144] on link "会员列表" at bounding box center [105, 146] width 141 height 29
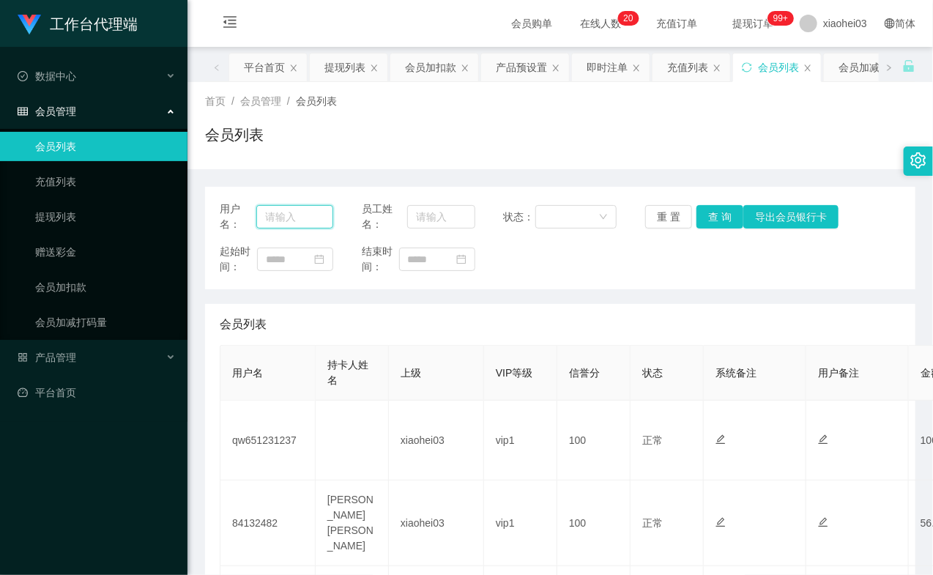
click at [293, 213] on input "text" at bounding box center [294, 216] width 77 height 23
paste input "qw651231237"
type input "qw651231237"
click at [720, 212] on button "查 询" at bounding box center [719, 216] width 47 height 23
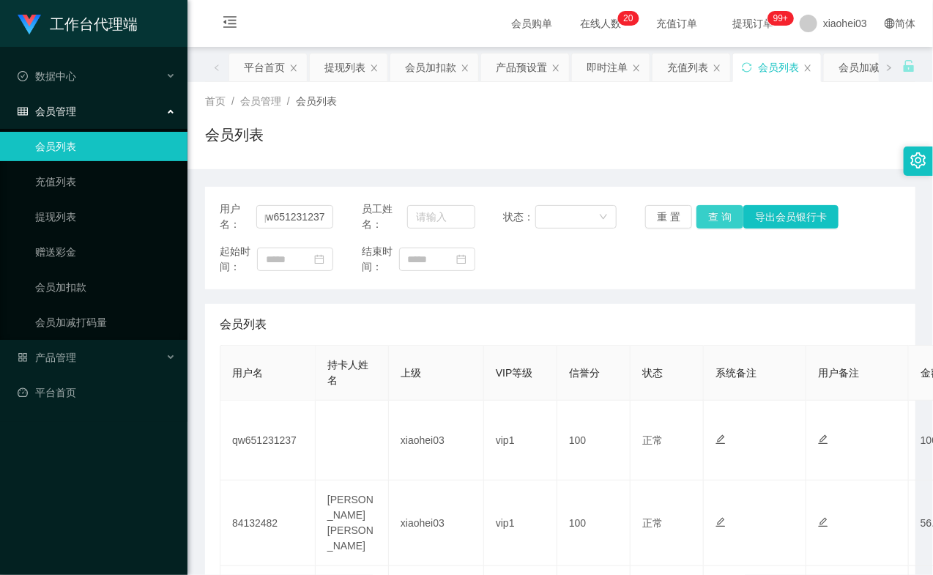
scroll to position [0, 0]
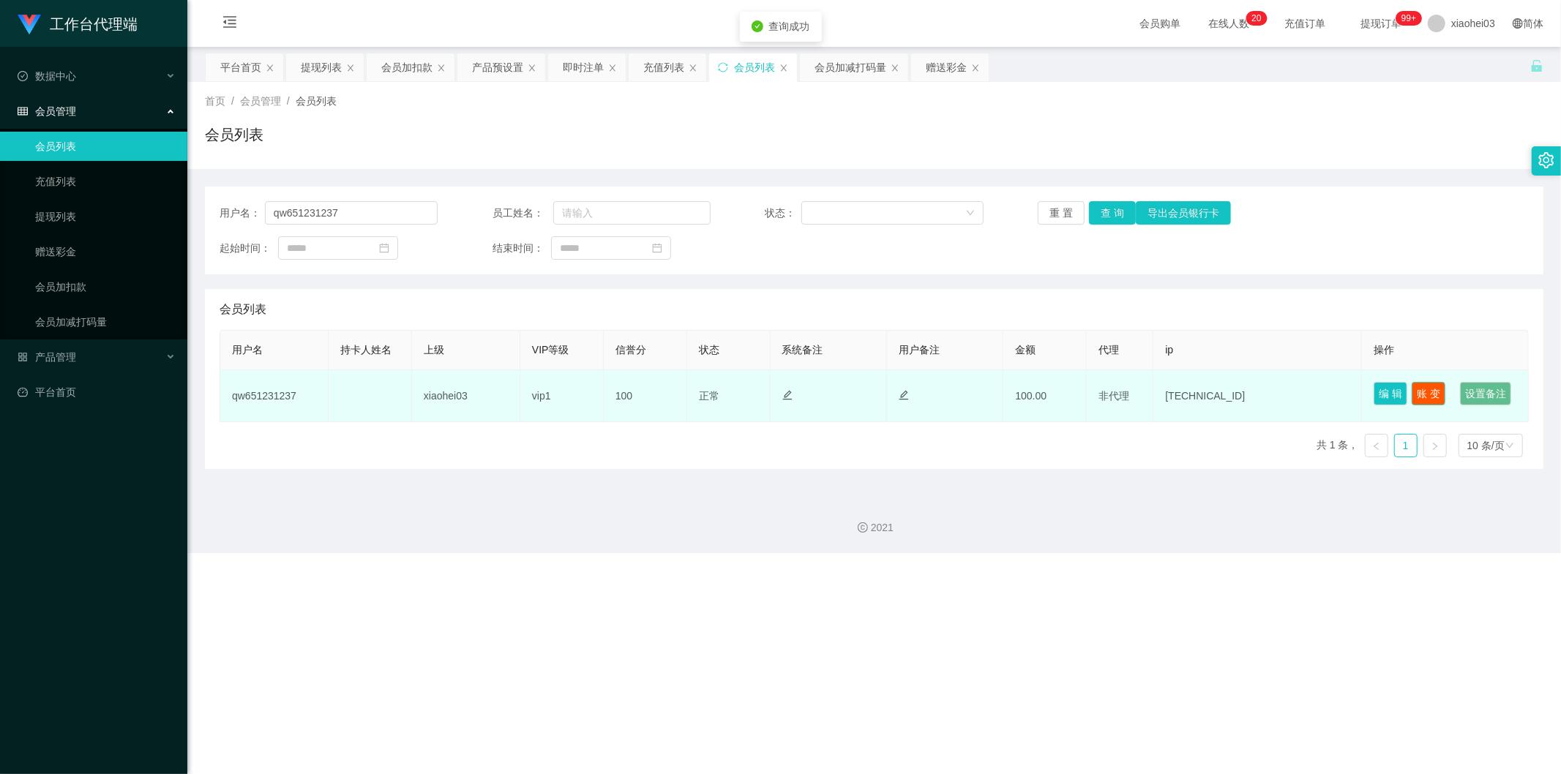
click at [932, 394] on button "账 变" at bounding box center [1429, 393] width 34 height 23
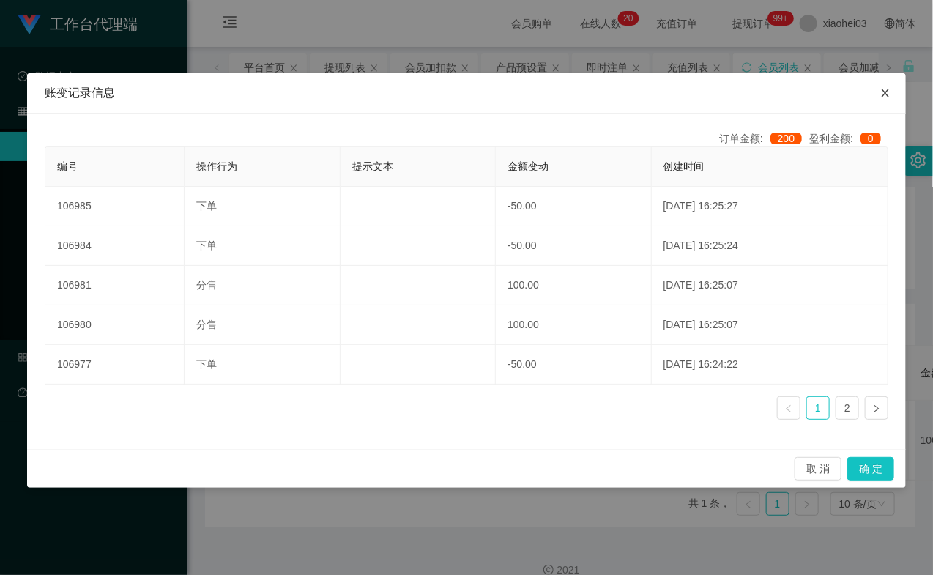
click at [886, 97] on icon "图标: close" at bounding box center [885, 93] width 12 height 12
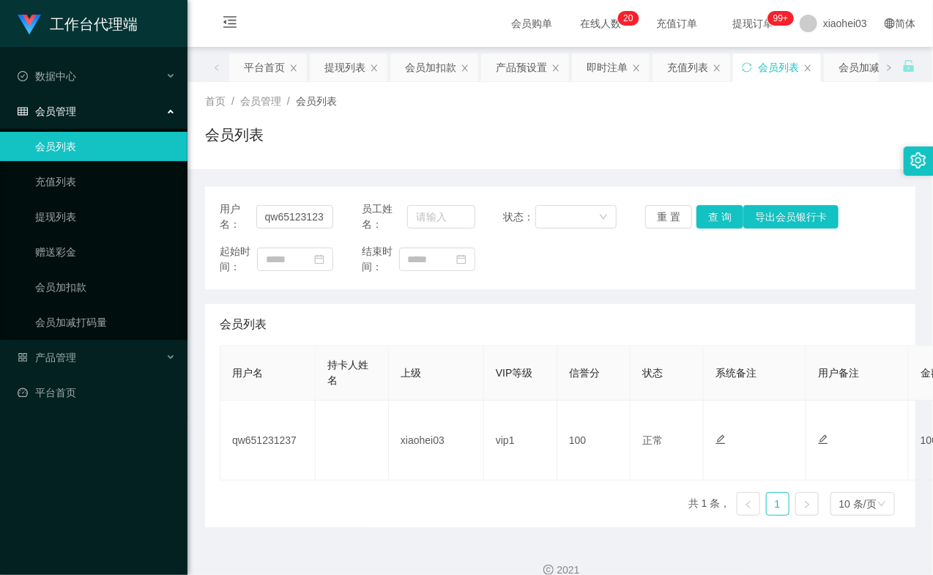
scroll to position [0, 444]
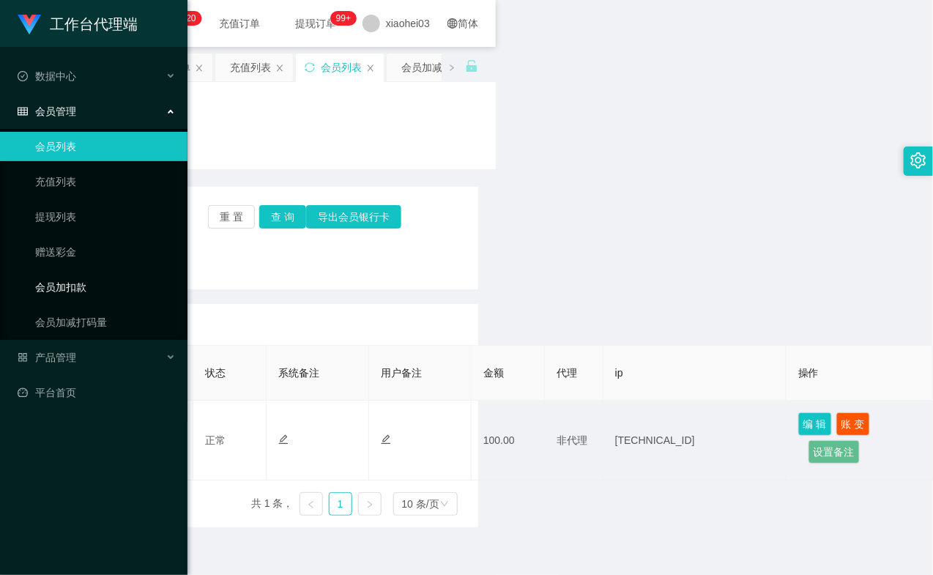
click at [56, 281] on link "会员加扣款" at bounding box center [105, 286] width 141 height 29
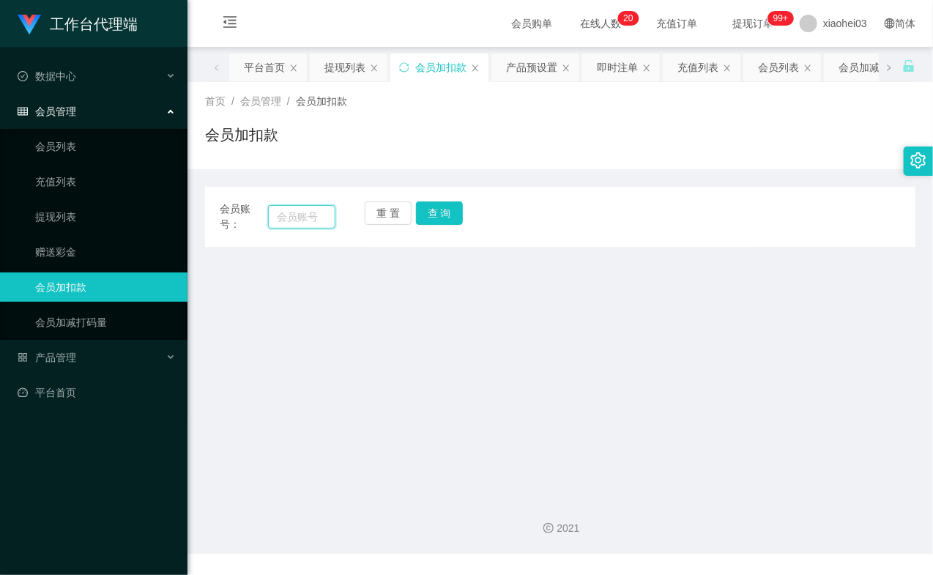
click at [301, 220] on input "text" at bounding box center [301, 216] width 67 height 23
paste input "qw651231237"
type input "qw651231237"
click at [463, 220] on div "重 置 查 询" at bounding box center [423, 216] width 116 height 31
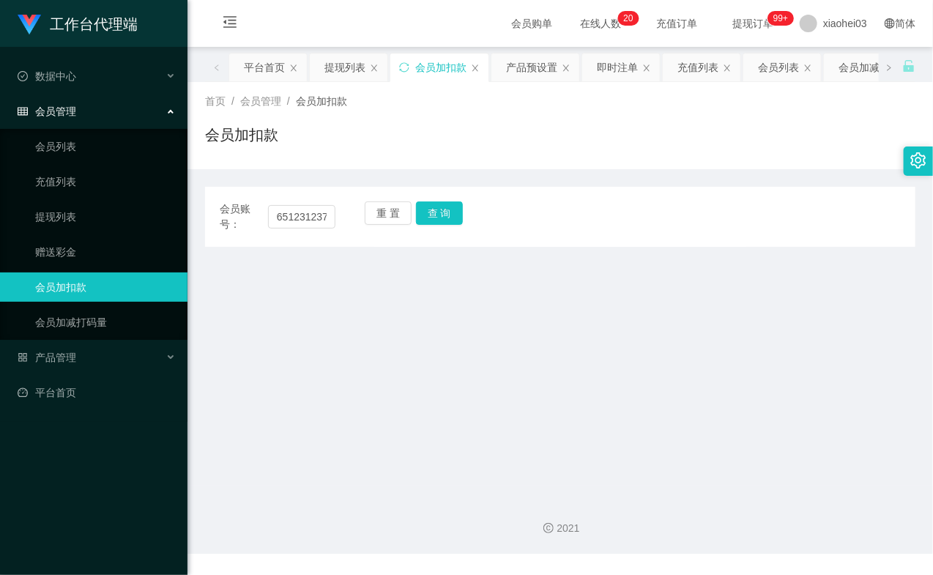
scroll to position [0, 0]
click at [455, 215] on button "查 询" at bounding box center [439, 212] width 47 height 23
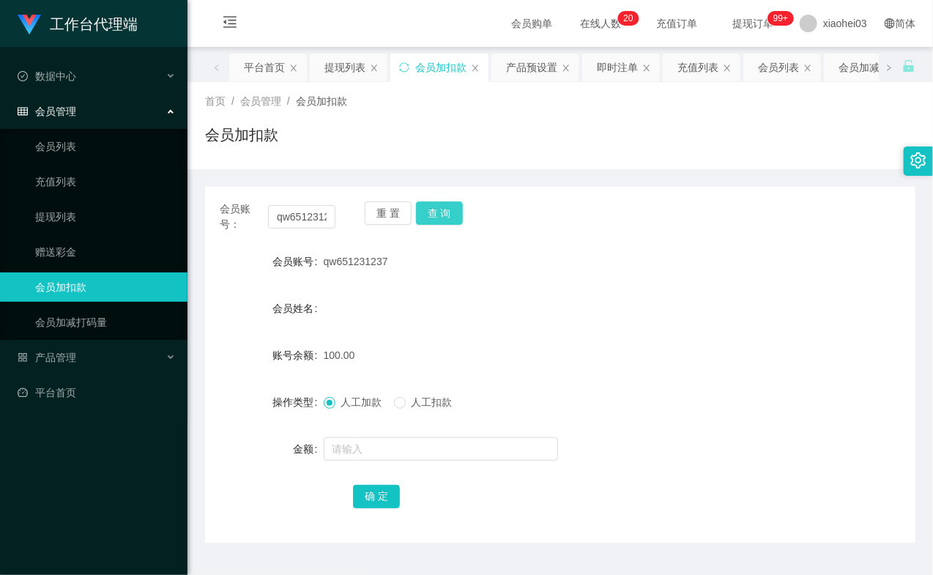
click at [455, 215] on button "查 询" at bounding box center [439, 212] width 47 height 23
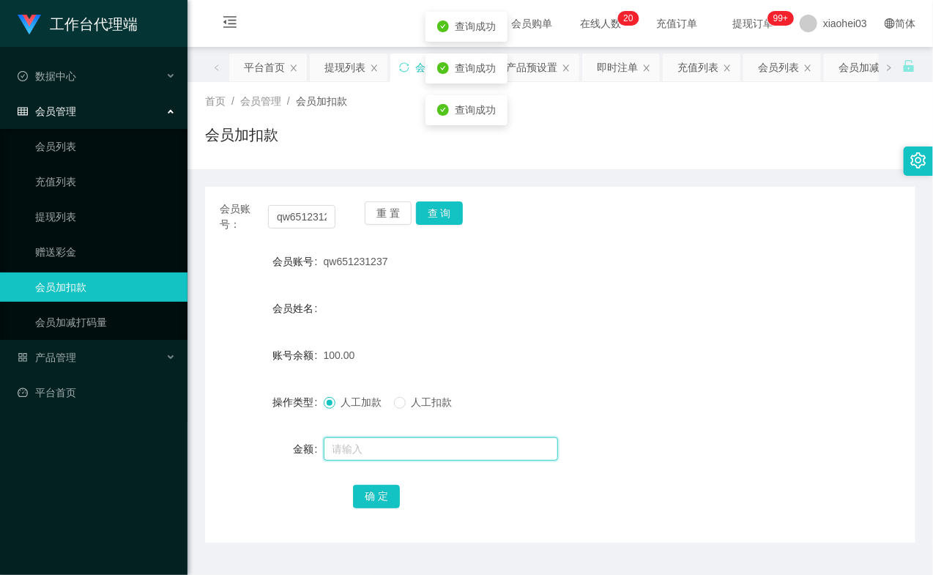
drag, startPoint x: 386, startPoint y: 441, endPoint x: 376, endPoint y: 435, distance: 11.6
click at [384, 441] on input "text" at bounding box center [441, 448] width 234 height 23
click at [59, 147] on link "会员列表" at bounding box center [105, 146] width 141 height 29
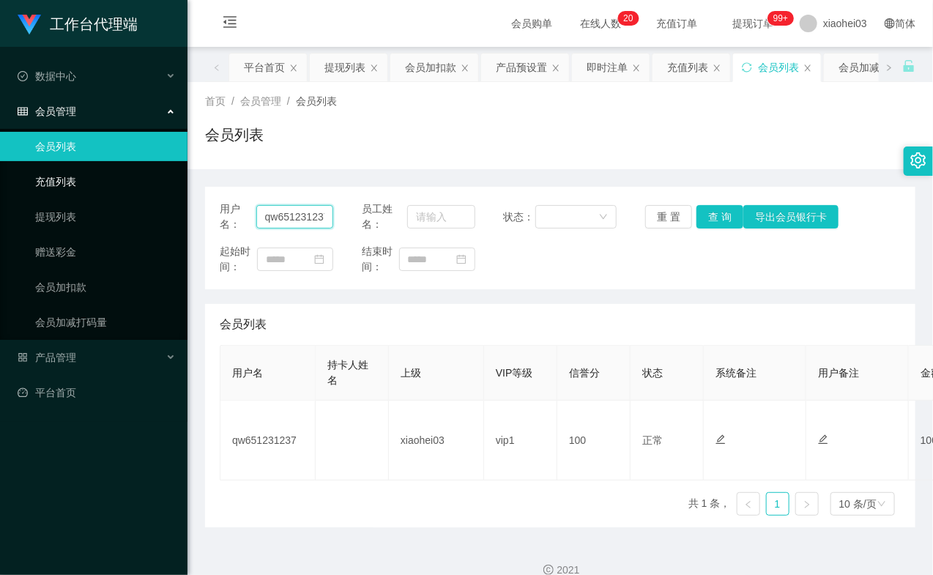
drag, startPoint x: 324, startPoint y: 214, endPoint x: 133, endPoint y: 190, distance: 191.8
click at [133, 190] on section "工作台代理端 数据中心 会员管理 会员列表 充值列表 提现列表 赠送彩金 会员加扣款 会员加减打码量 产品管理 开奖记录 注单管理 产品列表 即时注单 产品预…" at bounding box center [466, 297] width 933 height 595
paste input "7"
type input "qw6512312377"
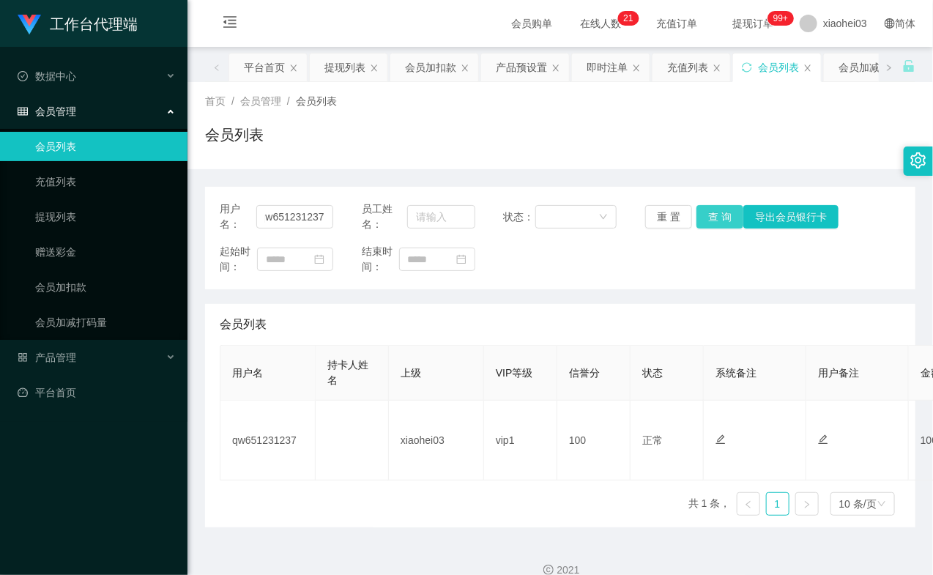
click at [705, 211] on button "查 询" at bounding box center [719, 216] width 47 height 23
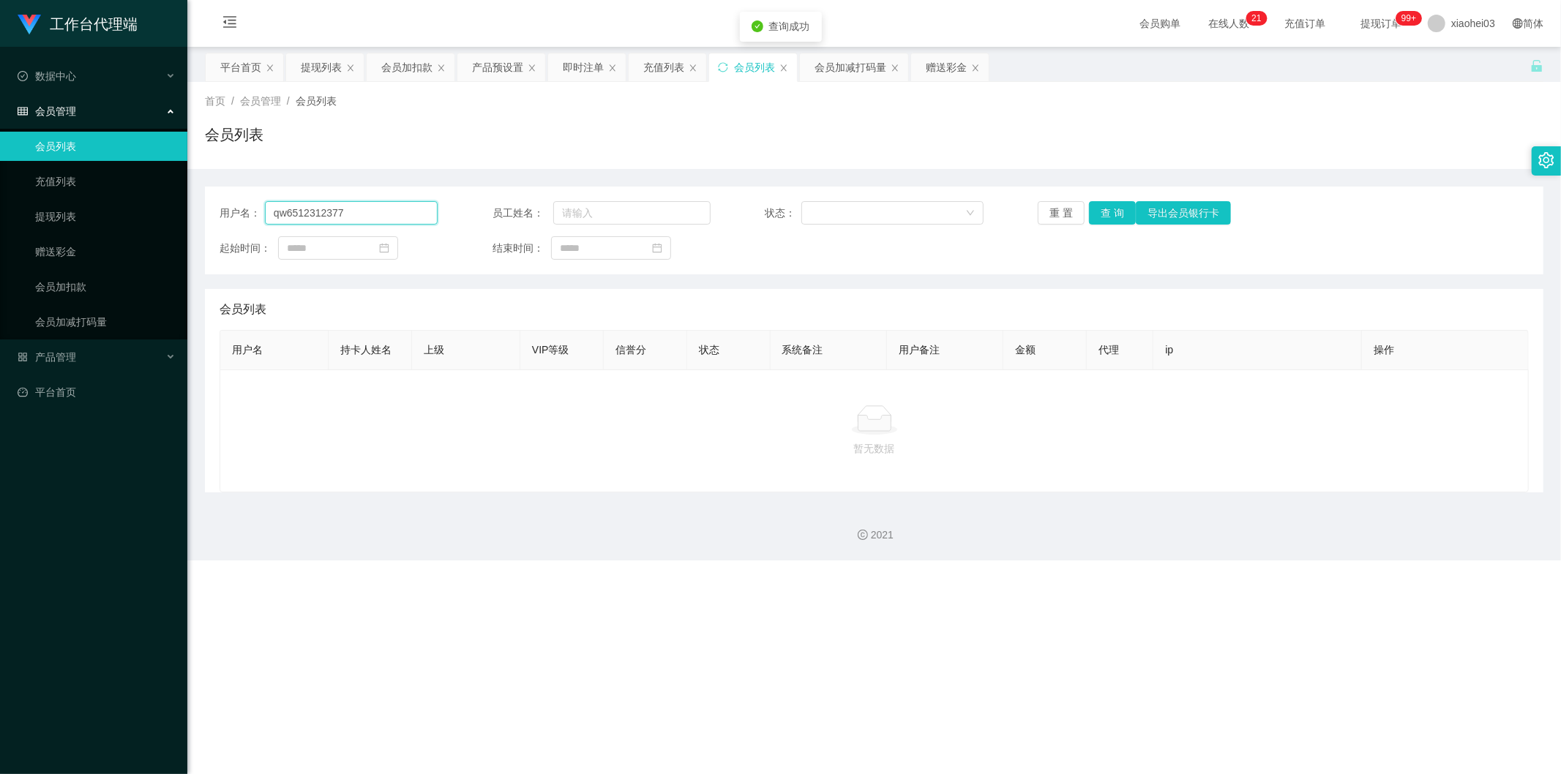
click at [309, 206] on input "qw6512312377" at bounding box center [351, 212] width 173 height 23
paste input "text"
type input "qw651231237"
click at [932, 214] on button "查 询" at bounding box center [1112, 212] width 47 height 23
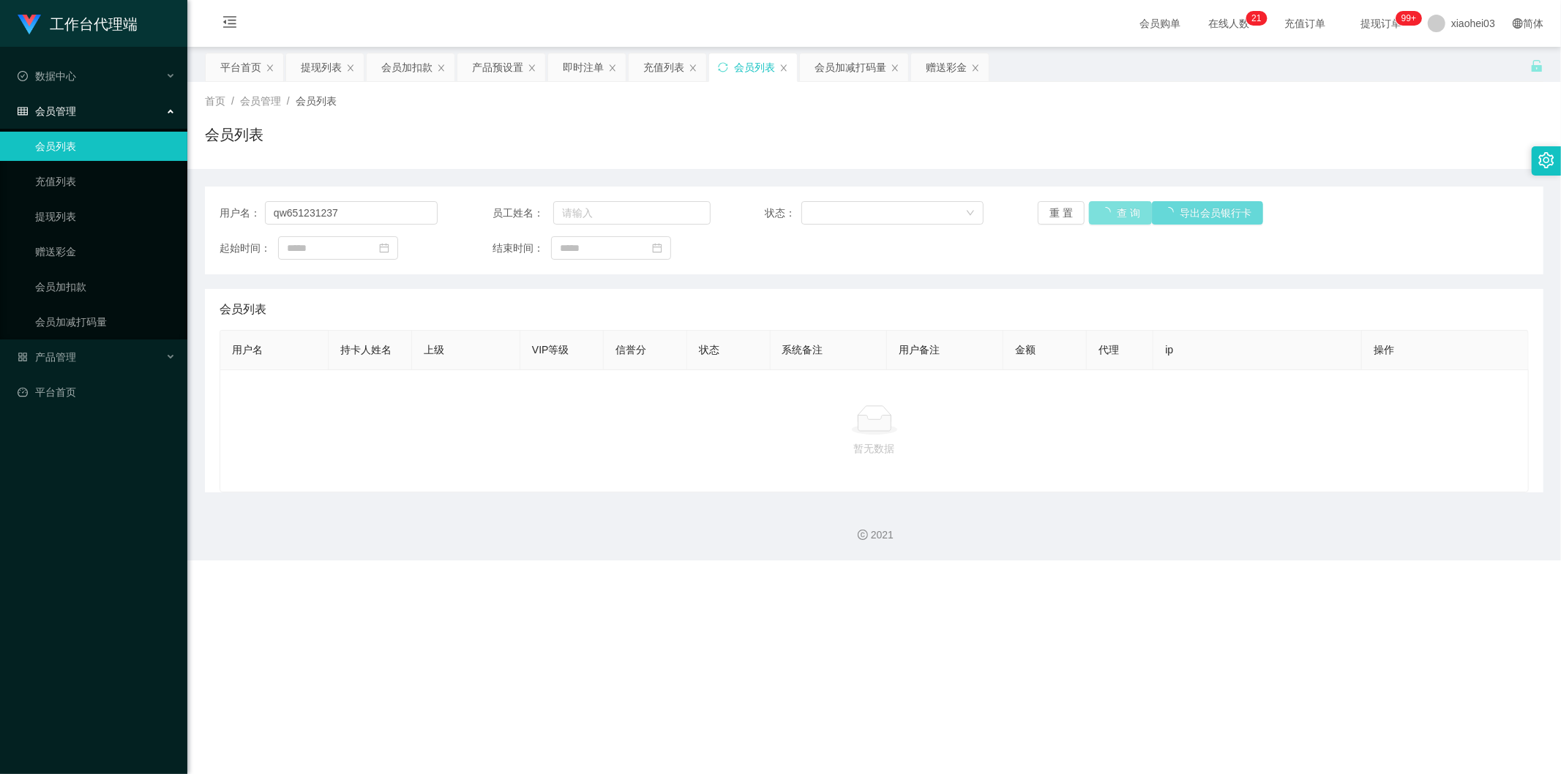
click at [932, 214] on button "查 询" at bounding box center [1120, 212] width 63 height 23
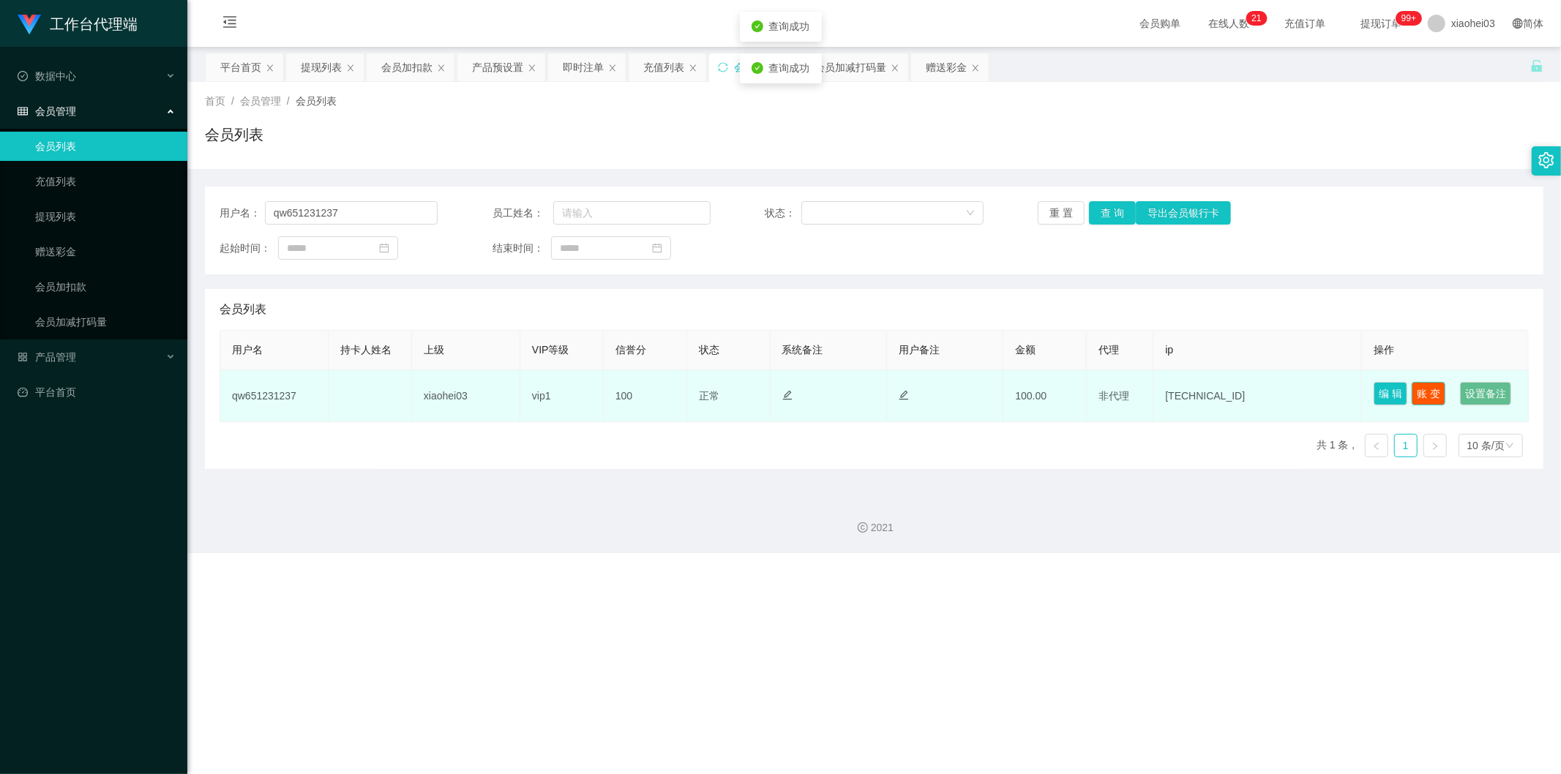
click at [932, 388] on button "账 变" at bounding box center [1429, 393] width 34 height 23
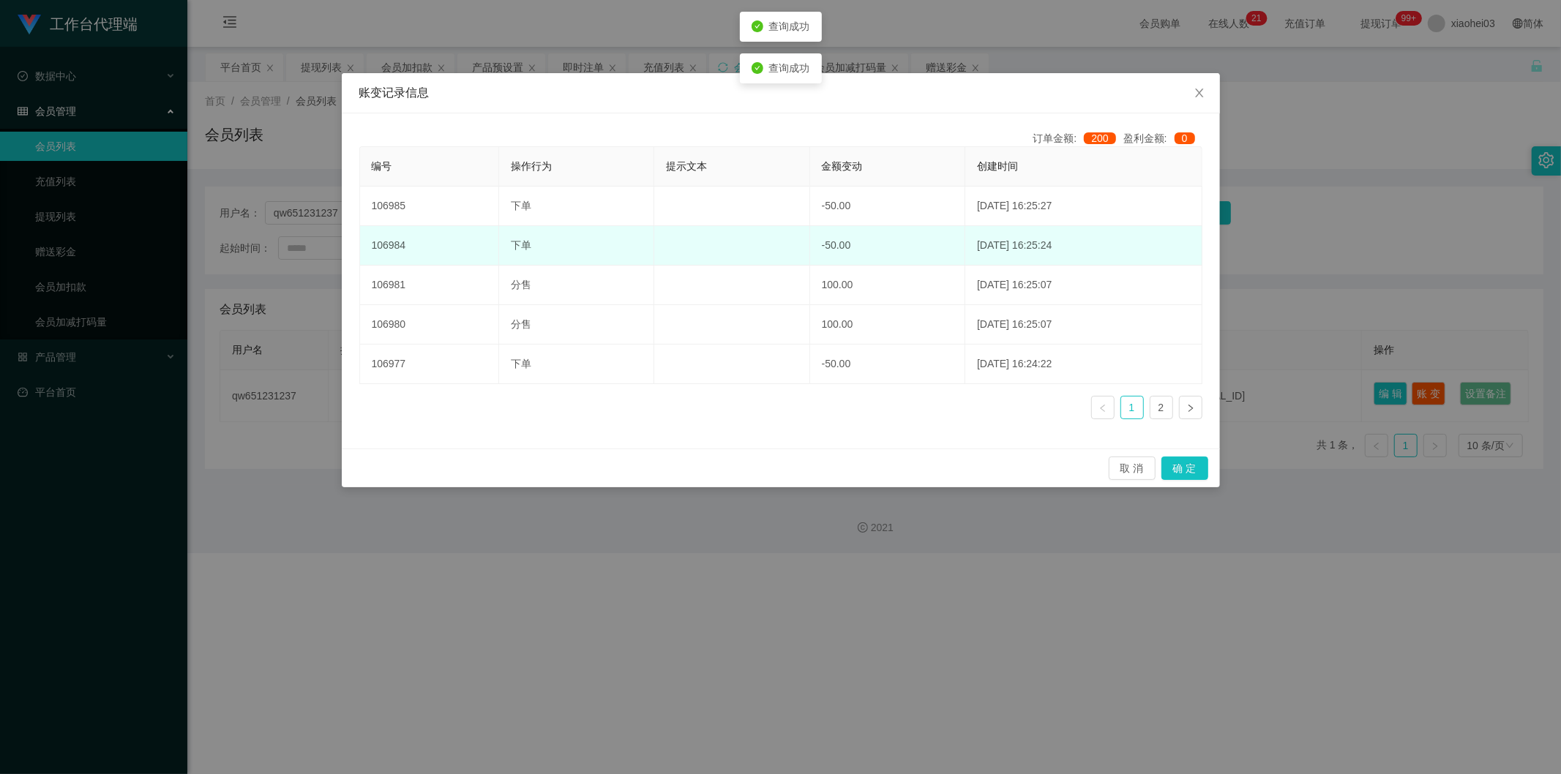
click at [932, 239] on td "2025-09-01 16:25:24" at bounding box center [1083, 246] width 236 height 40
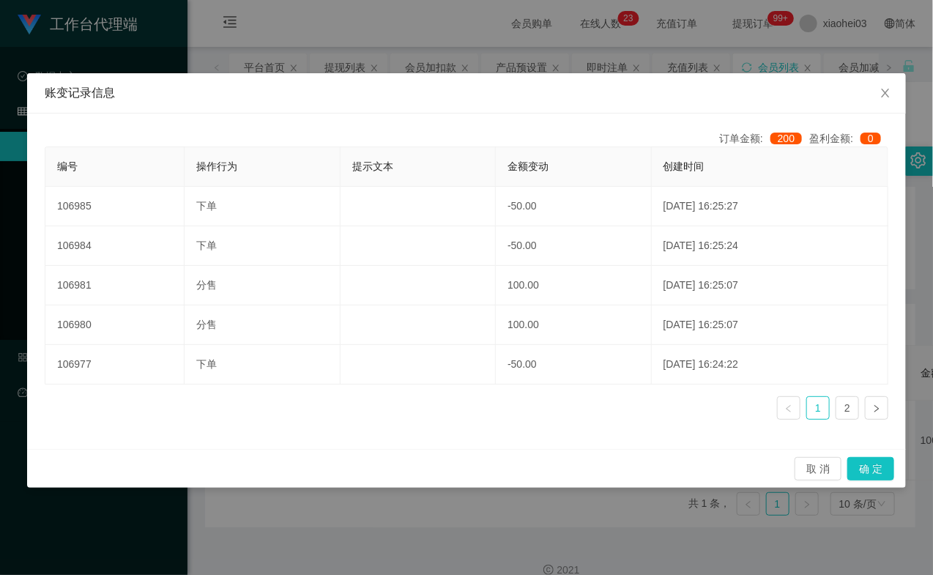
click at [376, 48] on div "账变记录信息 订单金额: 200 盈利金额: 0 编号 操作行为 提示文本 金额变动 创建时间 106985 下单 -50.00 2025-09-01 16:…" at bounding box center [466, 287] width 933 height 575
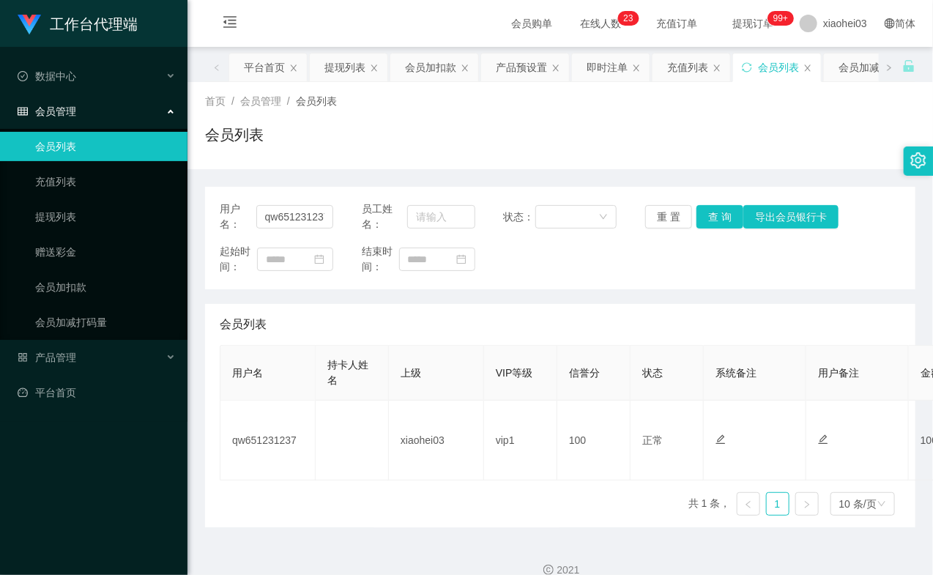
scroll to position [0, 444]
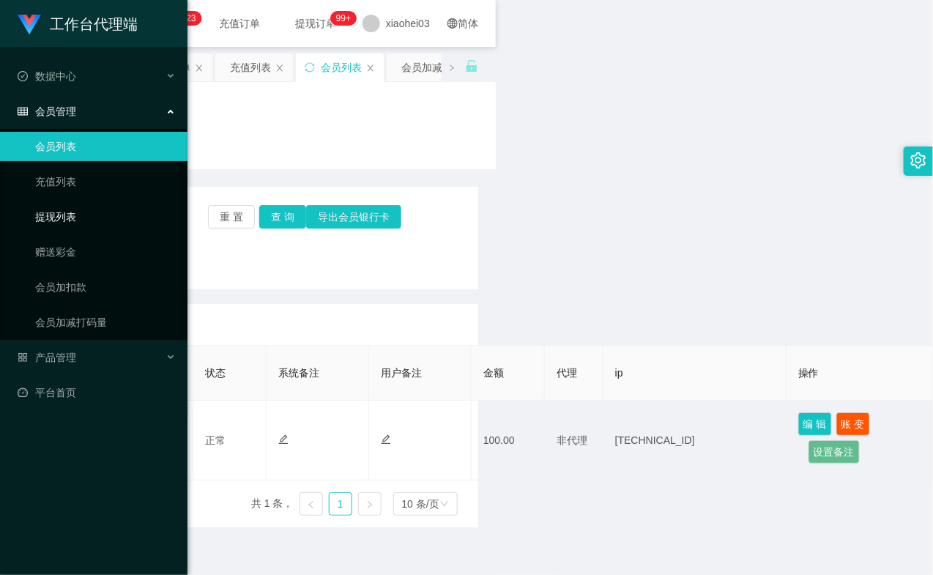
click at [86, 220] on link "提现列表" at bounding box center [105, 216] width 141 height 29
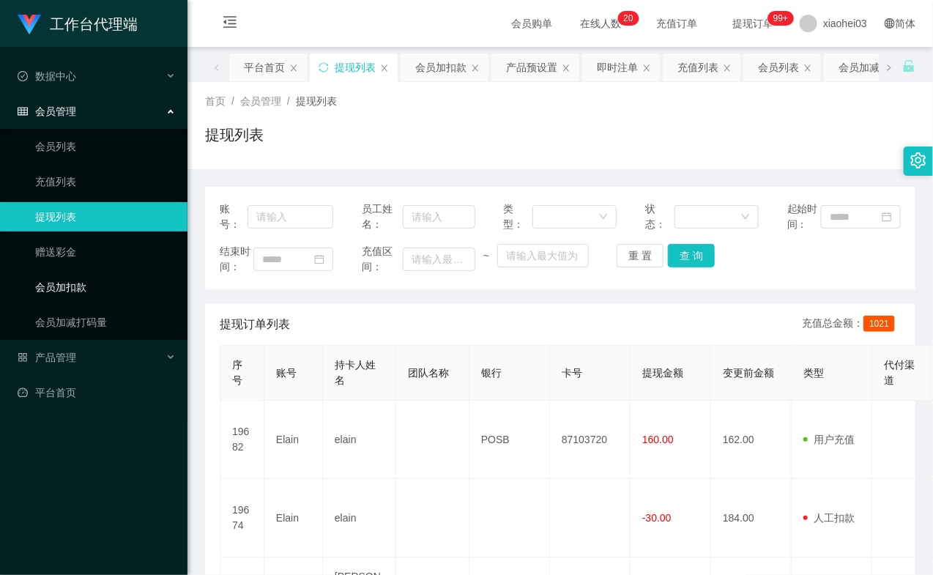
click at [67, 279] on link "会员加扣款" at bounding box center [105, 286] width 141 height 29
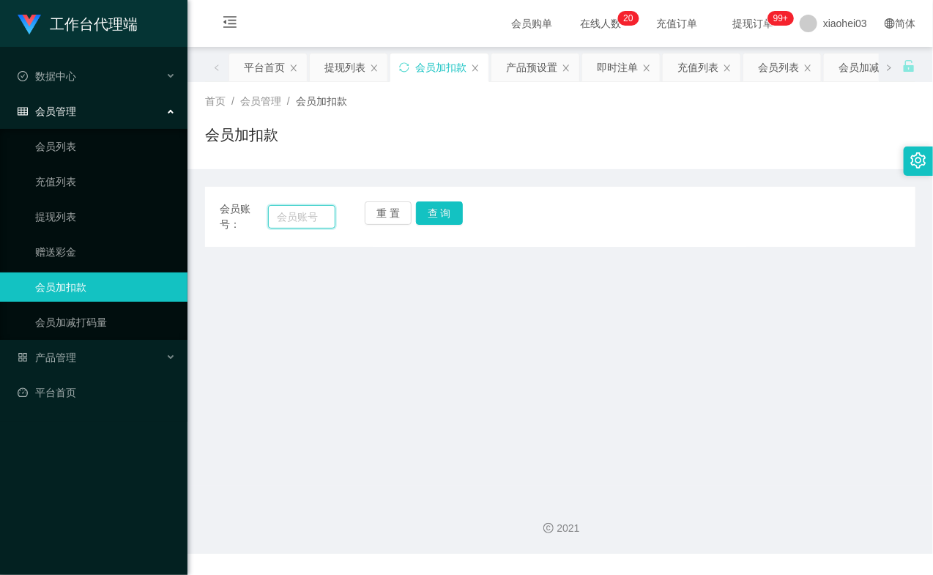
paste input "qw651231237"
type input "qw651231237"
click at [444, 208] on button "查 询" at bounding box center [439, 212] width 47 height 23
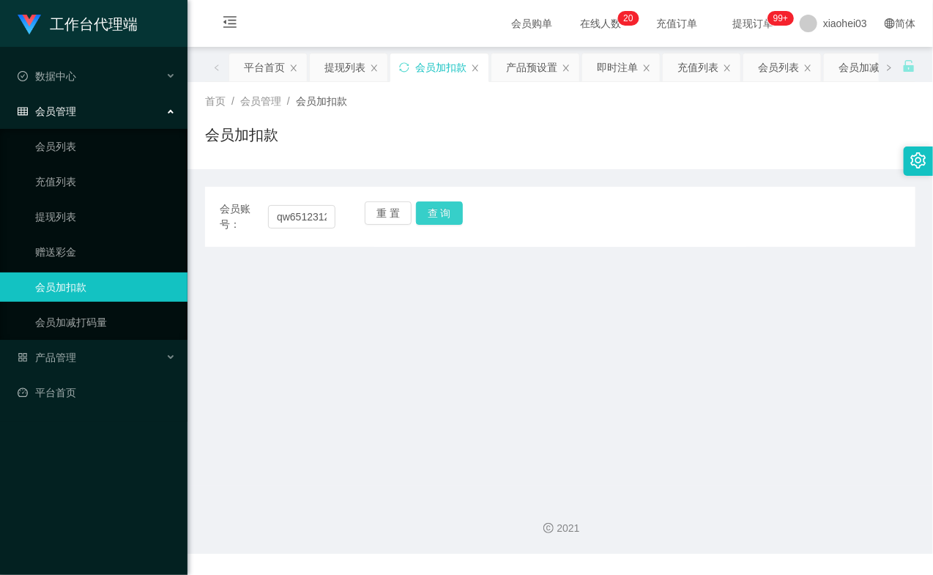
click at [444, 208] on button "查 询" at bounding box center [439, 212] width 47 height 23
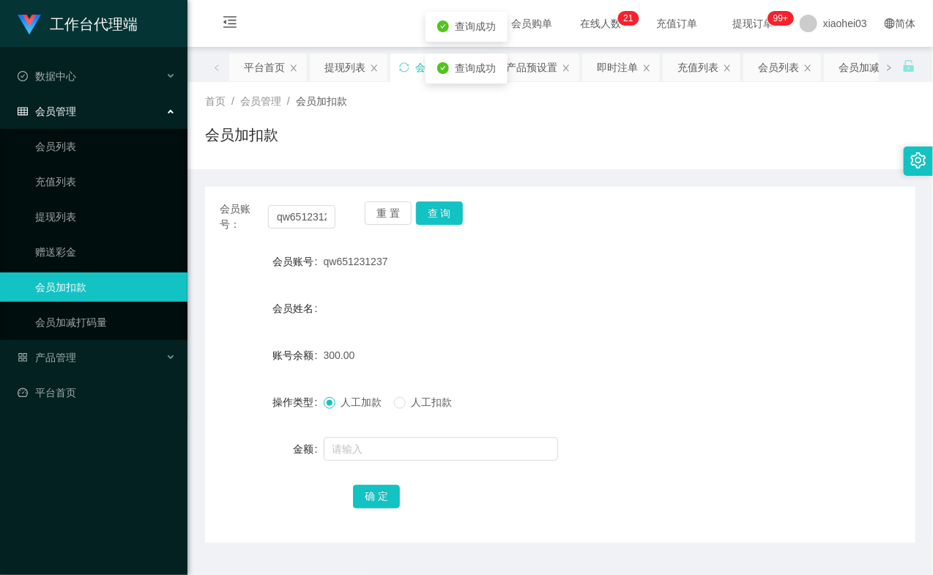
click at [433, 408] on label "人工扣款" at bounding box center [426, 402] width 64 height 15
click at [407, 450] on input "text" at bounding box center [441, 448] width 234 height 23
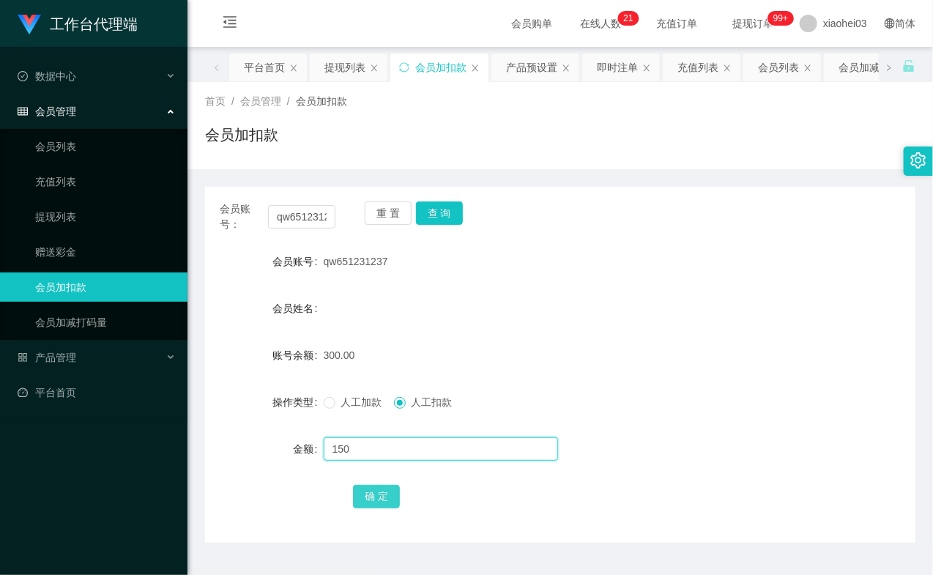
type input "150"
click at [381, 503] on button "确 定" at bounding box center [376, 496] width 47 height 23
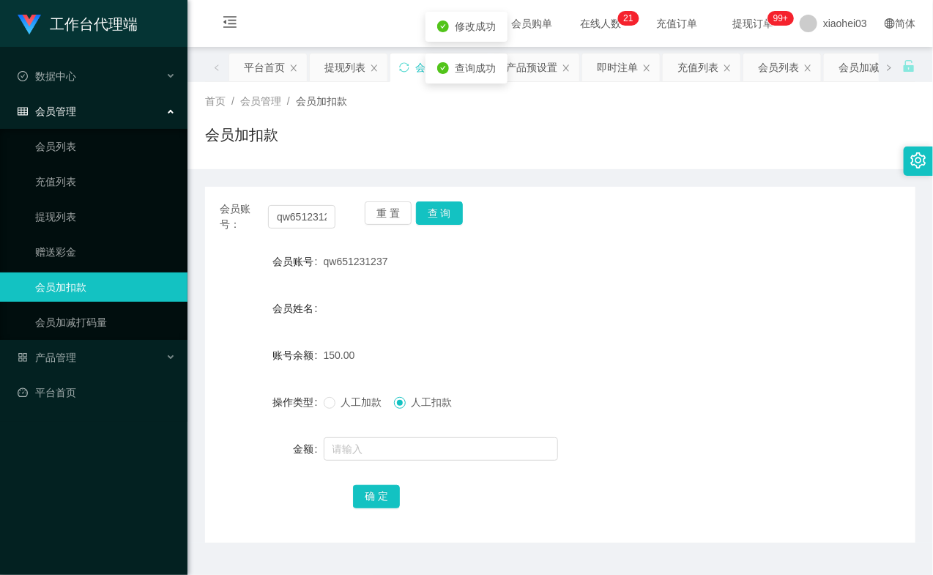
drag, startPoint x: 593, startPoint y: 326, endPoint x: 641, endPoint y: 295, distance: 57.7
click at [594, 326] on form "会员账号 qw651231237 会员姓名 账号余额 150.00 操作类型 人工加款 人工扣款 金额 确 定" at bounding box center [560, 379] width 710 height 264
click at [72, 242] on link "赠送彩金" at bounding box center [105, 251] width 141 height 29
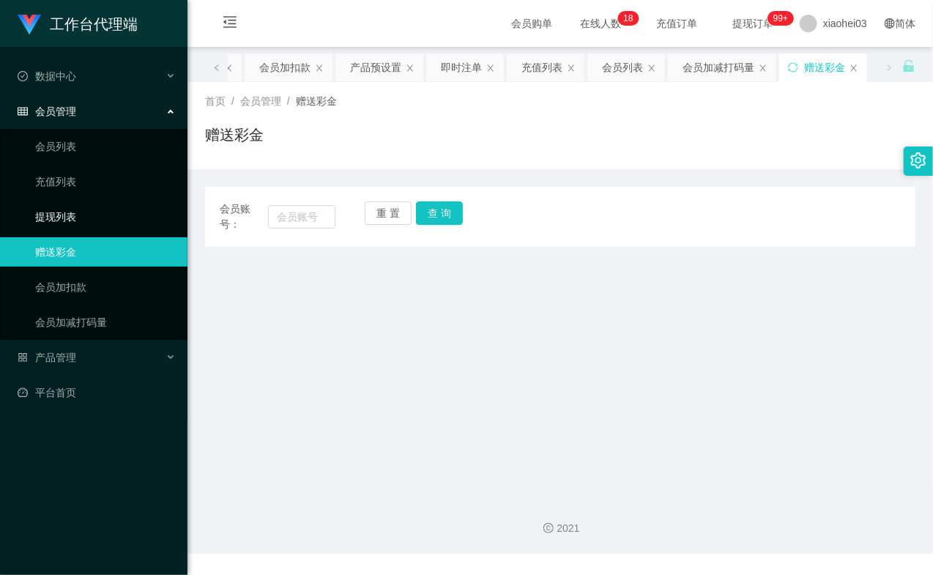
click at [78, 206] on link "提现列表" at bounding box center [105, 216] width 141 height 29
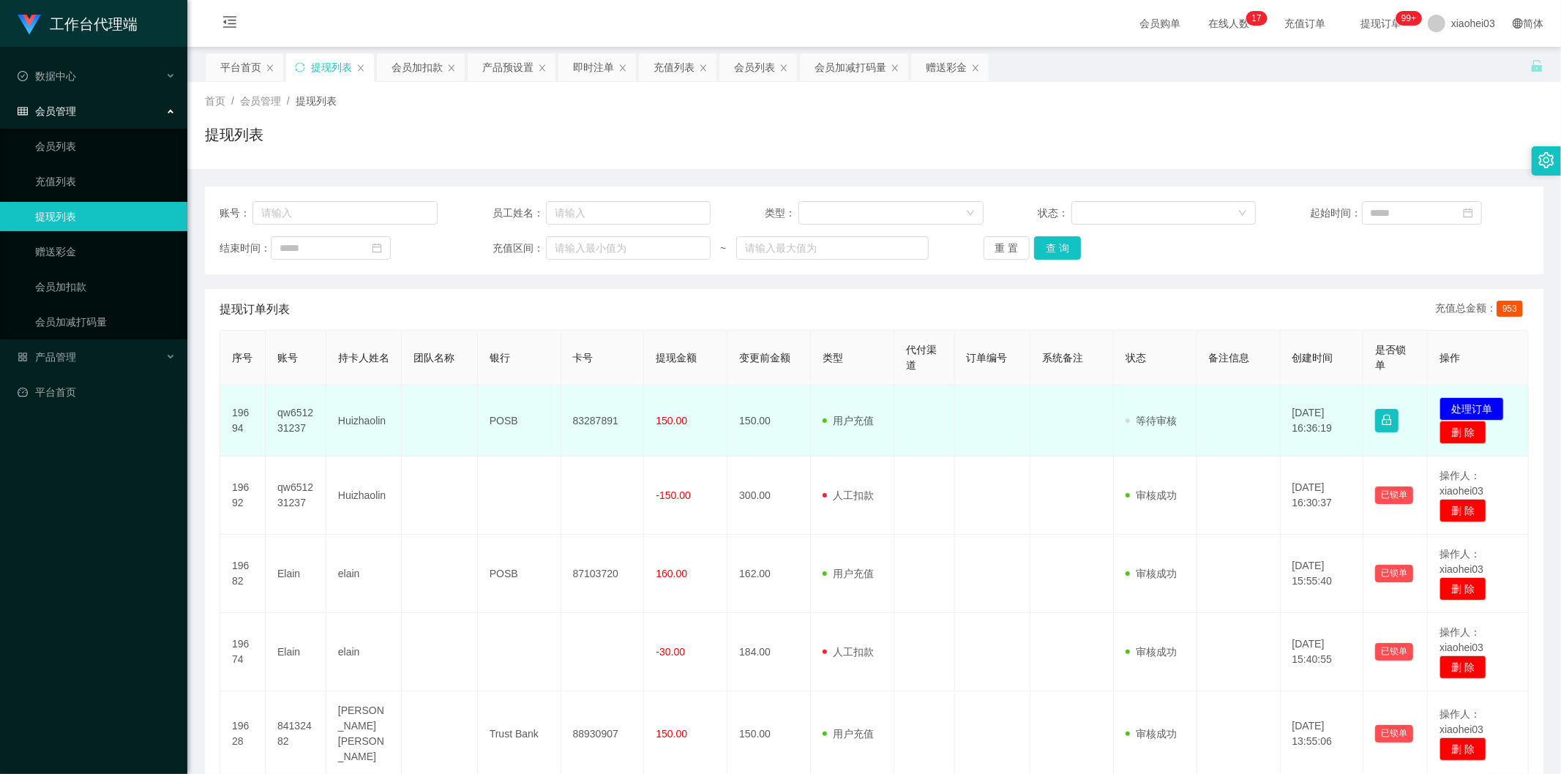
click at [289, 417] on td "qw651231237" at bounding box center [296, 421] width 61 height 71
click at [291, 417] on td "qw651231237" at bounding box center [296, 421] width 61 height 71
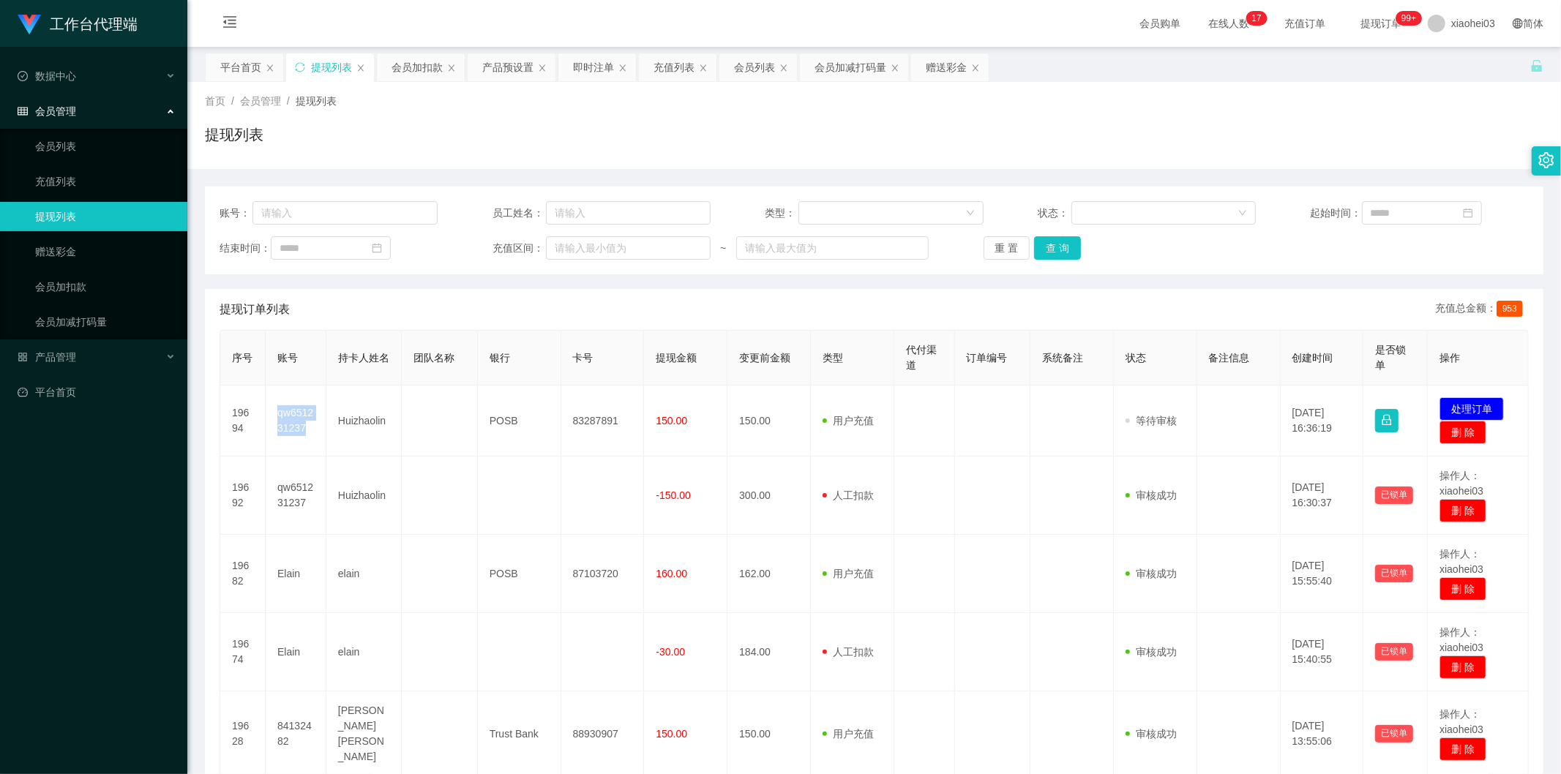
copy td "qw651231237"
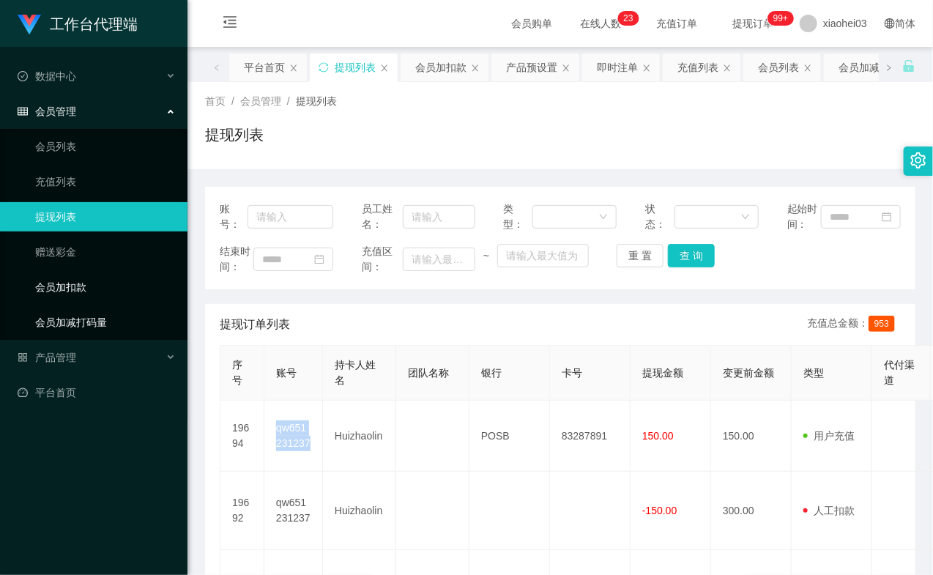
click at [89, 287] on link "会员加扣款" at bounding box center [105, 286] width 141 height 29
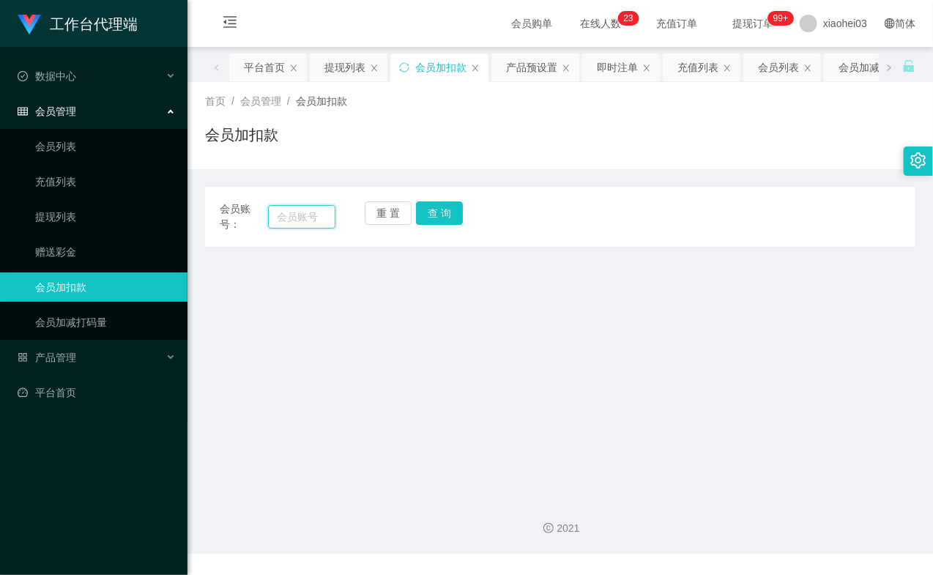
click at [319, 223] on input "text" at bounding box center [301, 216] width 67 height 23
paste input "84132482"
type input "84132482"
click at [452, 213] on button "查 询" at bounding box center [439, 212] width 47 height 23
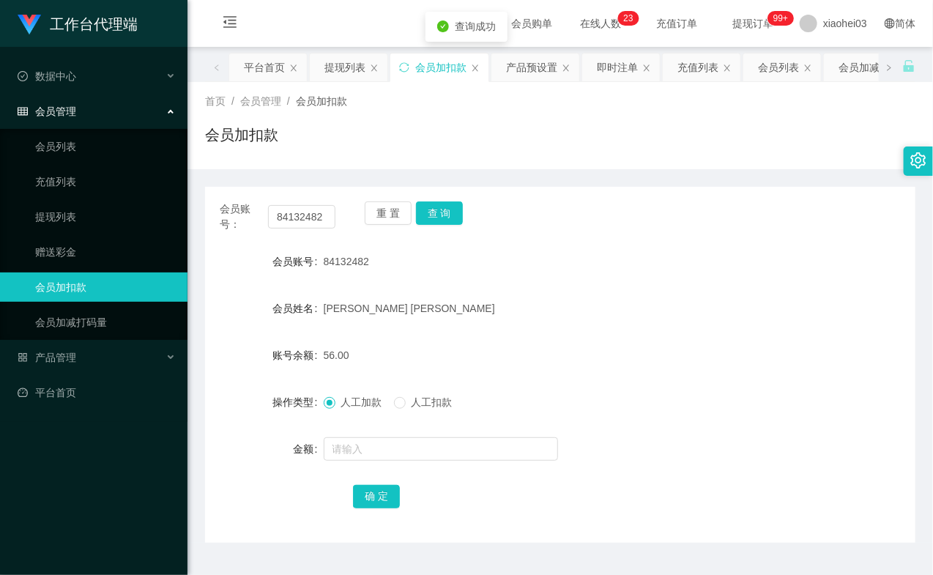
click at [408, 434] on div at bounding box center [531, 448] width 414 height 29
click at [406, 447] on input "text" at bounding box center [441, 448] width 234 height 23
type input "8"
drag, startPoint x: 370, startPoint y: 489, endPoint x: 399, endPoint y: 463, distance: 38.9
click at [370, 488] on button "确 定" at bounding box center [376, 496] width 47 height 23
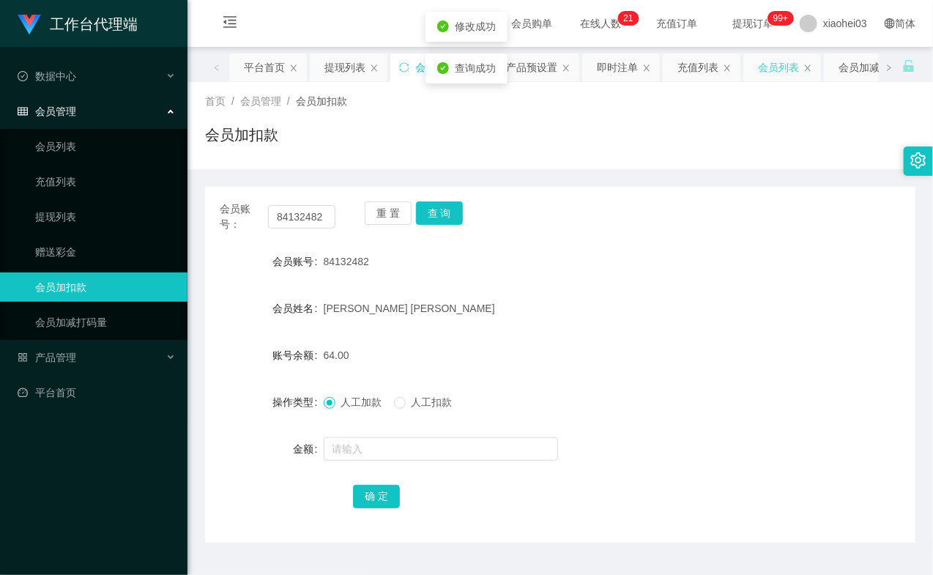
drag, startPoint x: 619, startPoint y: 264, endPoint x: 792, endPoint y: 78, distance: 254.3
click at [638, 239] on div "会员账号： 84132482 重 置 查 询 会员账号 84132482 会员姓名 Alan robert 账号余额 64.00 操作类型 人工加款 人工扣款…" at bounding box center [560, 365] width 710 height 356
click at [325, 202] on div "会员账号： 84132482" at bounding box center [278, 216] width 116 height 31
click at [313, 214] on input "84132482" at bounding box center [301, 216] width 67 height 23
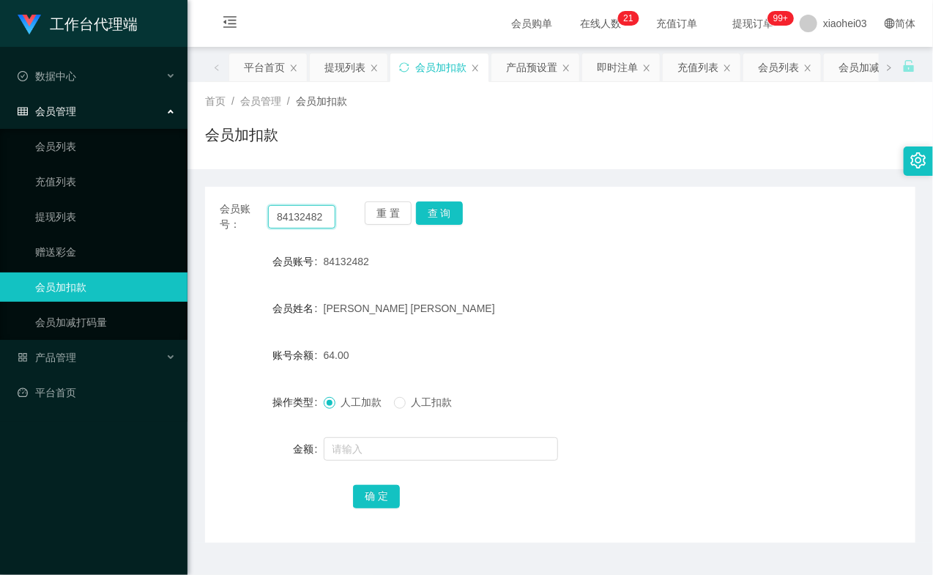
paste input "qw651231237"
type input "qw651231237"
click at [450, 209] on button "查 询" at bounding box center [439, 212] width 47 height 23
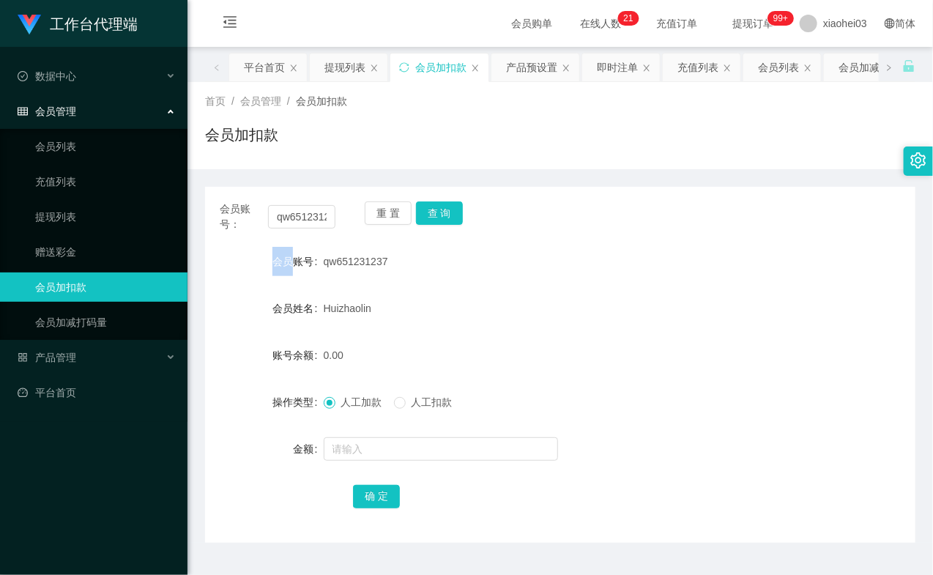
drag, startPoint x: 450, startPoint y: 209, endPoint x: 451, endPoint y: 354, distance: 144.9
click at [450, 212] on div "重 置 查 询" at bounding box center [423, 216] width 116 height 31
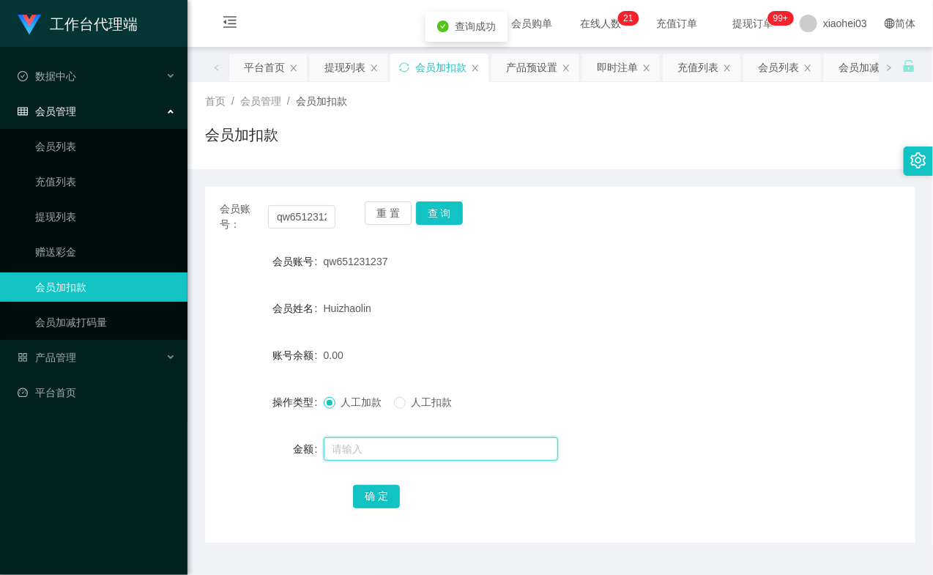
click at [423, 457] on input "text" at bounding box center [441, 448] width 234 height 23
type input "8"
click at [388, 501] on button "确 定" at bounding box center [376, 496] width 47 height 23
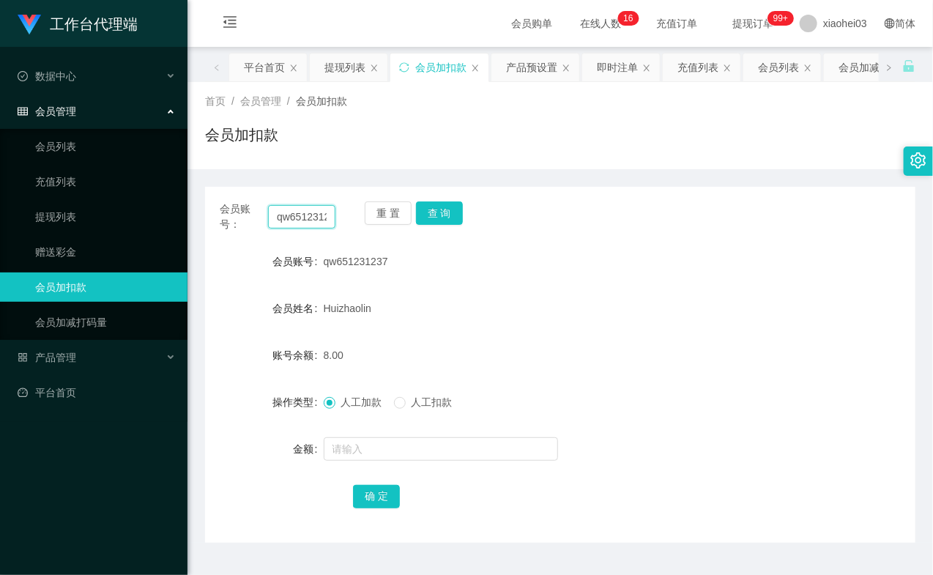
click at [295, 221] on input "qw651231237" at bounding box center [301, 216] width 67 height 23
click at [296, 220] on input "qw651231237" at bounding box center [301, 216] width 67 height 23
click at [447, 212] on button "查 询" at bounding box center [439, 212] width 47 height 23
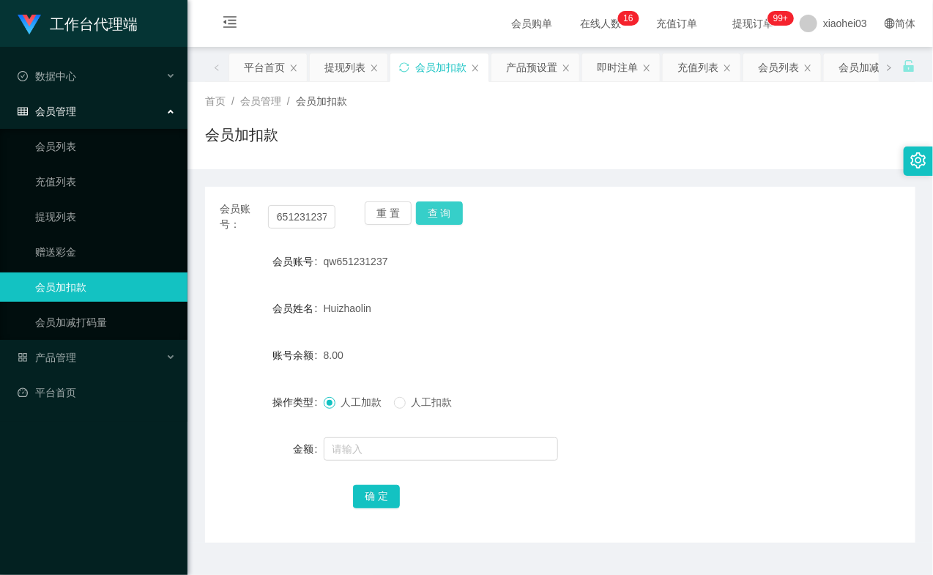
scroll to position [0, 0]
click at [447, 212] on div "重 置 查 询" at bounding box center [423, 216] width 116 height 31
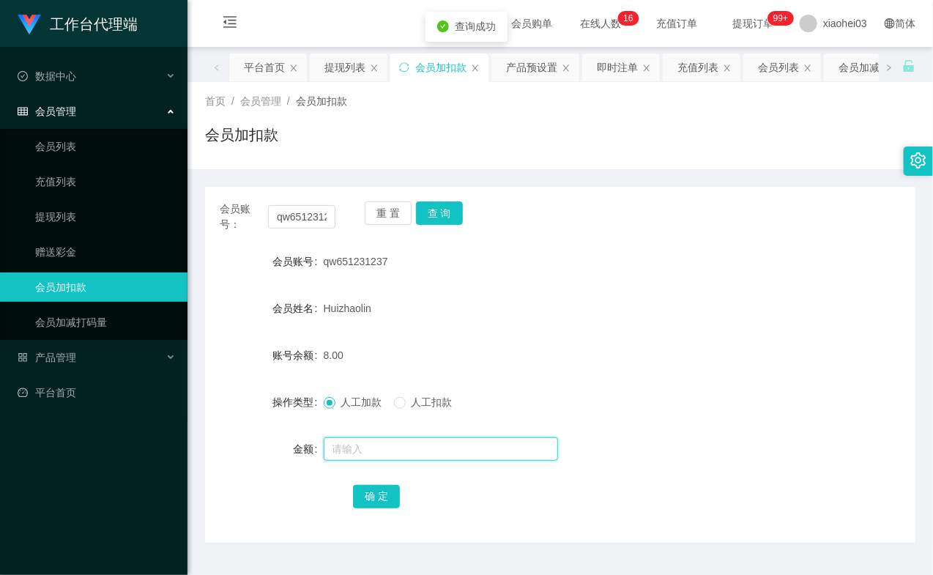
click at [394, 444] on input "text" at bounding box center [441, 448] width 234 height 23
type input "8"
click at [370, 499] on button "确 定" at bounding box center [376, 496] width 47 height 23
click at [597, 304] on div "Huizhaolin" at bounding box center [531, 308] width 414 height 29
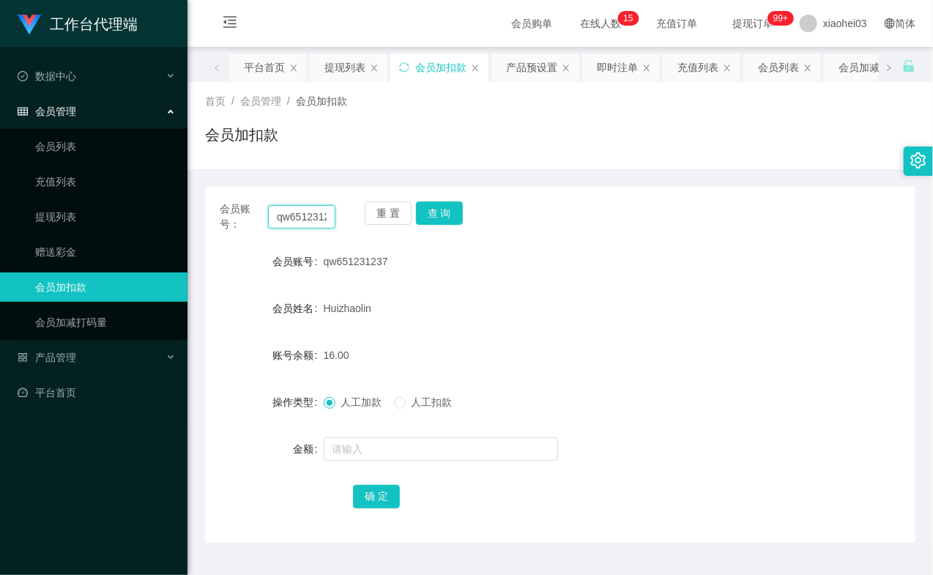
click at [303, 216] on input "qw651231237" at bounding box center [301, 216] width 67 height 23
click at [304, 215] on input "qw651231237" at bounding box center [301, 216] width 67 height 23
click at [449, 207] on button "查 询" at bounding box center [439, 212] width 47 height 23
click at [449, 207] on button "查 询" at bounding box center [447, 212] width 63 height 23
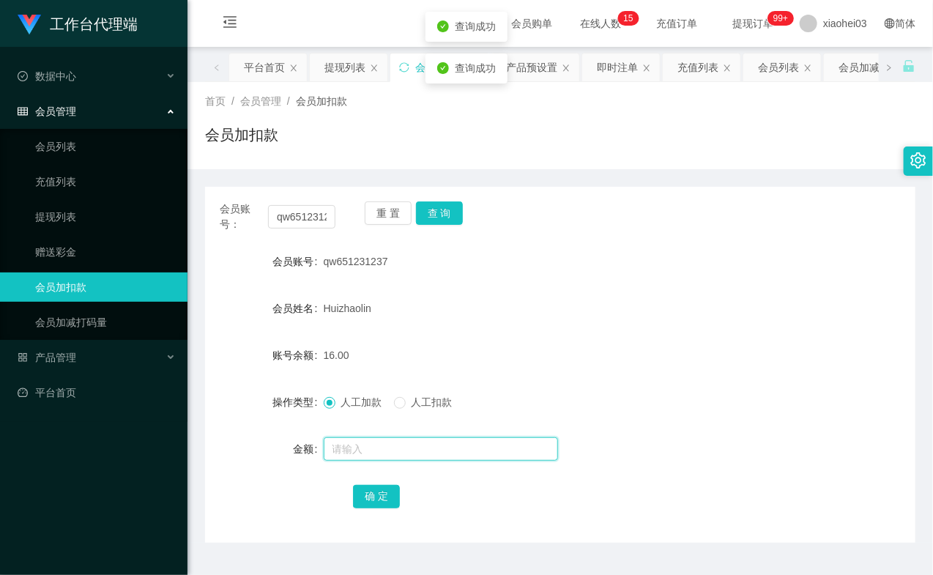
click at [399, 447] on input "text" at bounding box center [441, 448] width 234 height 23
type input "8"
drag, startPoint x: 386, startPoint y: 501, endPoint x: 414, endPoint y: 483, distance: 32.9
click at [386, 501] on button "确 定" at bounding box center [376, 496] width 47 height 23
click at [543, 304] on div "Huizhaolin" at bounding box center [531, 308] width 414 height 29
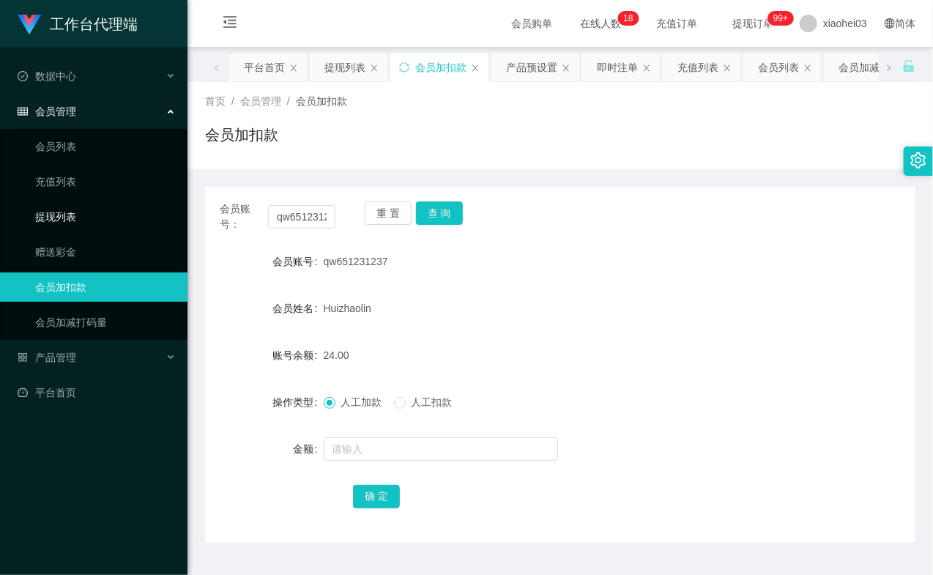
click at [83, 203] on link "提现列表" at bounding box center [105, 216] width 141 height 29
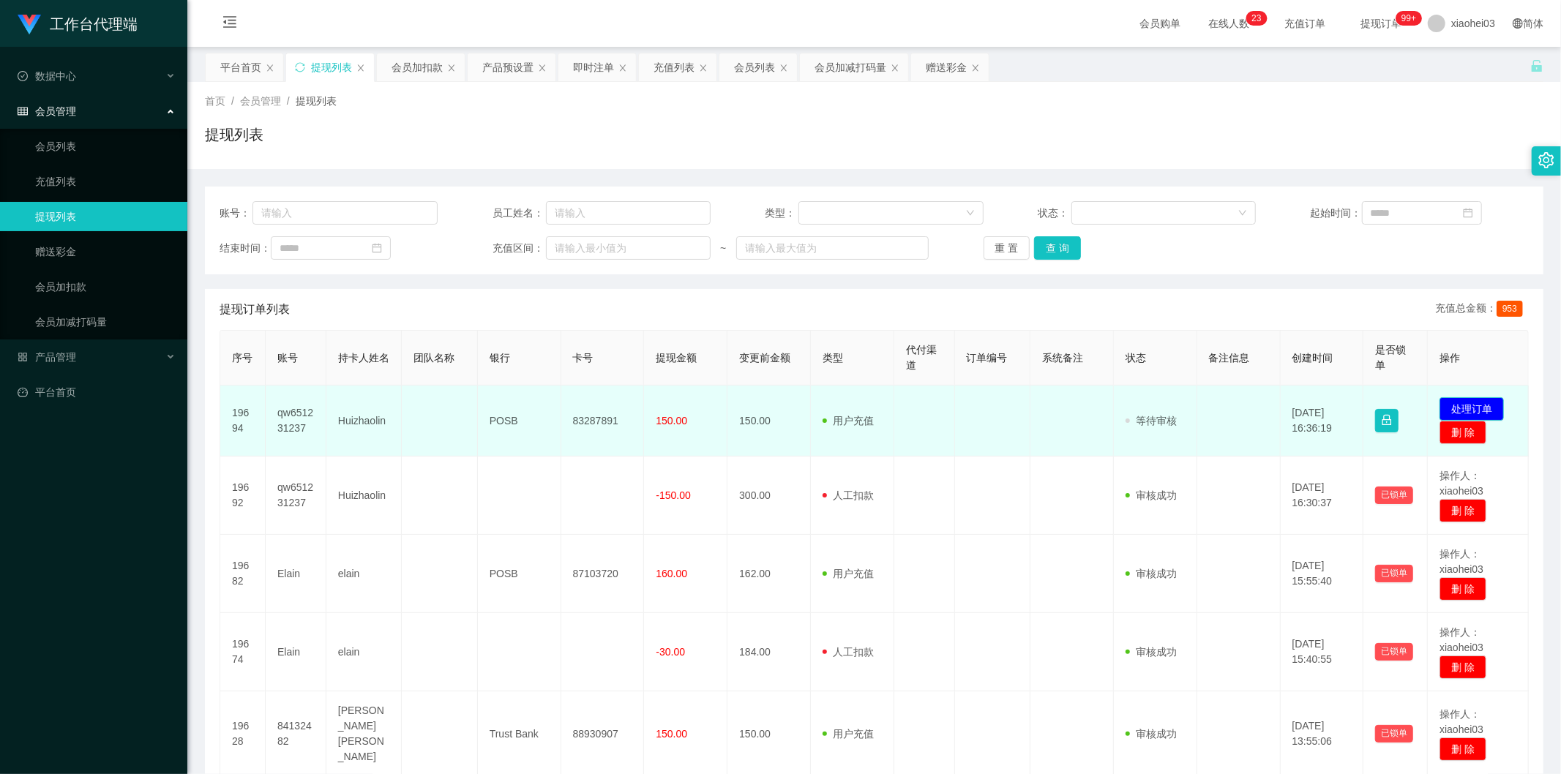
click at [1479, 411] on button "处理订单" at bounding box center [1472, 408] width 64 height 23
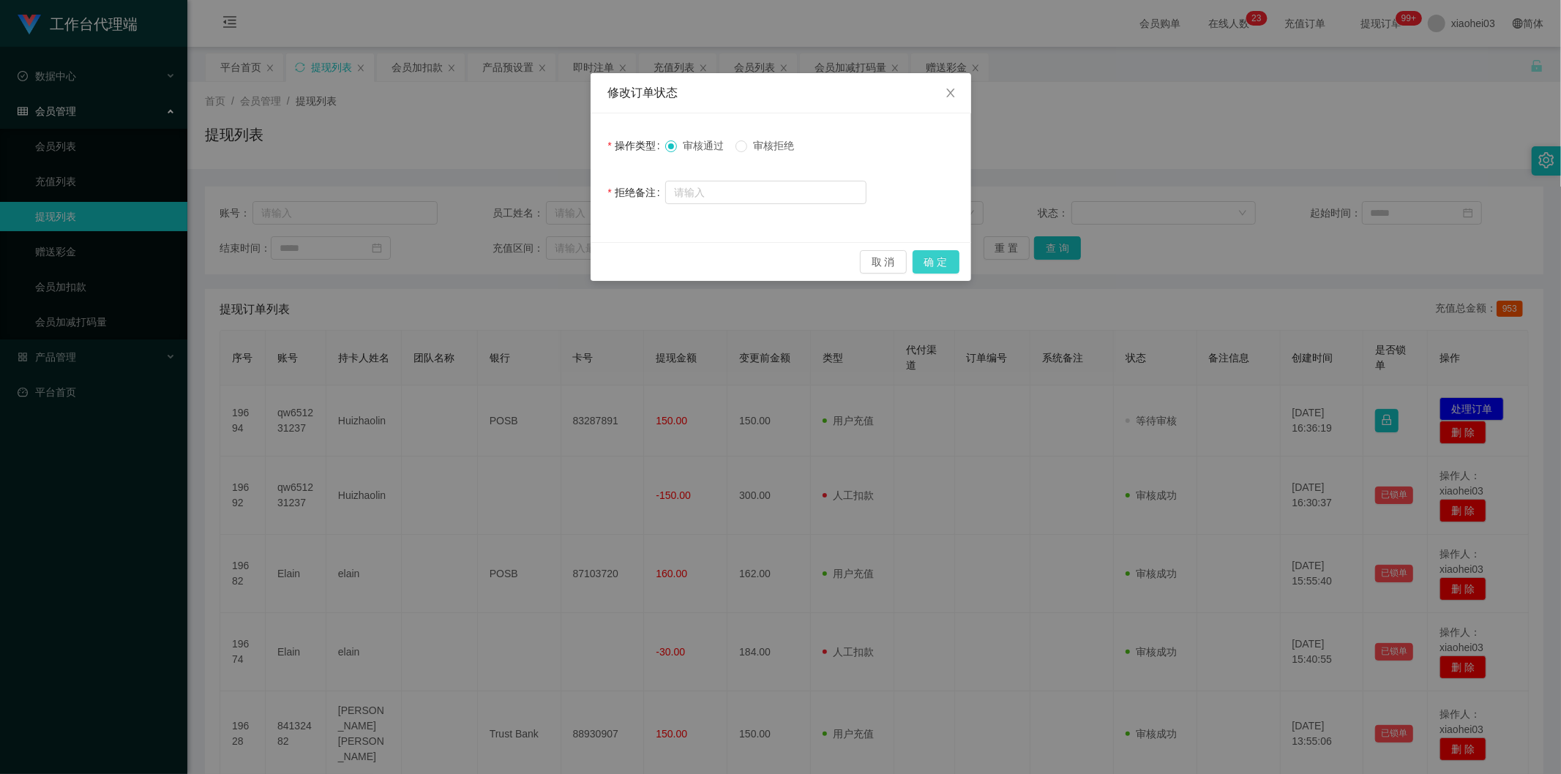
click at [938, 265] on button "确 定" at bounding box center [936, 261] width 47 height 23
